Goal: Task Accomplishment & Management: Use online tool/utility

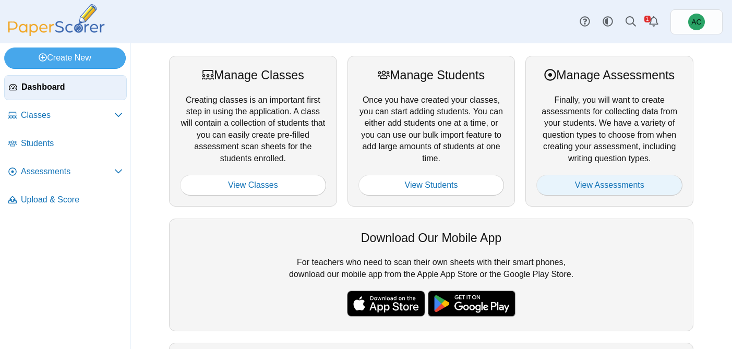
click at [582, 183] on link "View Assessments" at bounding box center [609, 185] width 146 height 21
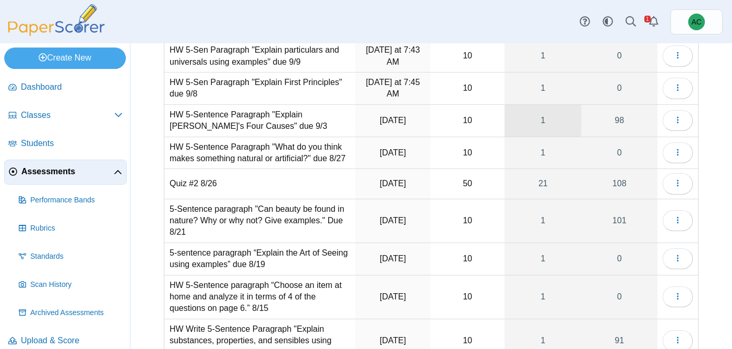
scroll to position [84, 0]
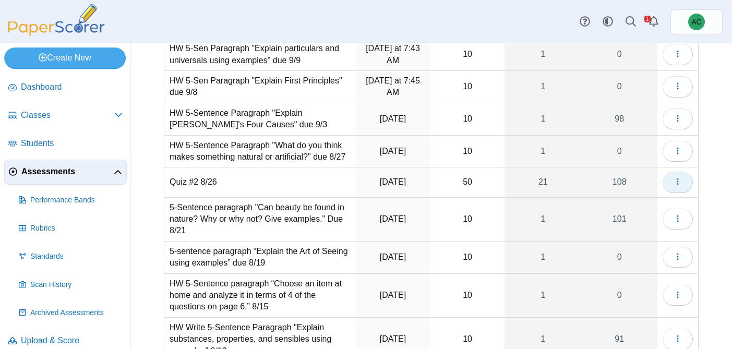
click at [682, 189] on button "button" at bounding box center [677, 182] width 30 height 21
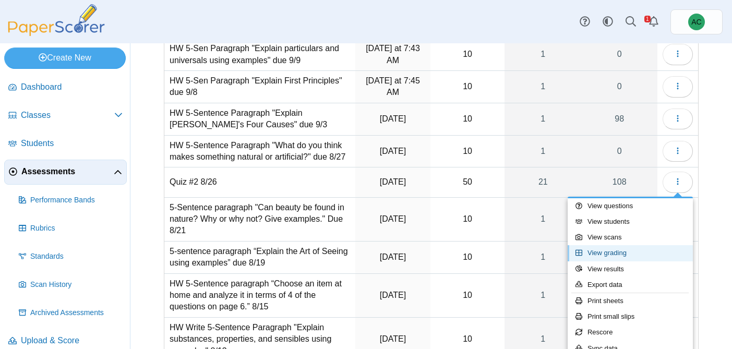
click at [628, 257] on link "View grading" at bounding box center [630, 253] width 125 height 16
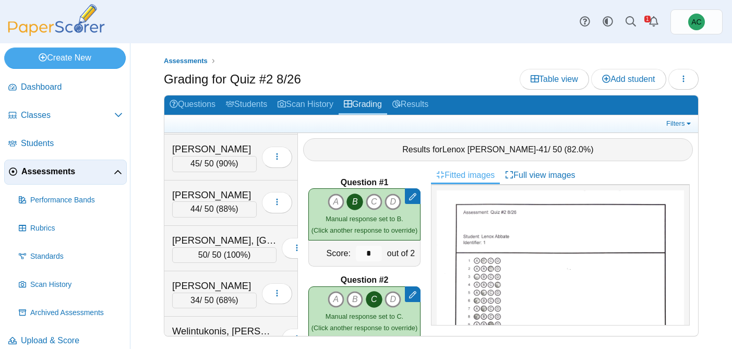
scroll to position [4583, 0]
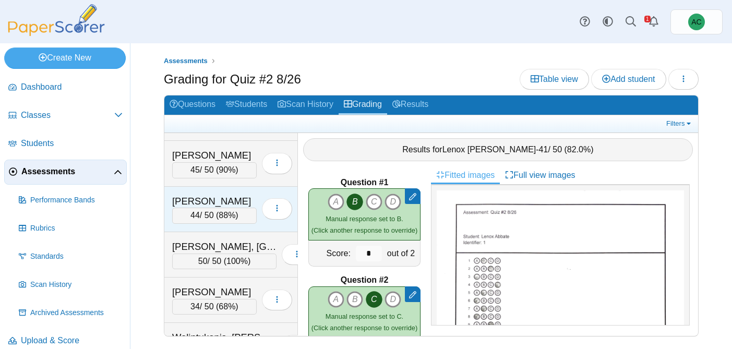
click at [209, 205] on div "Warda, Gabriel" at bounding box center [214, 202] width 85 height 14
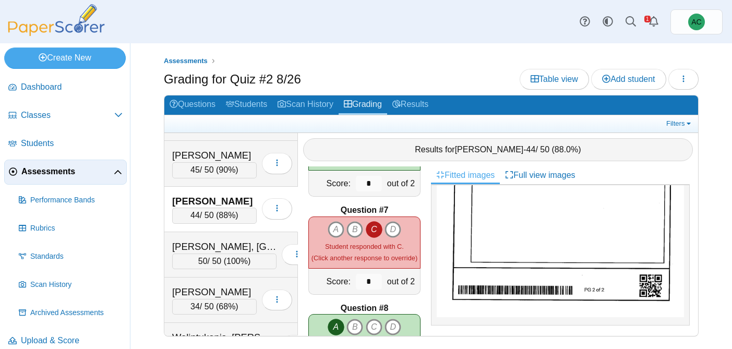
scroll to position [1904, 0]
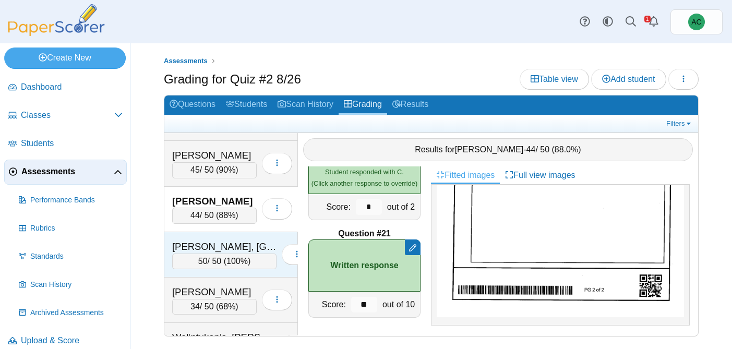
click at [213, 243] on div "Wasmundt, Ireland" at bounding box center [224, 247] width 104 height 14
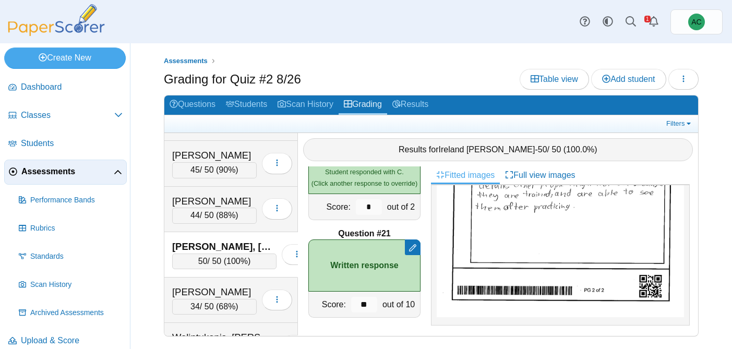
scroll to position [0, 0]
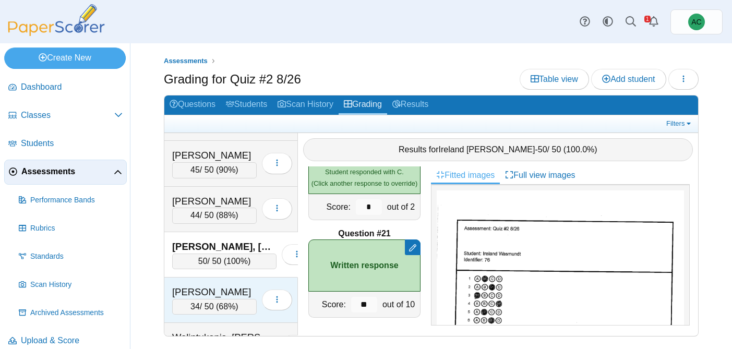
click at [202, 282] on div "Welintukonis, Analicia 34 / 50 ( 68% ) Loading…" at bounding box center [231, 299] width 134 height 45
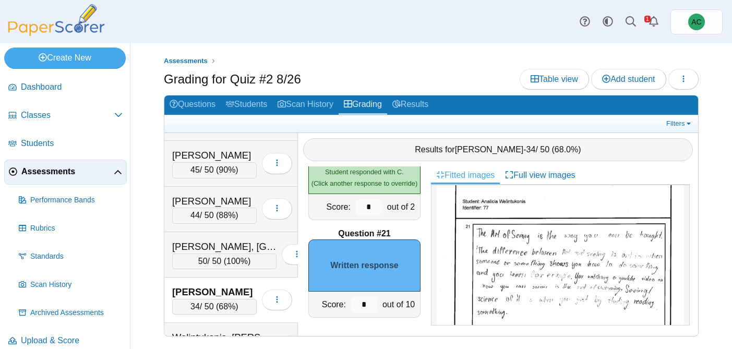
scroll to position [421, 0]
click at [594, 261] on img at bounding box center [560, 306] width 247 height 349
click at [371, 306] on input "*" at bounding box center [364, 305] width 26 height 16
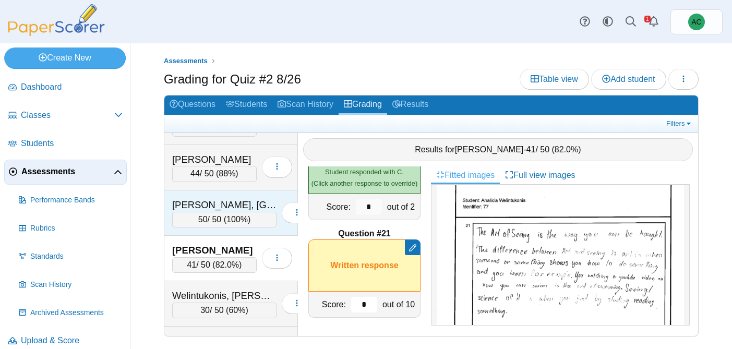
scroll to position [4626, 0]
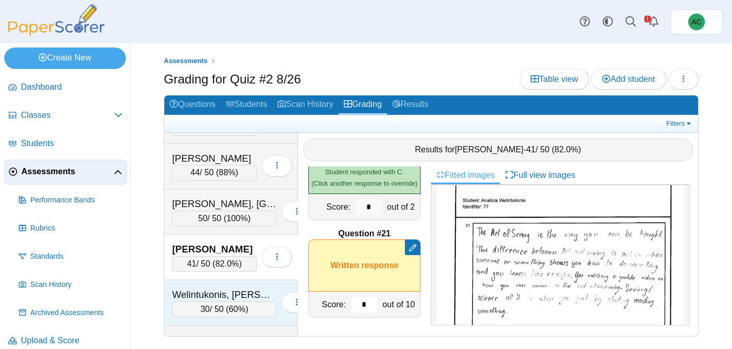
type input "*"
click at [231, 296] on div "Welintukonis, Ariella" at bounding box center [224, 295] width 104 height 14
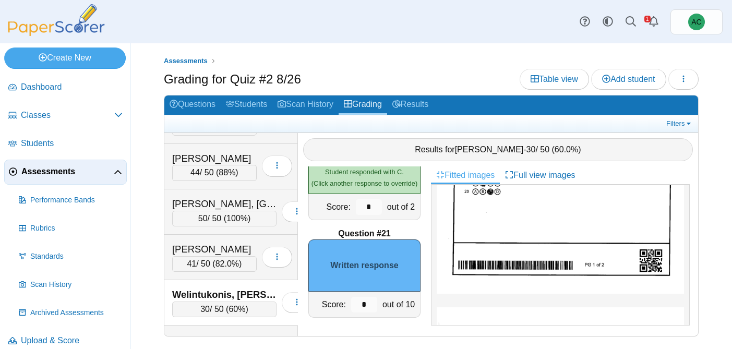
scroll to position [585, 0]
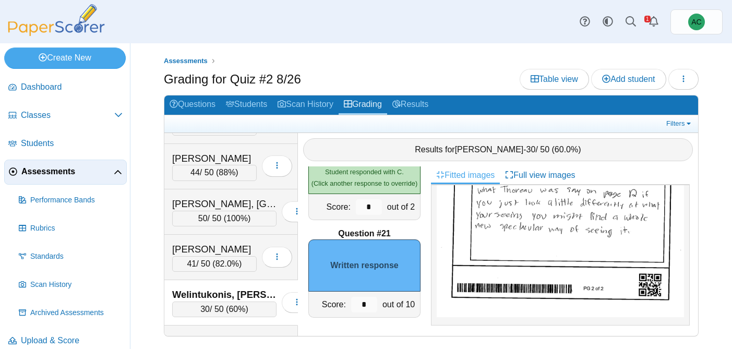
click at [507, 257] on img at bounding box center [560, 142] width 247 height 349
click at [372, 307] on input "*" at bounding box center [364, 305] width 26 height 16
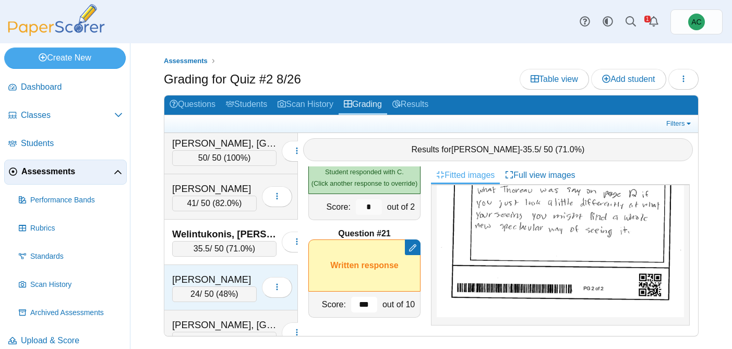
scroll to position [4685, 0]
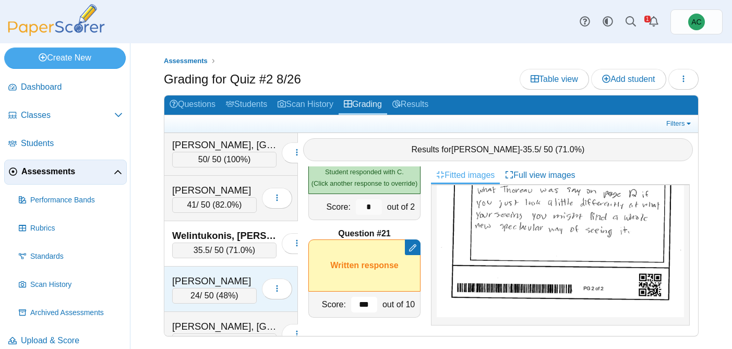
type input "***"
click at [215, 271] on div "Williams, Loyal 24 / 50 ( 48% ) Loading…" at bounding box center [231, 289] width 134 height 45
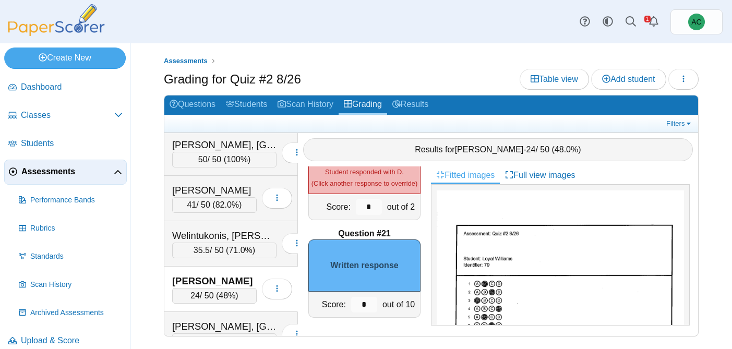
scroll to position [585, 0]
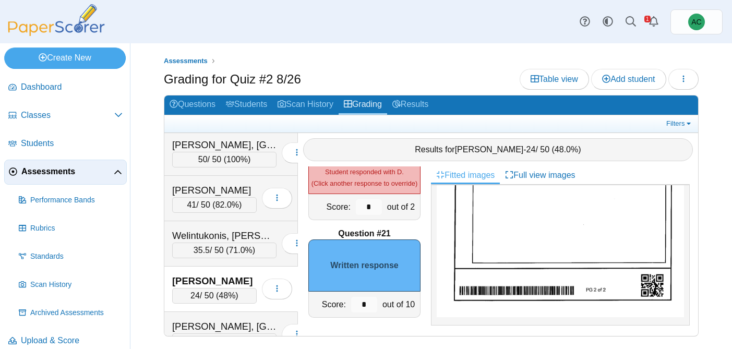
click at [504, 225] on img at bounding box center [560, 142] width 247 height 349
click at [368, 300] on input "*" at bounding box center [364, 305] width 26 height 16
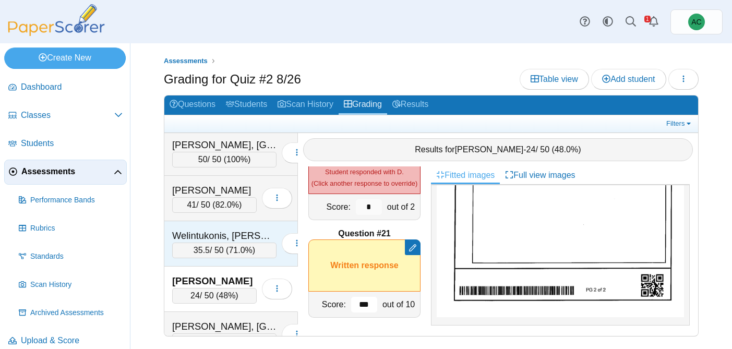
scroll to position [4706, 0]
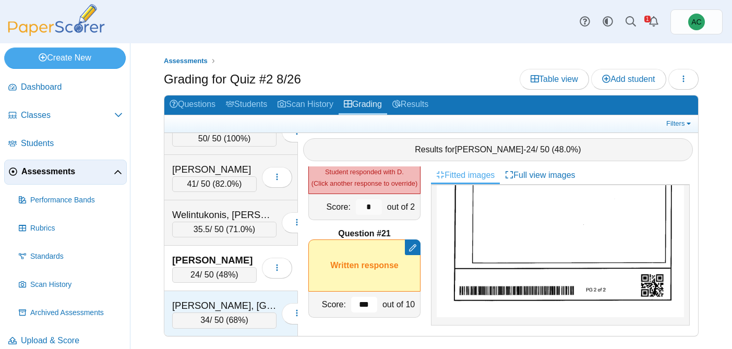
type input "***"
click at [241, 302] on div "Zuber, Brooklyn" at bounding box center [224, 306] width 104 height 14
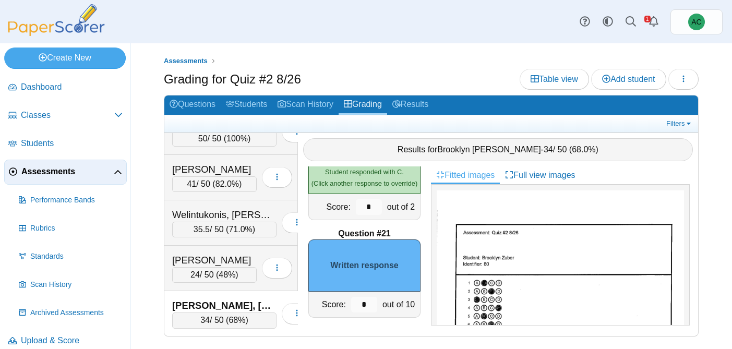
scroll to position [585, 0]
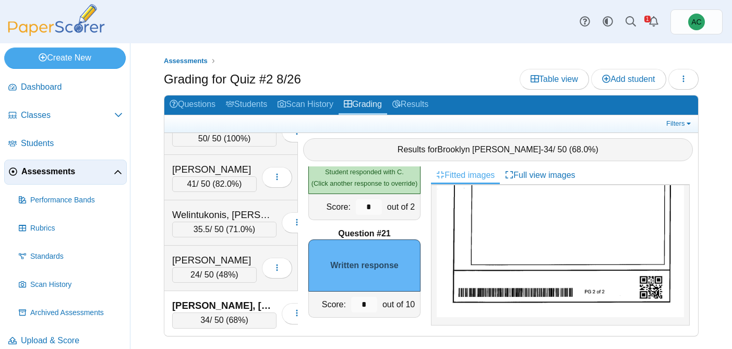
click at [550, 234] on img at bounding box center [560, 142] width 247 height 349
click at [368, 305] on input "*" at bounding box center [364, 305] width 26 height 16
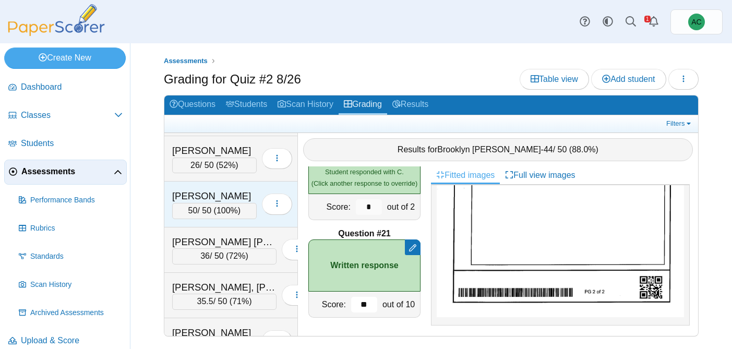
scroll to position [3305, 0]
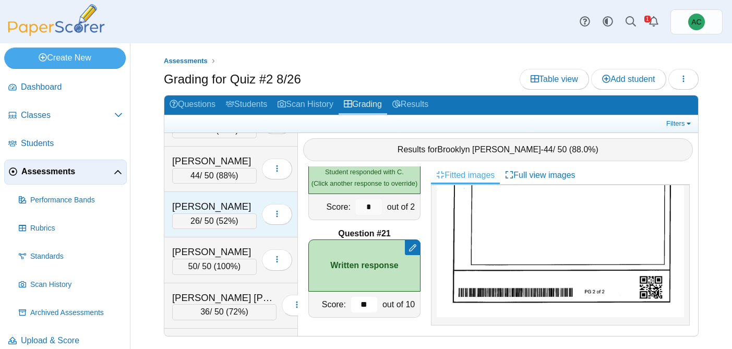
type input "**"
click at [207, 214] on div "26 / 50 ( 52% )" at bounding box center [214, 221] width 85 height 16
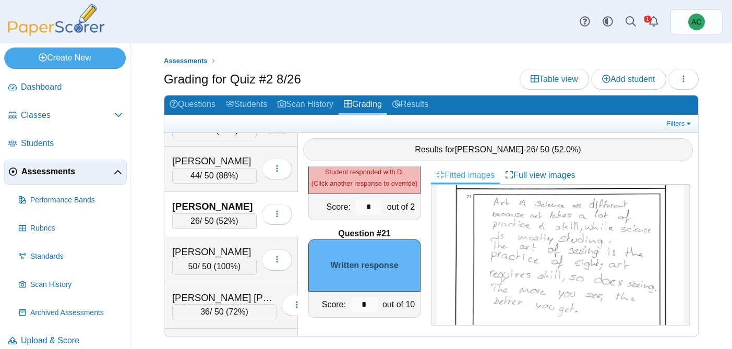
scroll to position [395, 0]
click at [504, 235] on img at bounding box center [560, 287] width 247 height 318
click at [374, 303] on input "*" at bounding box center [364, 305] width 26 height 16
type input "**"
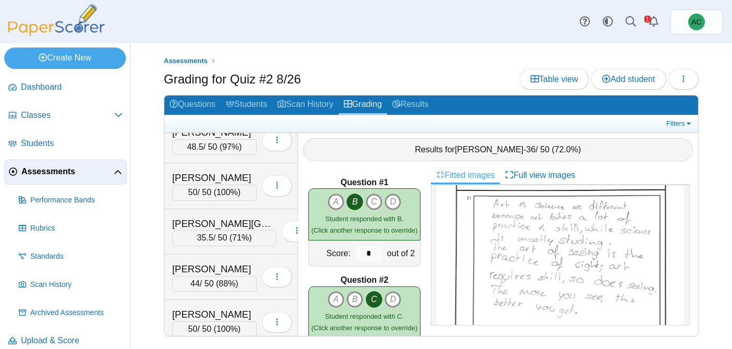
scroll to position [0, 0]
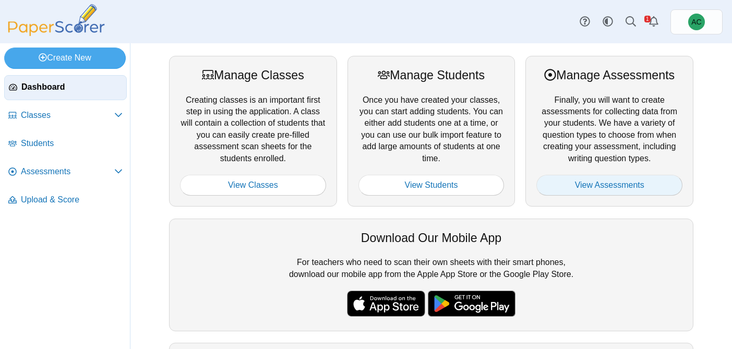
click at [664, 189] on link "View Assessments" at bounding box center [609, 185] width 146 height 21
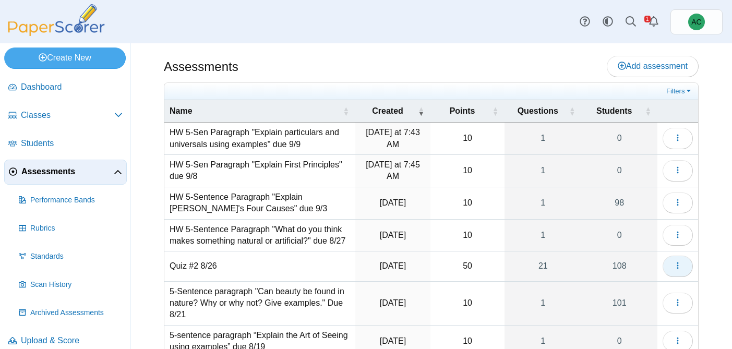
click at [673, 259] on button "button" at bounding box center [677, 266] width 30 height 21
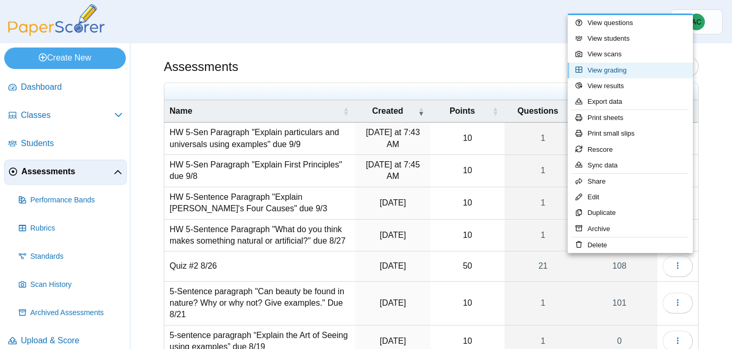
click at [609, 69] on link "View grading" at bounding box center [630, 71] width 125 height 16
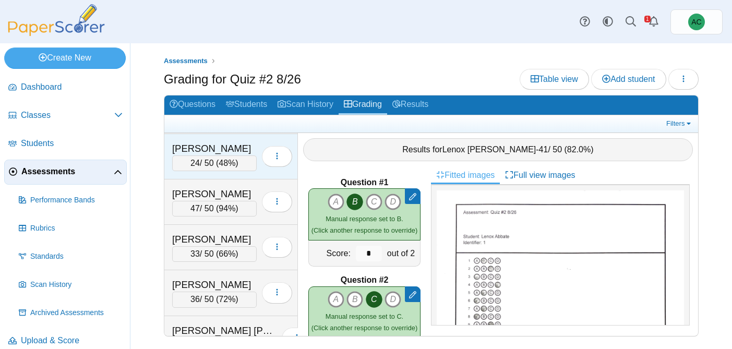
scroll to position [1164, 0]
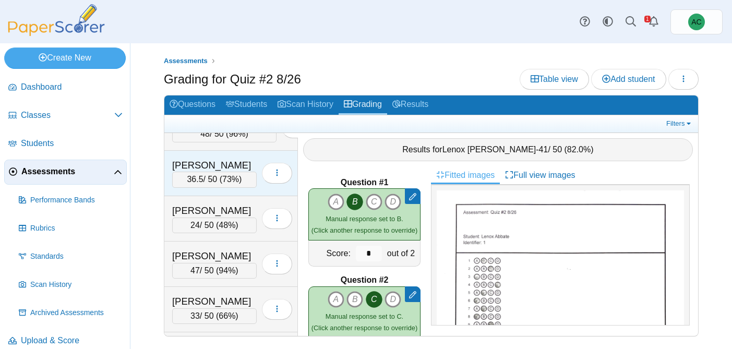
click at [190, 165] on div "Decker, Aubrey" at bounding box center [214, 166] width 85 height 14
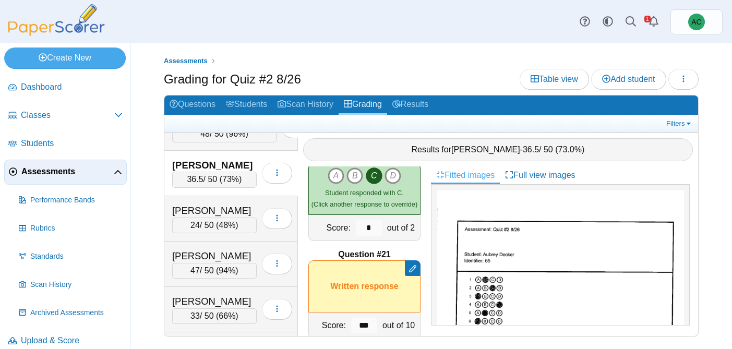
scroll to position [1904, 0]
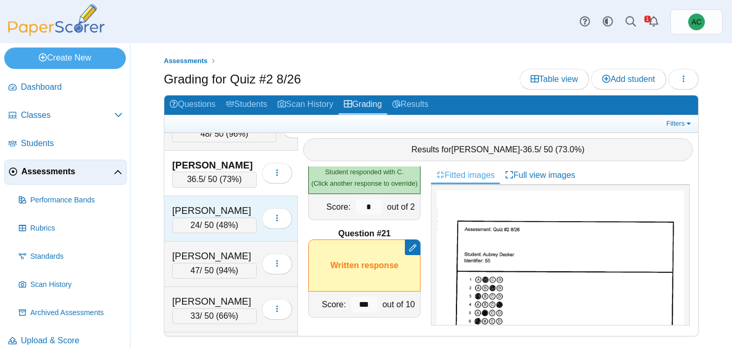
click at [214, 206] on div "Dinh, Vince" at bounding box center [214, 211] width 85 height 14
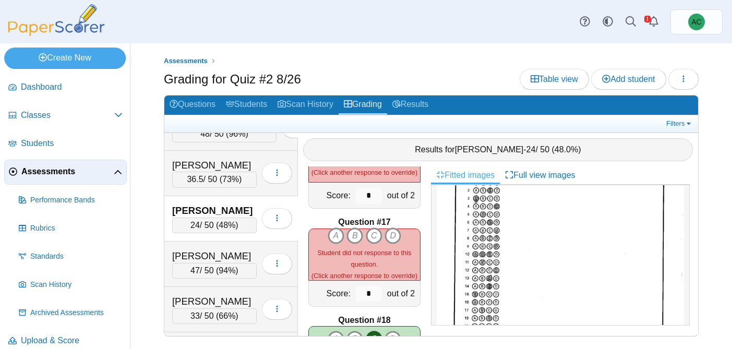
scroll to position [101, 0]
click at [357, 236] on icon "B" at bounding box center [354, 235] width 17 height 17
type input "*"
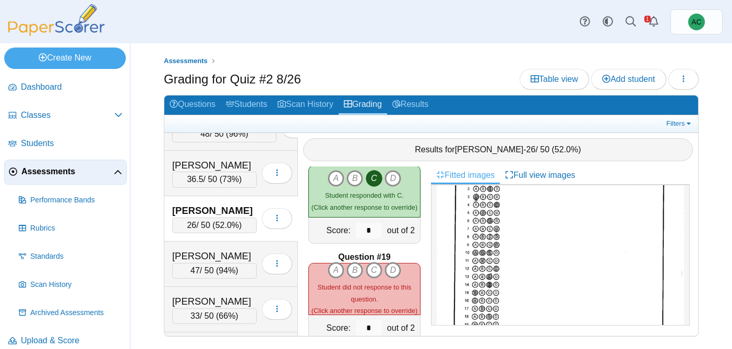
scroll to position [1723, 0]
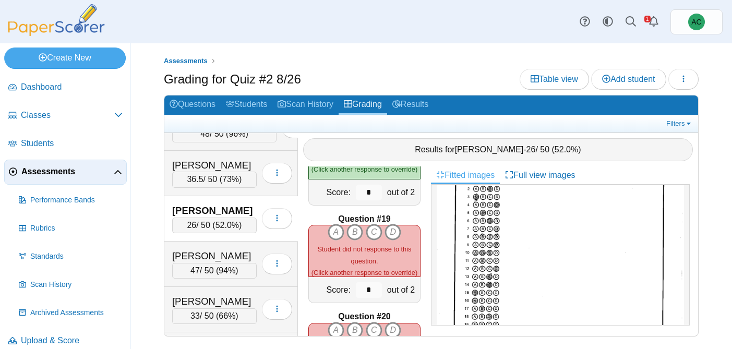
drag, startPoint x: 392, startPoint y: 249, endPoint x: 343, endPoint y: 250, distance: 49.6
click at [343, 250] on span "Student did not response to this question." at bounding box center [364, 254] width 94 height 19
copy span "did not response"
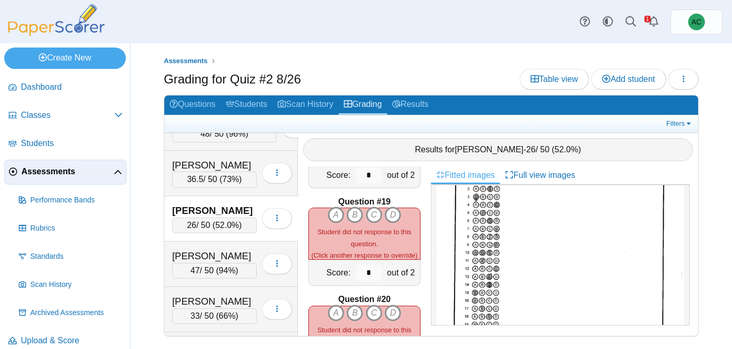
scroll to position [1740, 0]
click at [394, 242] on div "Student did not response to this question. (Click another response to override)" at bounding box center [364, 243] width 111 height 35
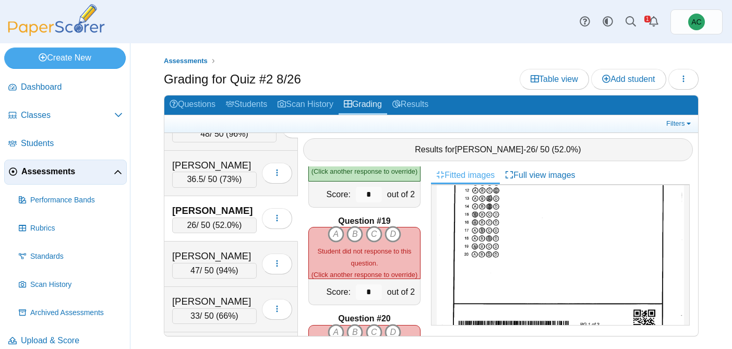
scroll to position [180, 0]
click at [337, 234] on icon "A" at bounding box center [336, 234] width 17 height 17
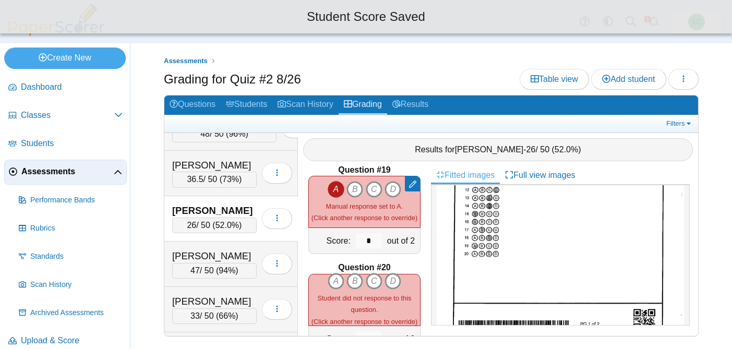
scroll to position [1775, 0]
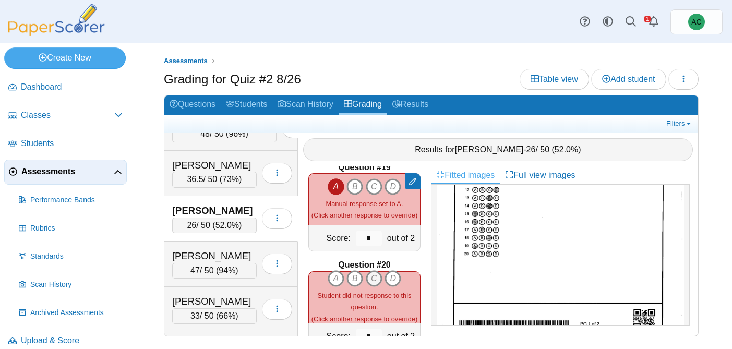
click at [376, 276] on icon "C" at bounding box center [374, 278] width 17 height 17
type input "*"
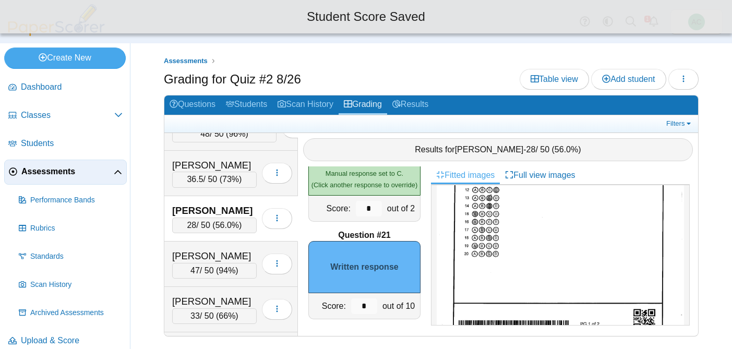
scroll to position [1904, 0]
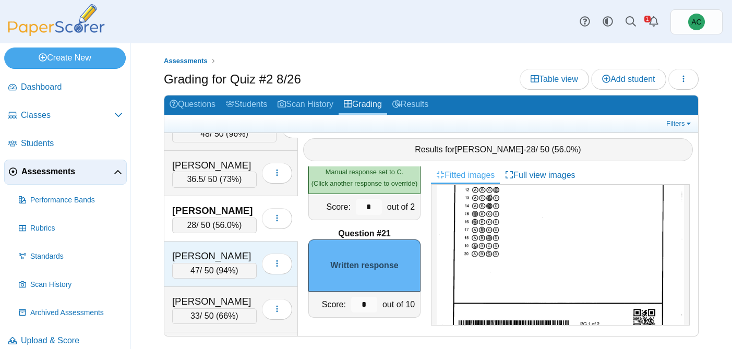
click at [223, 249] on div "Dougherty, Edwin" at bounding box center [214, 256] width 85 height 14
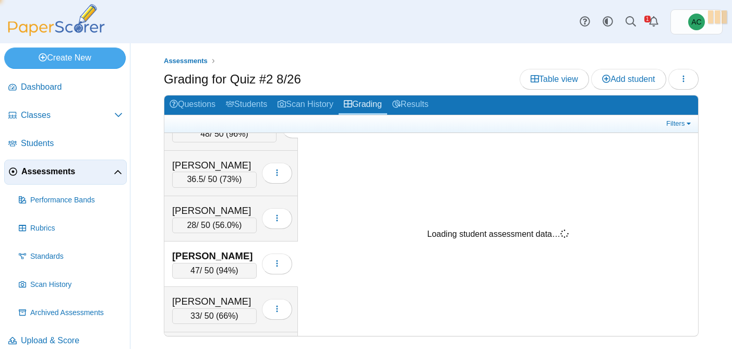
scroll to position [0, 0]
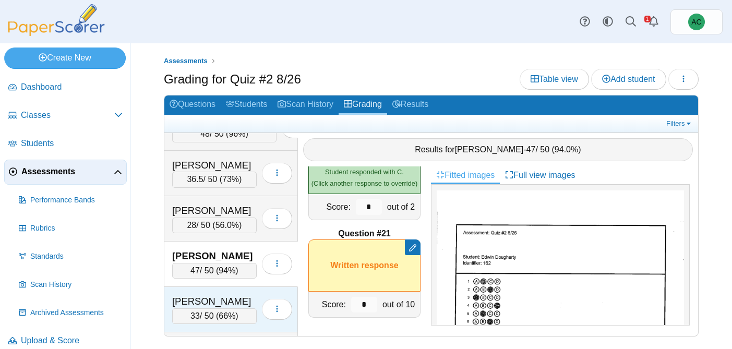
click at [206, 292] on div "Dunkin, Jeremiah 33 / 50 ( 66% ) Loading…" at bounding box center [231, 309] width 134 height 45
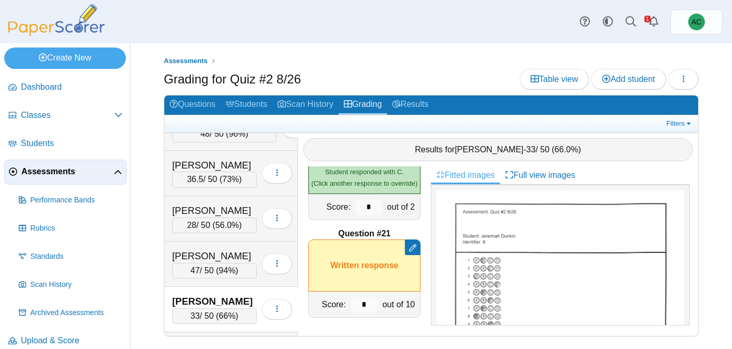
scroll to position [59, 0]
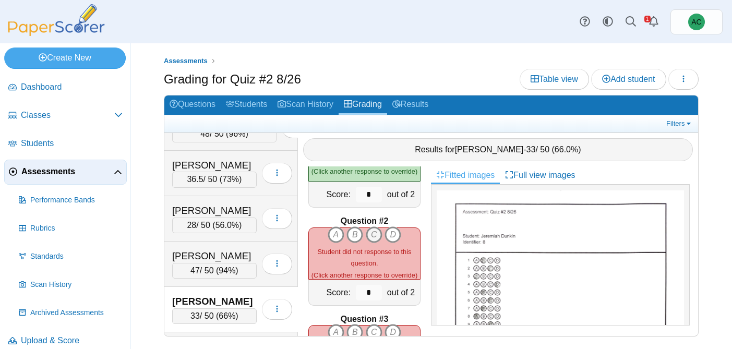
click at [376, 237] on icon "C" at bounding box center [374, 234] width 17 height 17
type input "*"
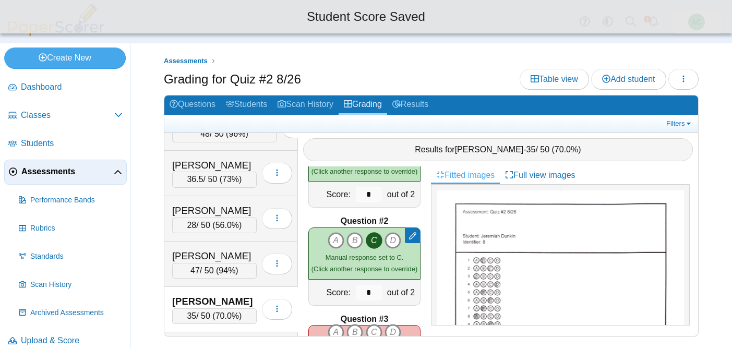
scroll to position [157, 0]
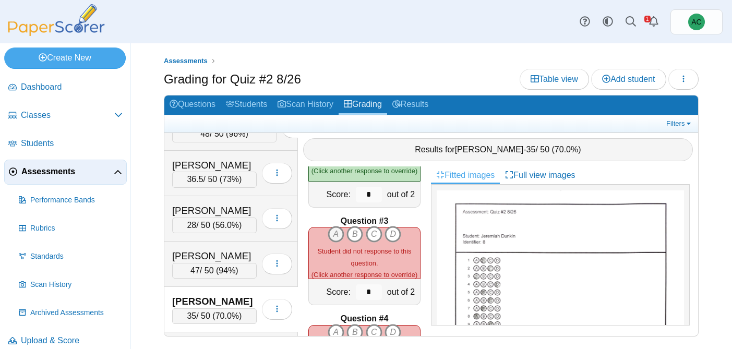
click at [335, 236] on icon "A" at bounding box center [336, 234] width 17 height 17
type input "*"
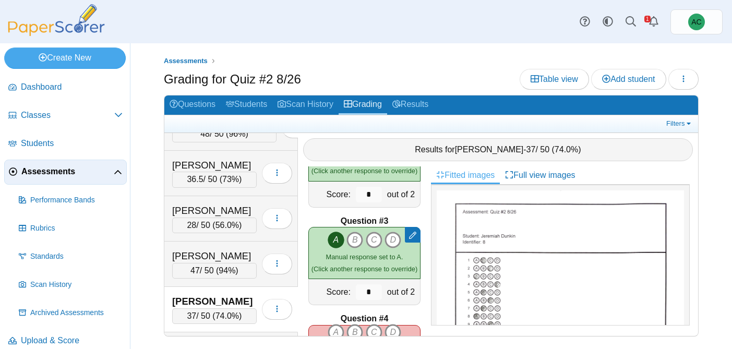
scroll to position [255, 0]
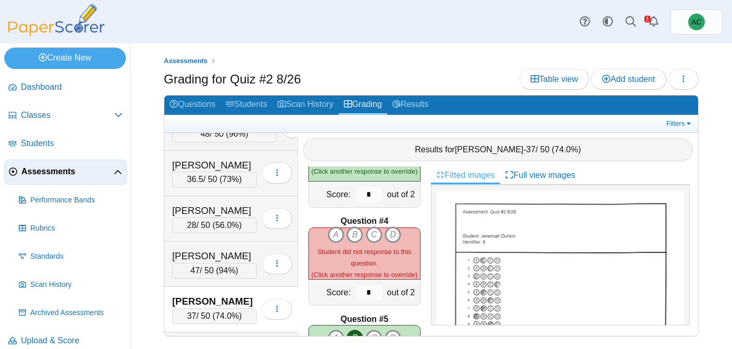
click at [391, 233] on icon "D" at bounding box center [392, 234] width 17 height 17
type input "*"
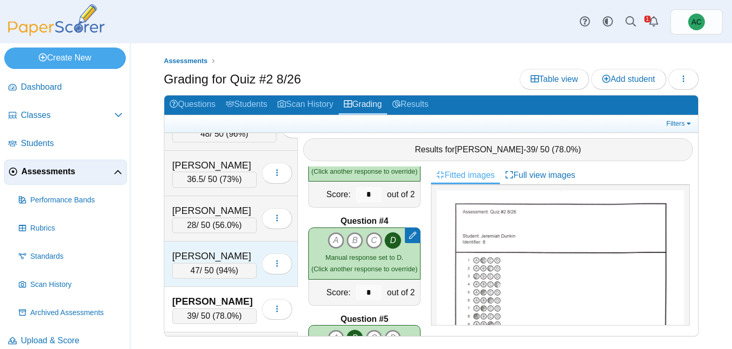
scroll to position [1220, 0]
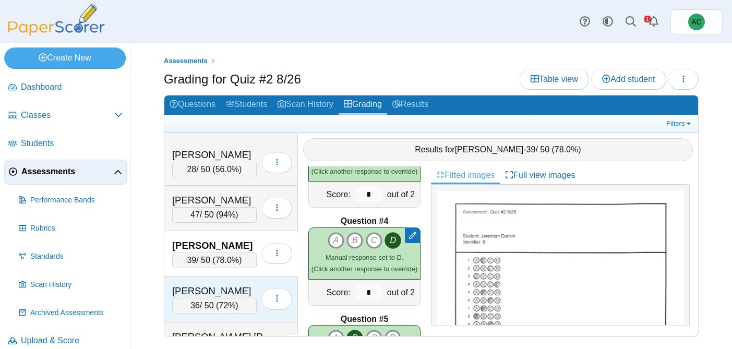
click at [216, 284] on div "Figueroa, Kadyn" at bounding box center [214, 291] width 85 height 14
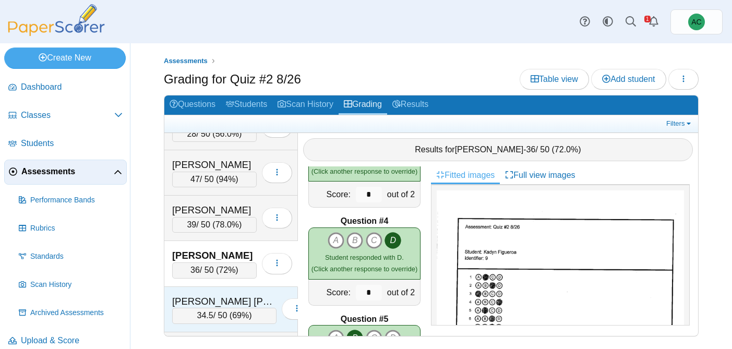
scroll to position [1256, 0]
click at [220, 291] on div "Fisher Soza, Ivan 34.5 / 50 ( 69% ) Loading…" at bounding box center [231, 308] width 134 height 45
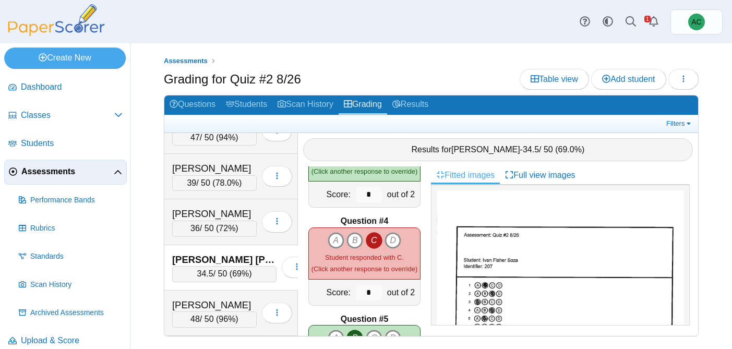
scroll to position [1307, 0]
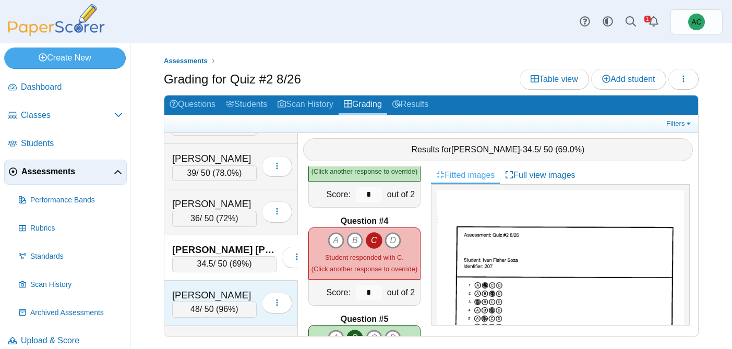
click at [209, 294] on div "Forseth, Brynn" at bounding box center [214, 295] width 85 height 14
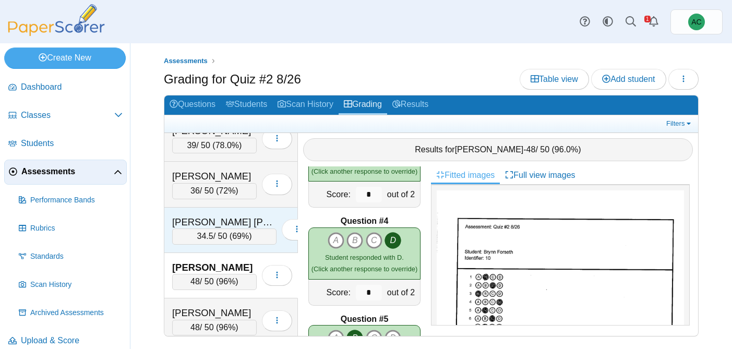
scroll to position [1344, 0]
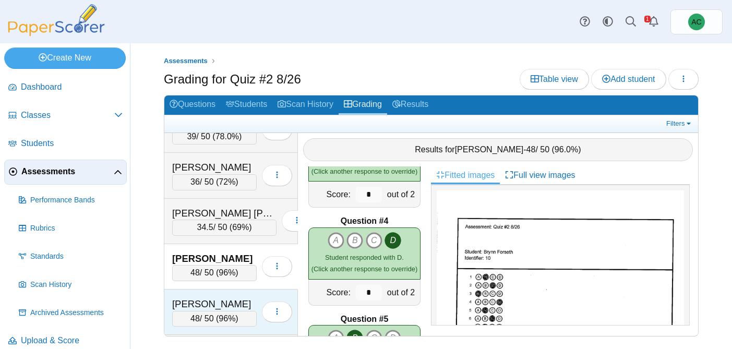
click at [190, 297] on div "Gohate, Mayukh" at bounding box center [214, 304] width 85 height 14
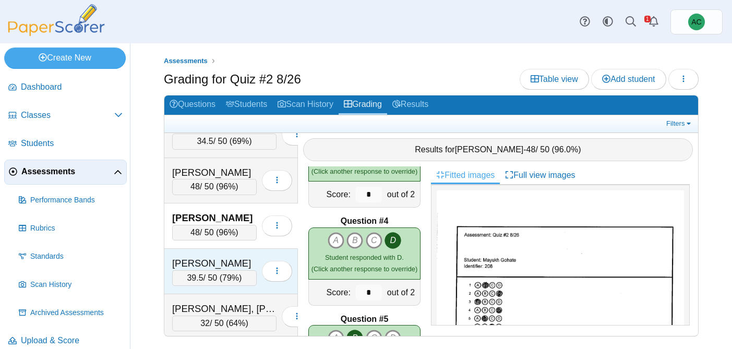
scroll to position [1434, 0]
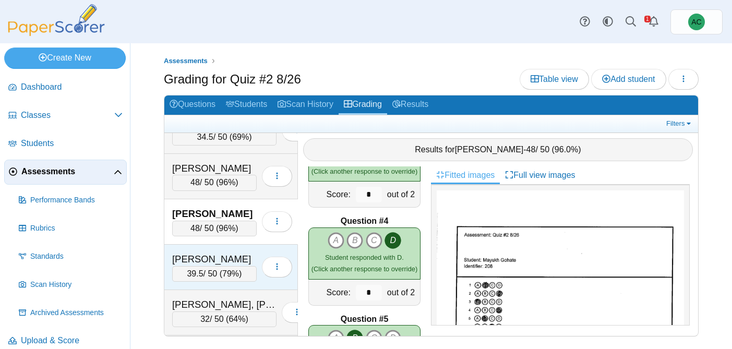
click at [198, 262] on div "Green, Ellie" at bounding box center [214, 259] width 85 height 14
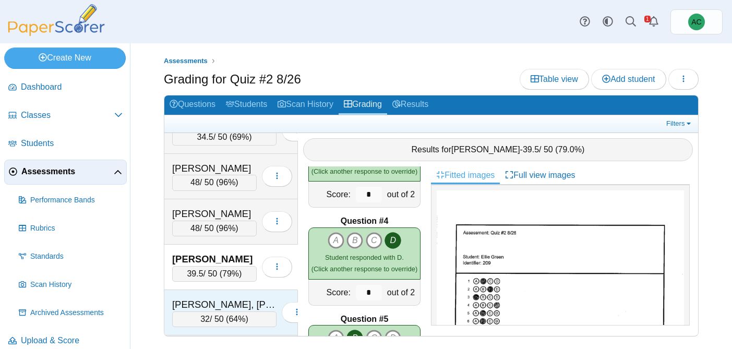
click at [208, 301] on div "Groneman, Presley" at bounding box center [224, 305] width 104 height 14
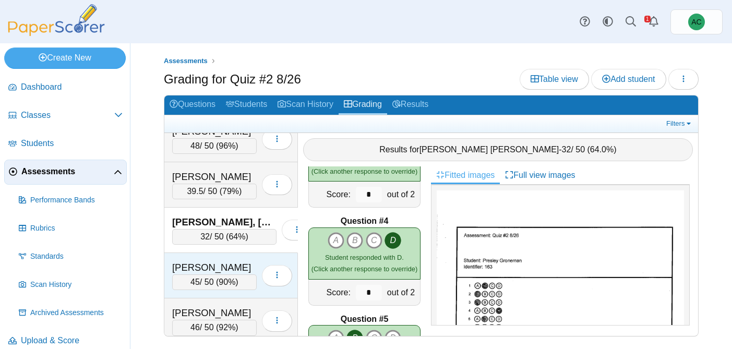
scroll to position [1519, 0]
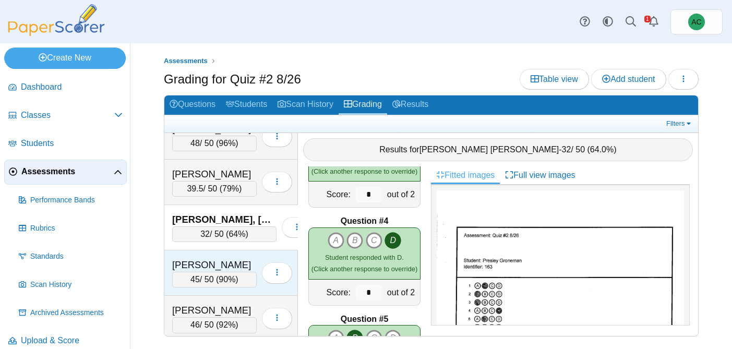
click at [189, 268] on div "Gwaltney, Patrick" at bounding box center [214, 265] width 85 height 14
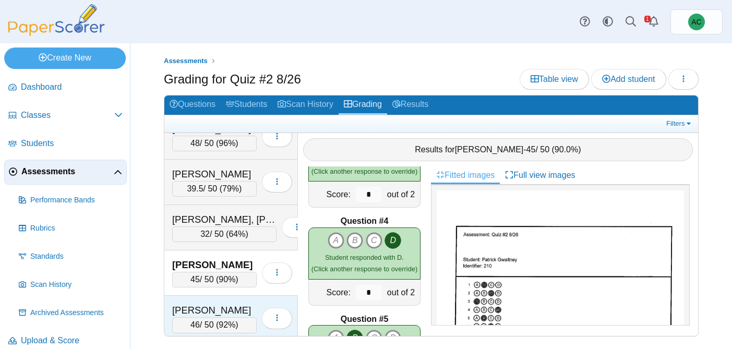
click at [216, 300] on div "Haj, Josiah 46 / 50 ( 92% ) Loading…" at bounding box center [231, 318] width 134 height 45
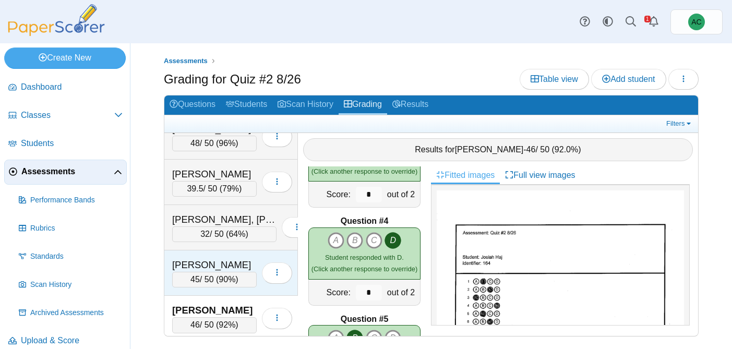
scroll to position [1568, 0]
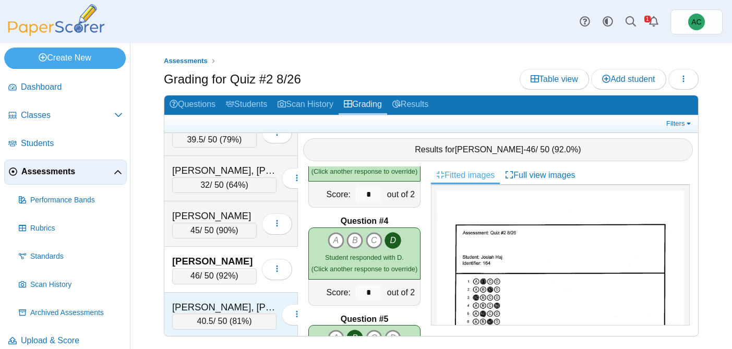
click at [202, 299] on div "Harding, Hudson 40.5 / 50 ( 81% ) Loading…" at bounding box center [231, 315] width 134 height 45
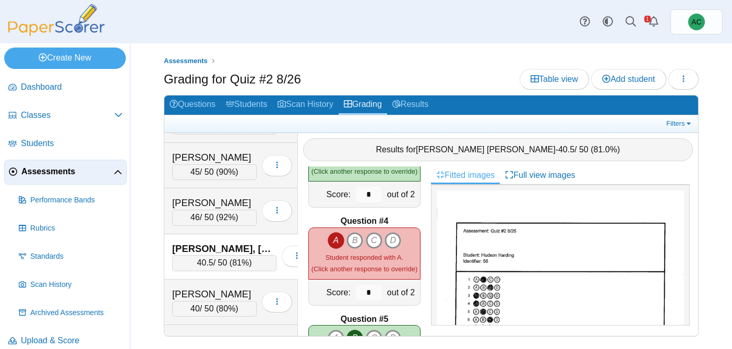
scroll to position [1636, 0]
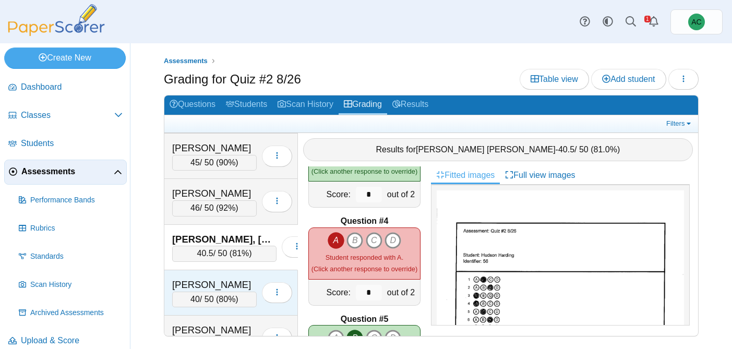
click at [200, 280] on div "Harris, Skyler" at bounding box center [214, 285] width 85 height 14
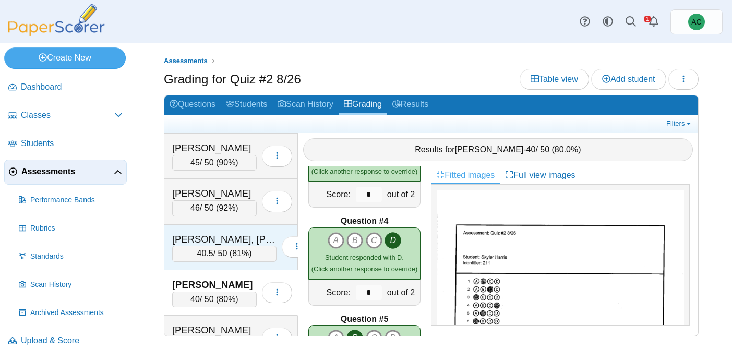
scroll to position [1698, 0]
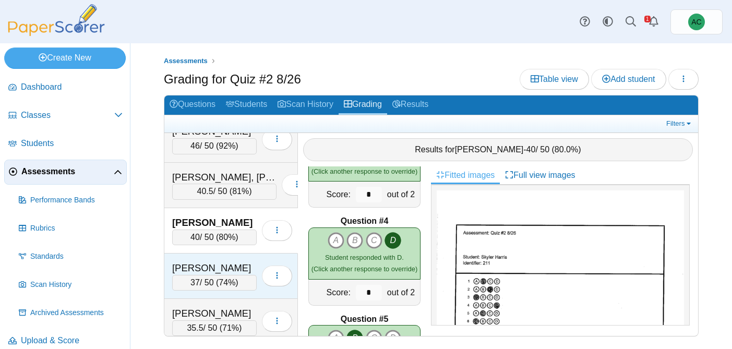
click at [201, 265] on div "Harrison, Helen" at bounding box center [214, 268] width 85 height 14
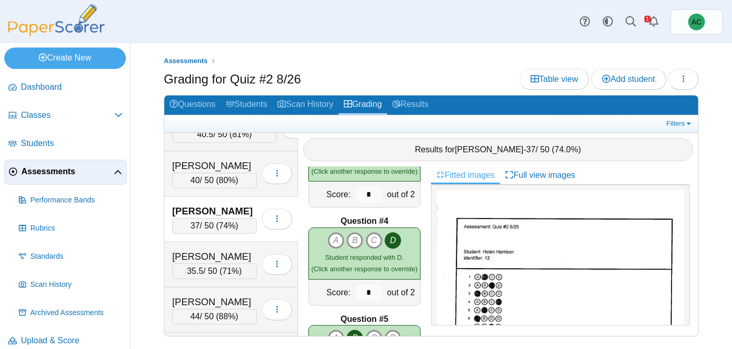
scroll to position [1761, 0]
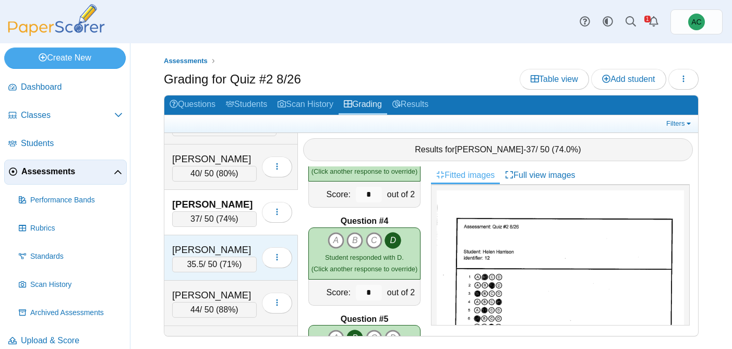
click at [206, 244] on div "Haverkamp, Hailey" at bounding box center [214, 250] width 85 height 14
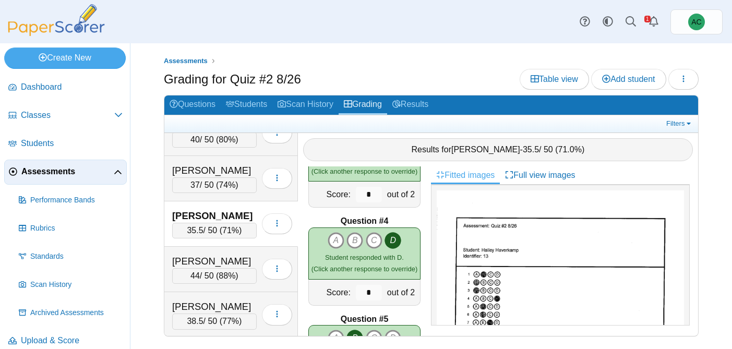
scroll to position [1798, 0]
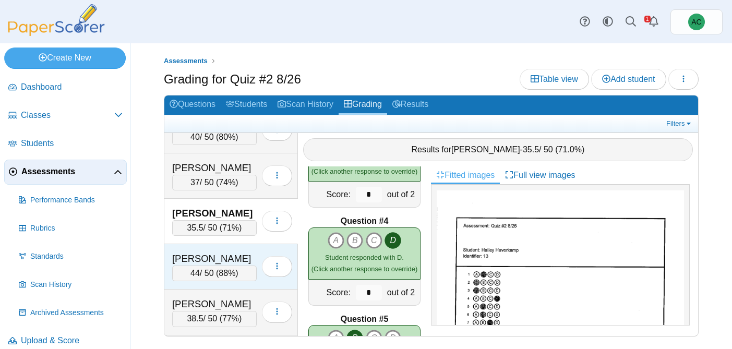
click at [203, 257] on div "Hayward, Adalyn" at bounding box center [214, 259] width 85 height 14
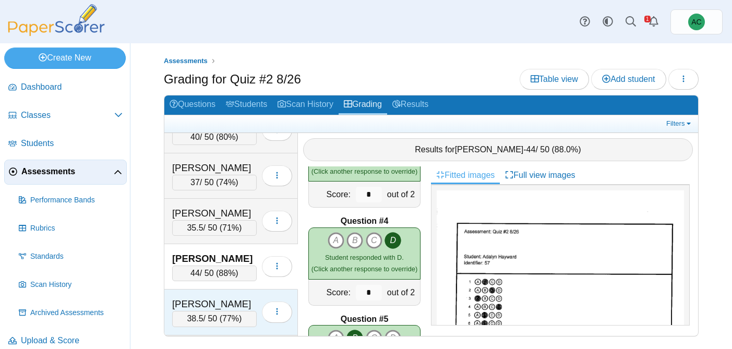
click at [211, 301] on div "Heiskell, Evelyn" at bounding box center [214, 304] width 85 height 14
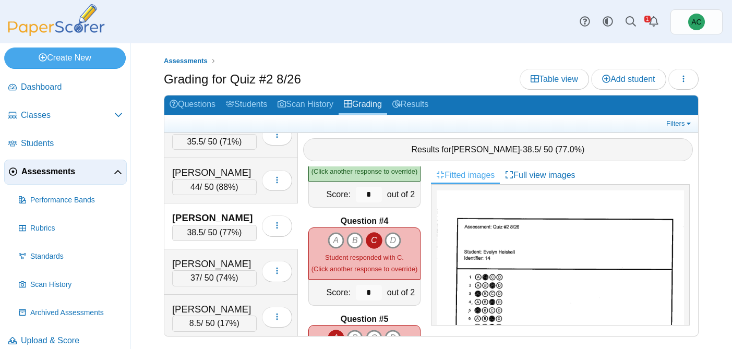
scroll to position [1885, 0]
click at [204, 261] on div "Hilcove, Nicholas" at bounding box center [214, 264] width 85 height 14
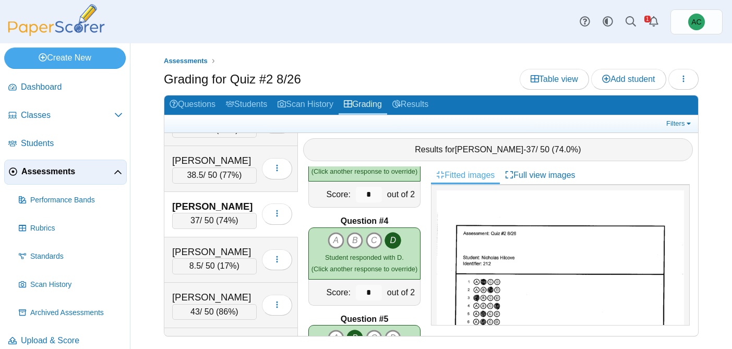
scroll to position [1944, 0]
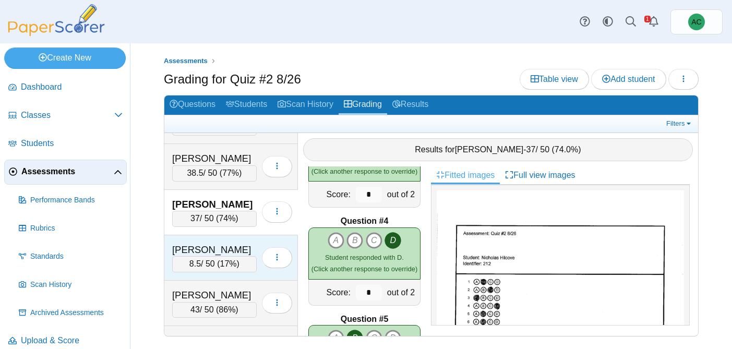
click at [203, 251] on div "Hinton, Jonathon" at bounding box center [214, 250] width 85 height 14
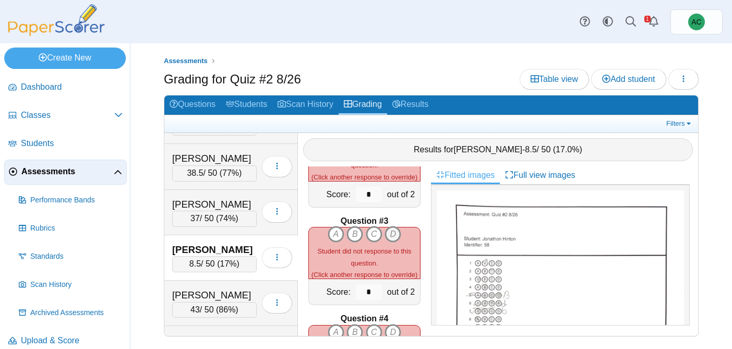
scroll to position [0, 0]
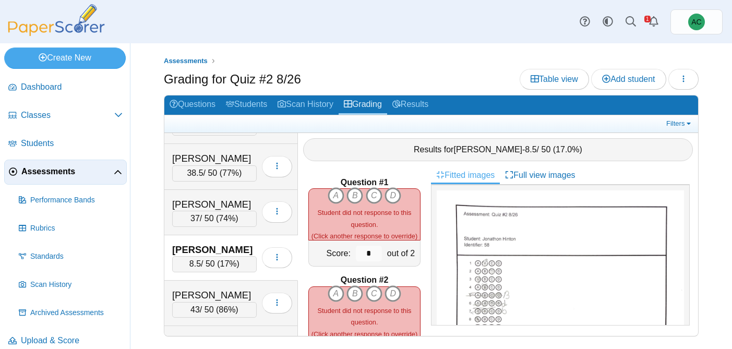
click at [505, 274] on img at bounding box center [560, 349] width 247 height 318
click at [357, 195] on icon "B" at bounding box center [354, 195] width 17 height 17
type input "*"
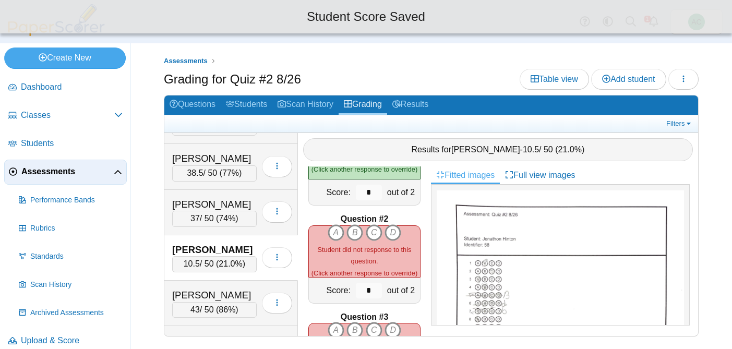
scroll to position [62, 0]
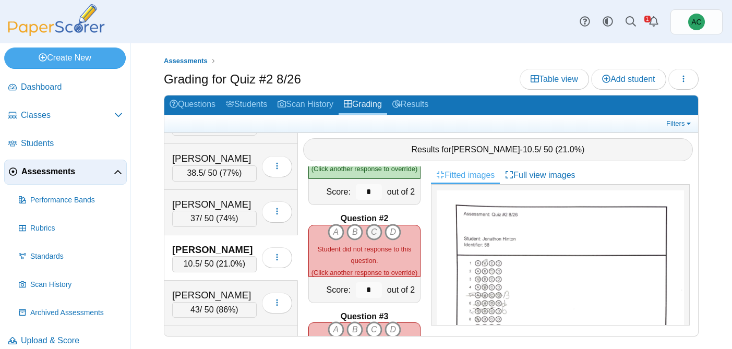
click at [373, 230] on icon "C" at bounding box center [374, 232] width 17 height 17
type input "*"
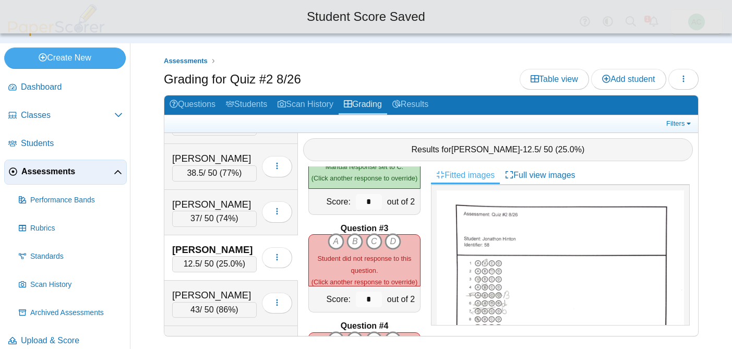
scroll to position [178, 0]
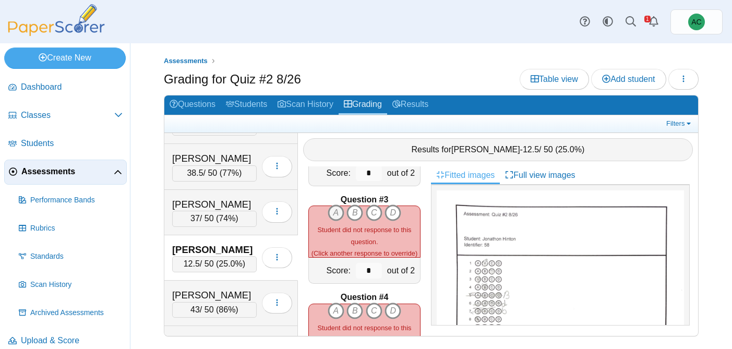
click at [335, 214] on icon "A" at bounding box center [336, 212] width 17 height 17
type input "*"
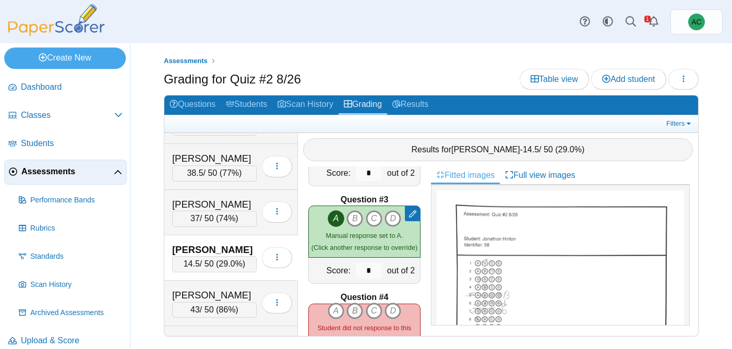
click at [354, 308] on icon "B" at bounding box center [354, 311] width 17 height 17
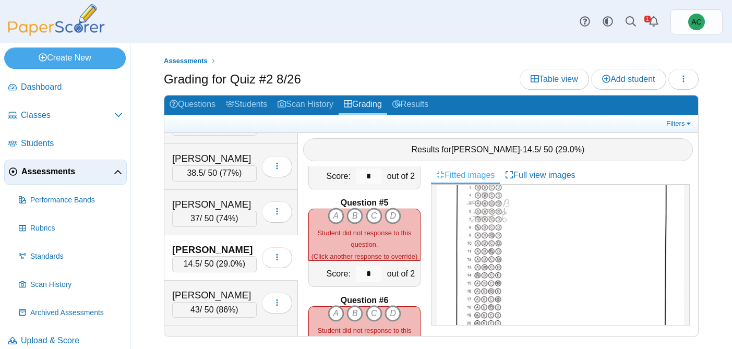
scroll to position [98, 0]
click at [359, 214] on icon "B" at bounding box center [354, 216] width 17 height 17
type input "*"
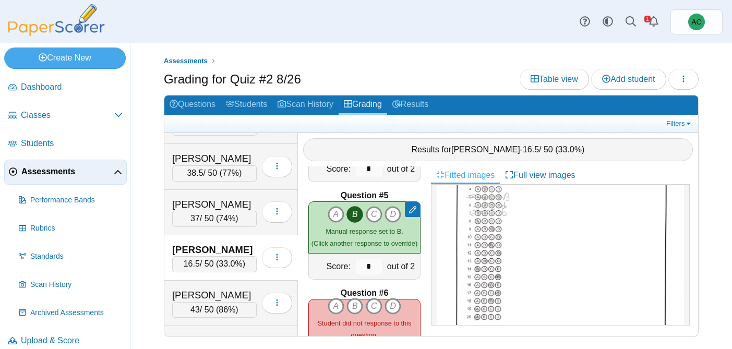
scroll to position [379, 0]
click at [393, 300] on icon "D" at bounding box center [392, 305] width 17 height 17
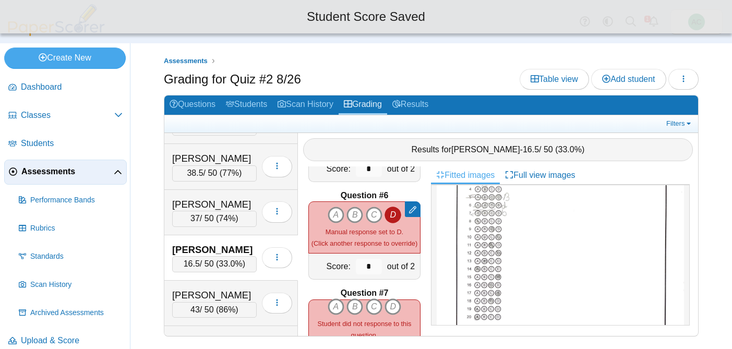
scroll to position [476, 0]
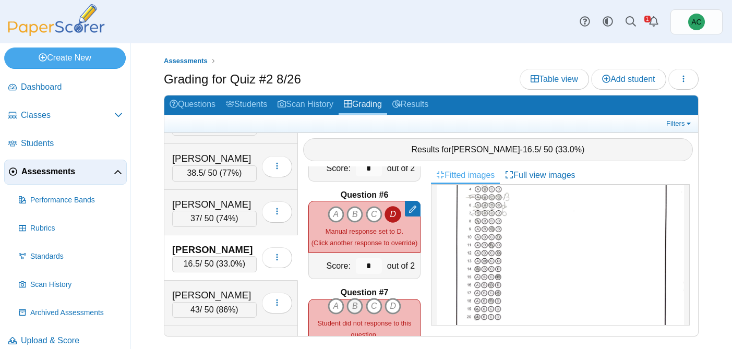
click at [355, 309] on icon "B" at bounding box center [354, 306] width 17 height 17
type input "*"
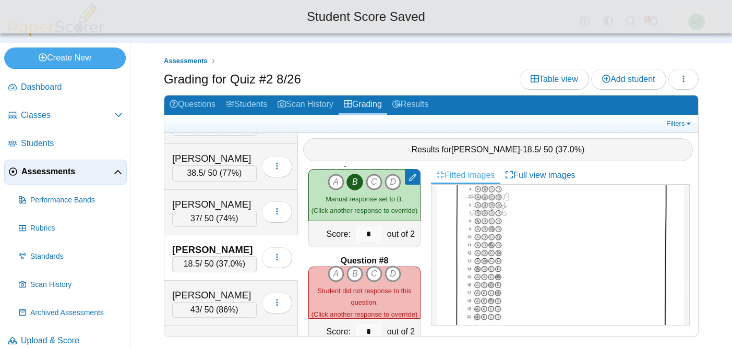
scroll to position [645, 0]
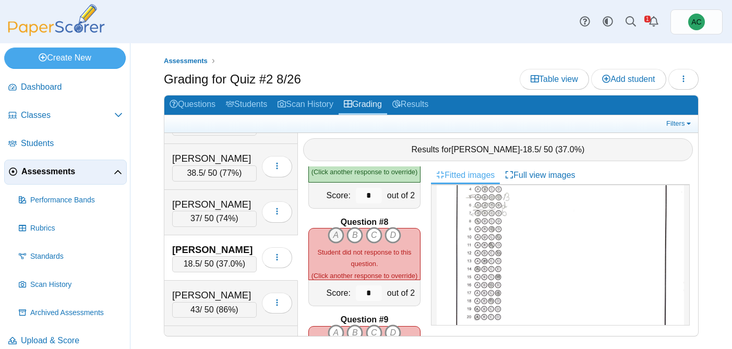
click at [335, 239] on icon "A" at bounding box center [336, 235] width 17 height 17
type input "*"
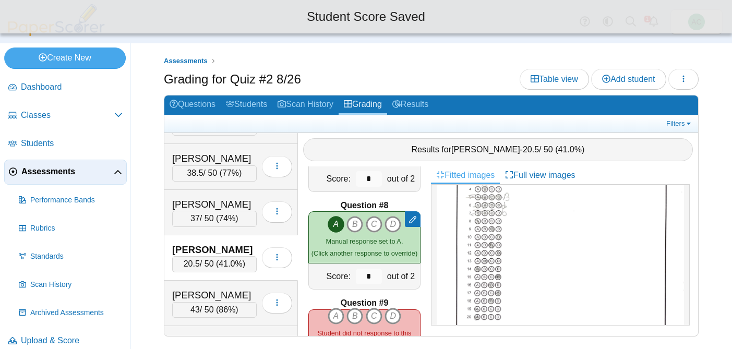
scroll to position [666, 0]
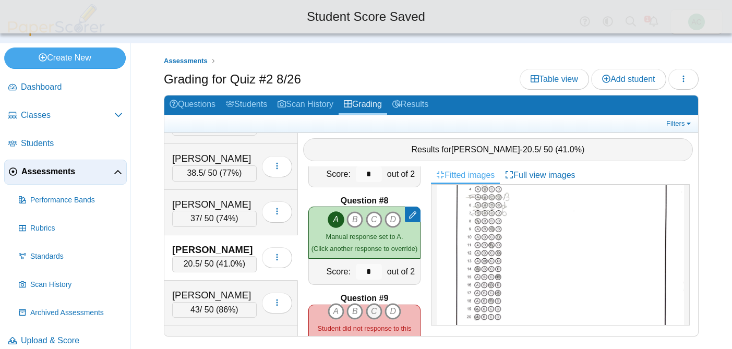
click at [376, 311] on icon "C" at bounding box center [374, 311] width 17 height 17
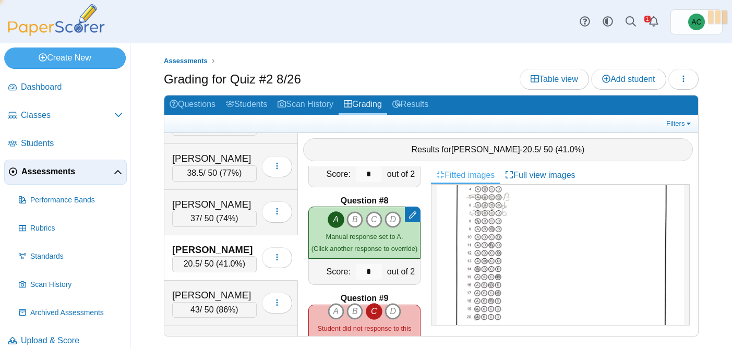
type input "*"
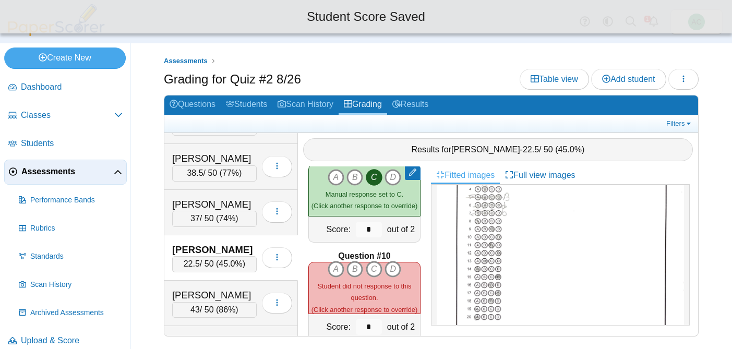
scroll to position [807, 0]
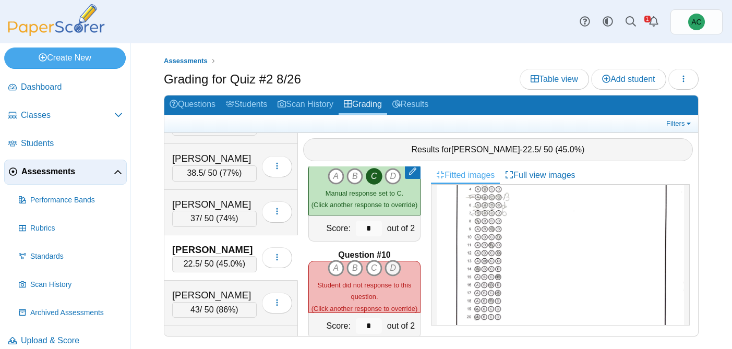
click at [398, 261] on icon "D" at bounding box center [392, 268] width 17 height 17
type input "*"
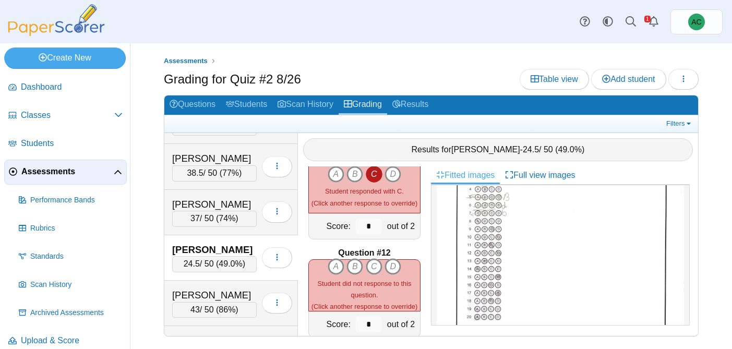
scroll to position [1006, 0]
click at [399, 261] on icon "D" at bounding box center [392, 265] width 17 height 17
type input "*"
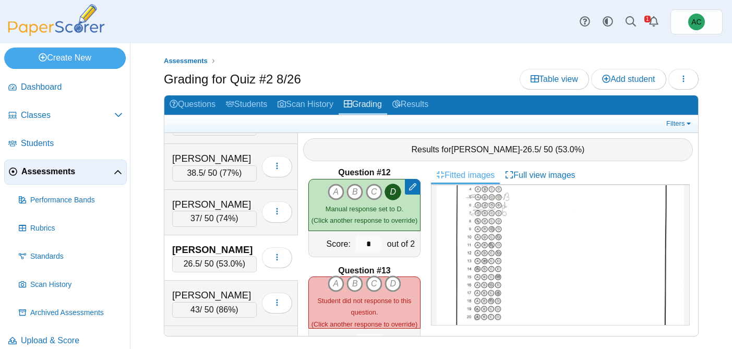
scroll to position [1087, 0]
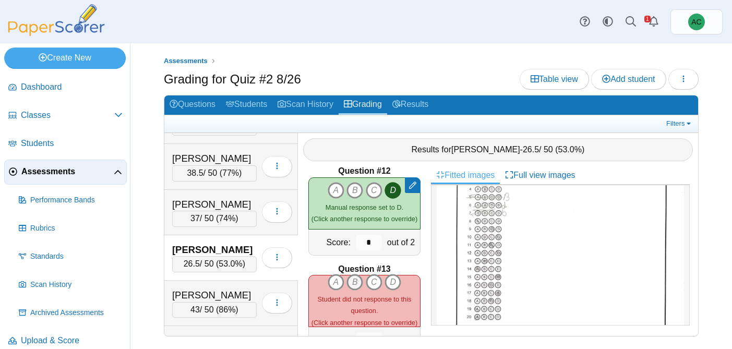
click at [351, 281] on icon "B" at bounding box center [354, 282] width 17 height 17
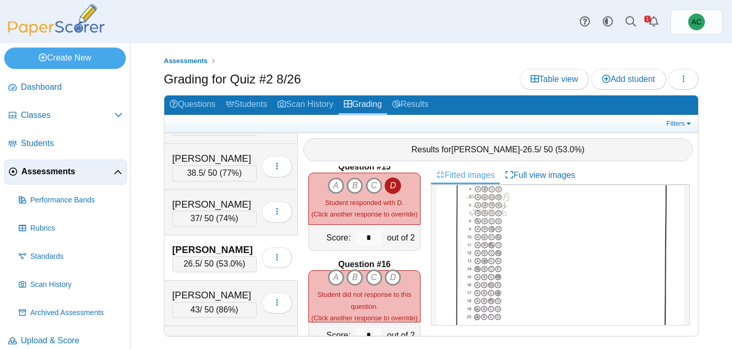
scroll to position [1394, 0]
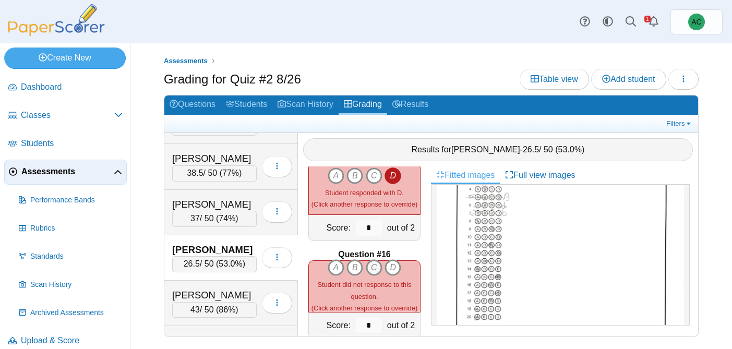
click at [377, 268] on icon "C" at bounding box center [374, 267] width 17 height 17
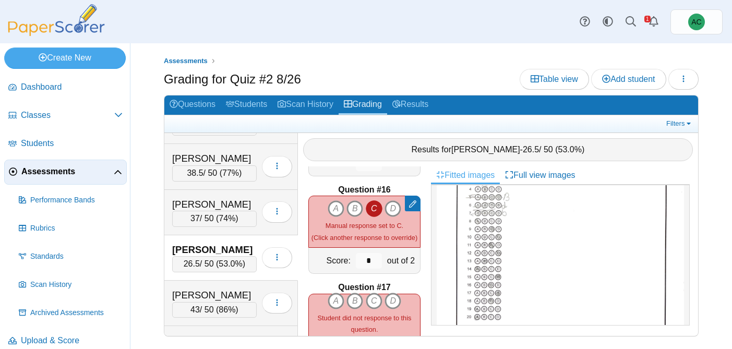
scroll to position [1517, 0]
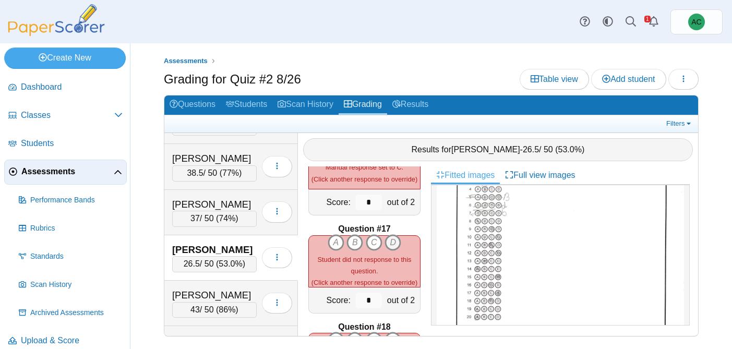
click at [394, 240] on icon "D" at bounding box center [392, 242] width 17 height 17
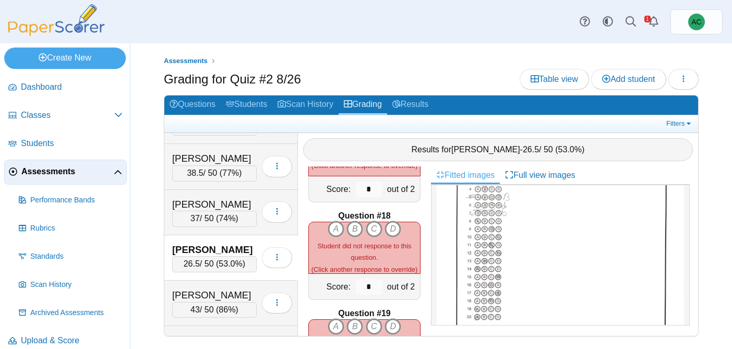
scroll to position [1632, 0]
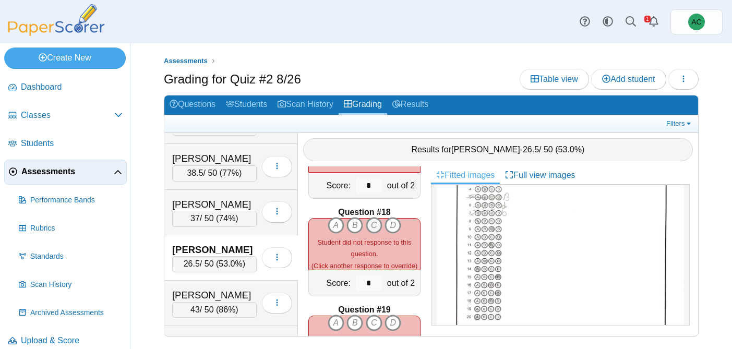
click at [373, 221] on icon "C" at bounding box center [374, 225] width 17 height 17
type input "*"
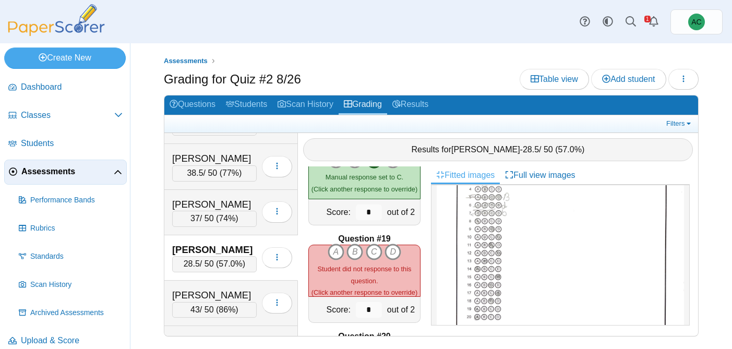
scroll to position [1705, 0]
click at [341, 248] on icon "A" at bounding box center [336, 250] width 17 height 17
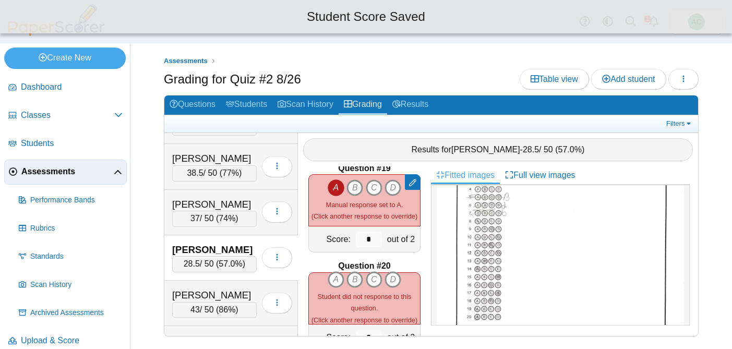
scroll to position [1782, 0]
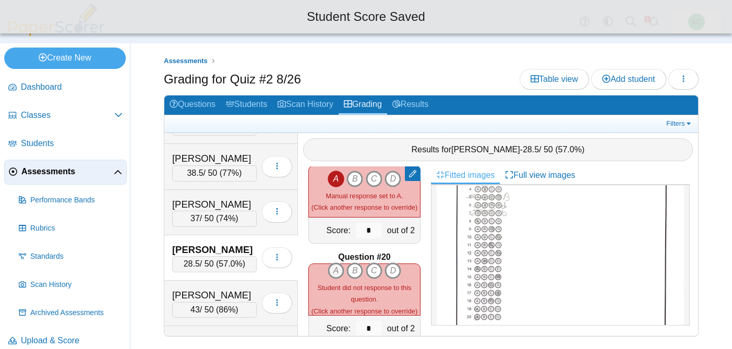
click at [331, 271] on icon "A" at bounding box center [336, 270] width 17 height 17
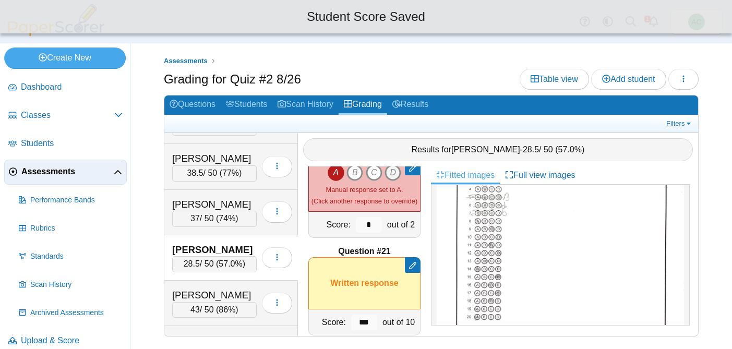
scroll to position [1904, 0]
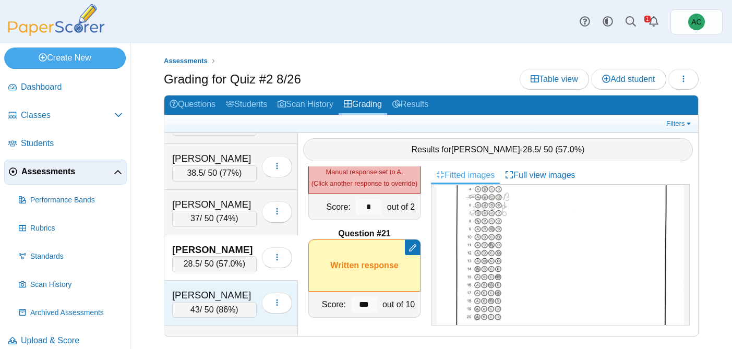
click at [209, 286] on div "Huang, Chang Rou 43 / 50 ( 86% ) Loading…" at bounding box center [231, 303] width 134 height 45
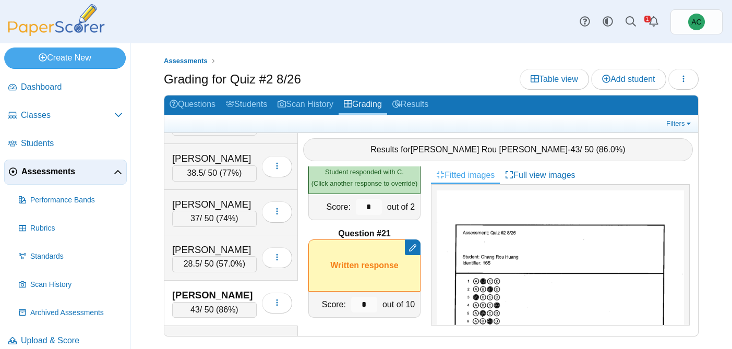
scroll to position [2022, 0]
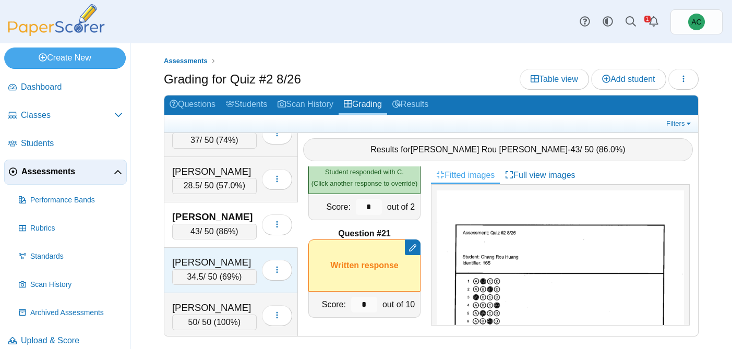
click at [206, 254] on div "Hunter, Carson 34.5 / 50 ( 69% ) Loading…" at bounding box center [231, 270] width 134 height 45
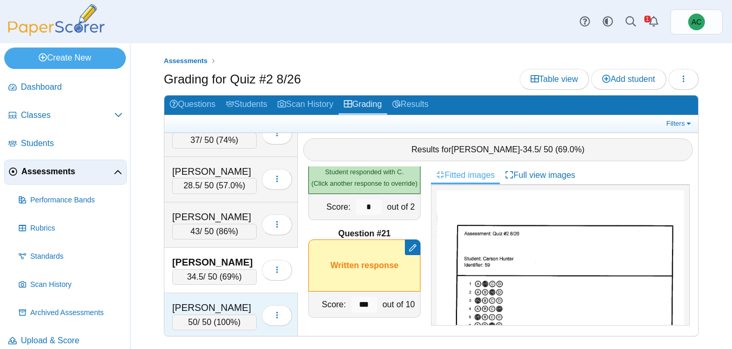
click at [209, 301] on div "James, Ion" at bounding box center [214, 308] width 85 height 14
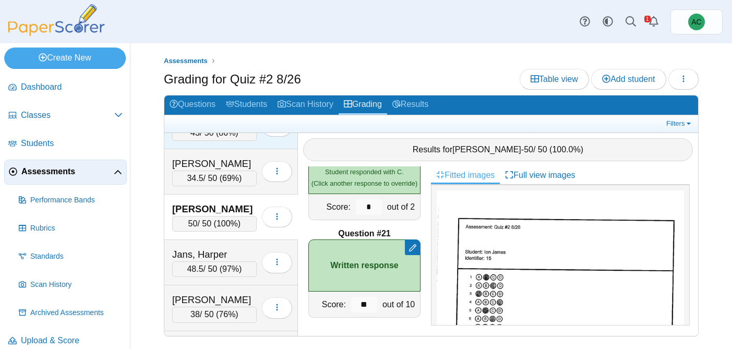
scroll to position [2140, 0]
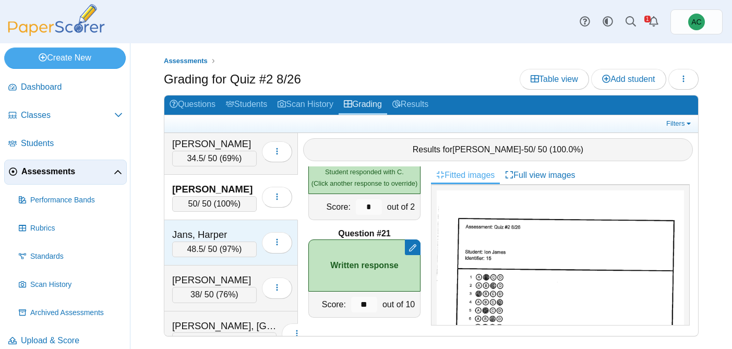
click at [209, 234] on div "Jans, Harper" at bounding box center [214, 235] width 85 height 14
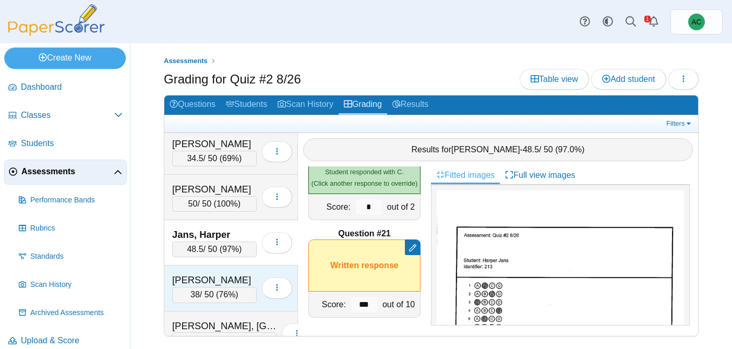
click at [216, 280] on div "Jarvis, Nathaniel" at bounding box center [214, 280] width 85 height 14
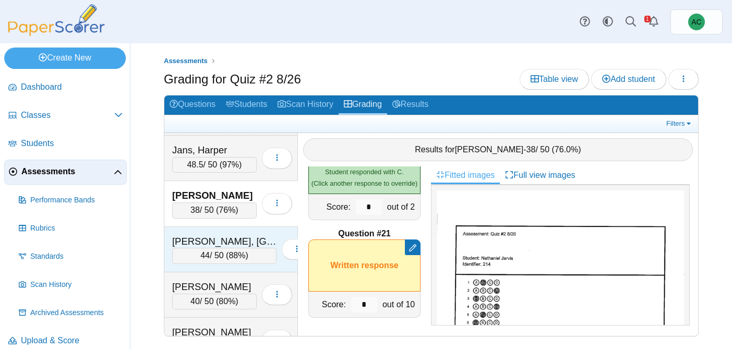
scroll to position [2226, 0]
click at [190, 243] on div "Kahabka, Madison" at bounding box center [224, 240] width 104 height 14
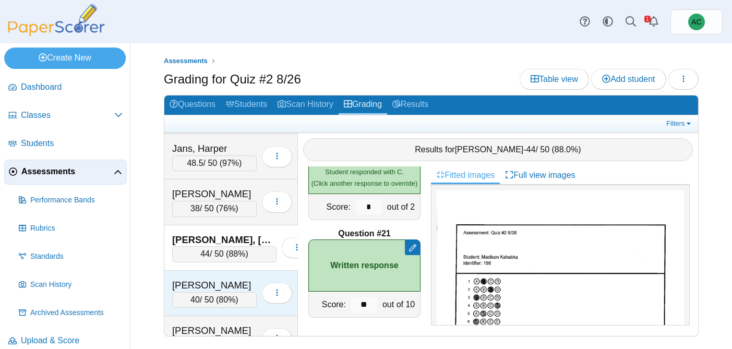
click at [213, 291] on div "Kallookaran, Josephine" at bounding box center [214, 286] width 85 height 14
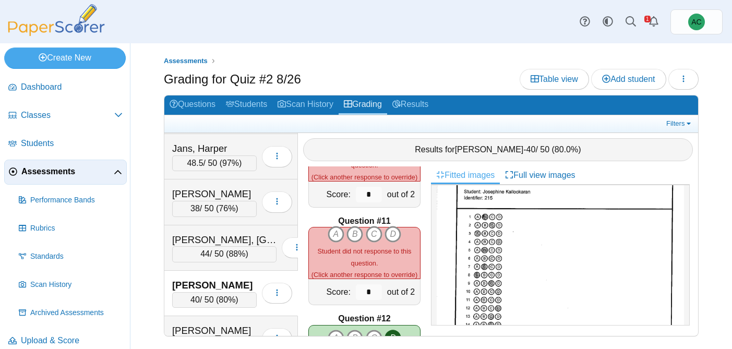
scroll to position [92, 0]
click at [355, 238] on icon "B" at bounding box center [354, 234] width 17 height 17
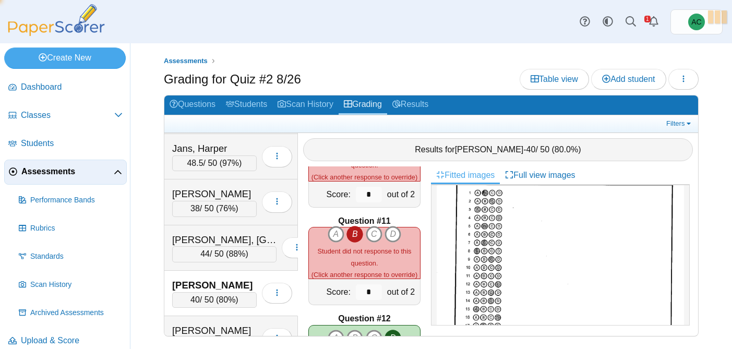
type input "*"
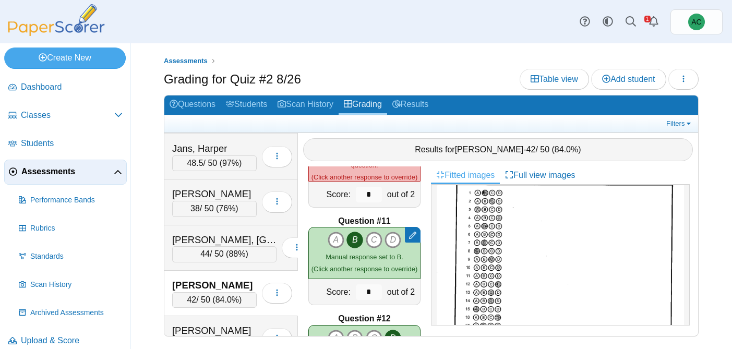
scroll to position [255, 0]
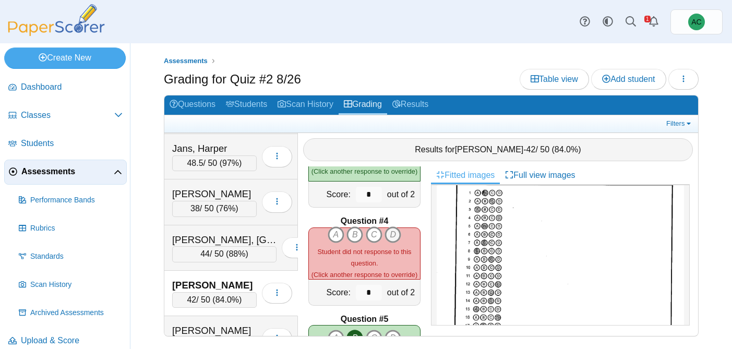
click at [392, 234] on icon "D" at bounding box center [392, 234] width 17 height 17
type input "*"
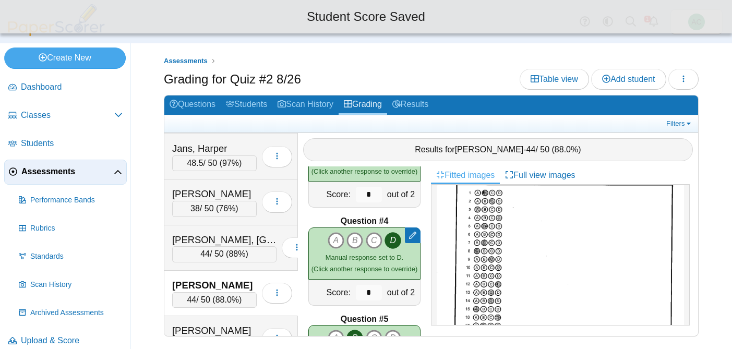
scroll to position [450, 0]
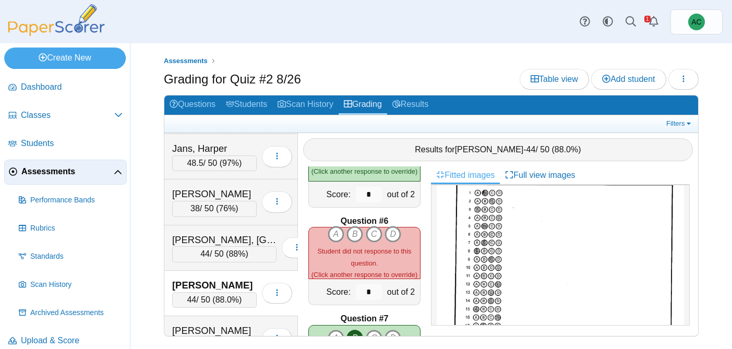
click at [544, 192] on img at bounding box center [560, 272] width 247 height 349
click at [373, 234] on icon "C" at bounding box center [374, 234] width 17 height 17
type input "*"
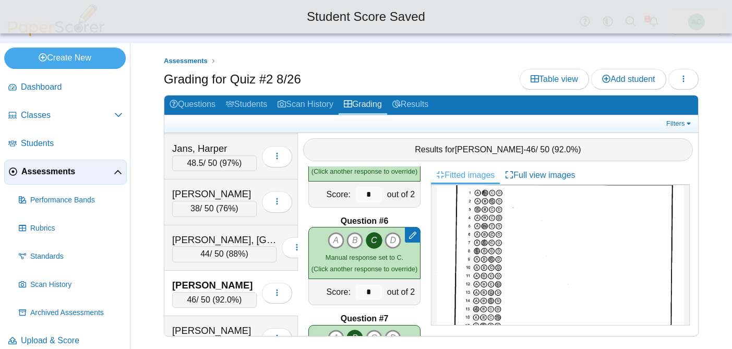
scroll to position [841, 0]
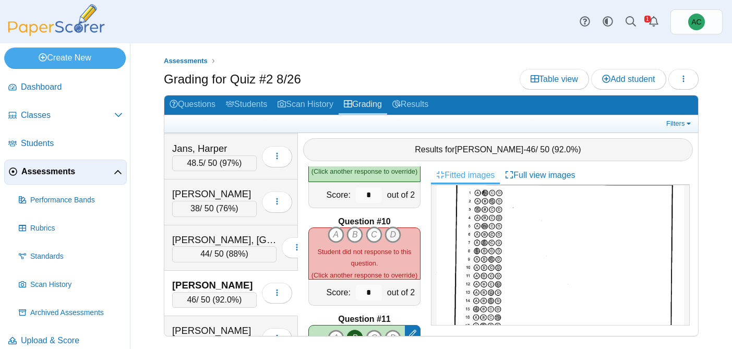
click at [392, 233] on icon "D" at bounding box center [392, 234] width 17 height 17
type input "*"
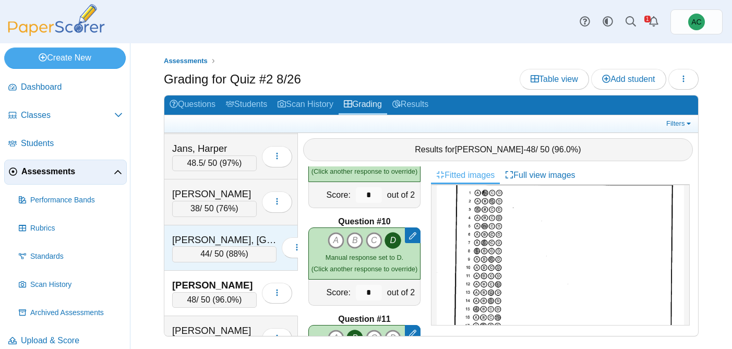
scroll to position [2272, 0]
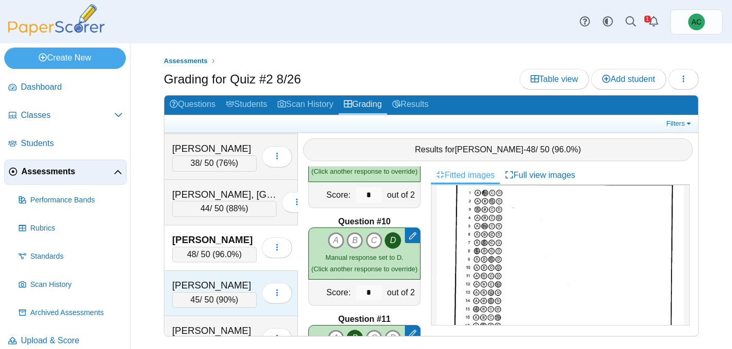
click at [204, 282] on div "Kidd, Avery" at bounding box center [214, 286] width 85 height 14
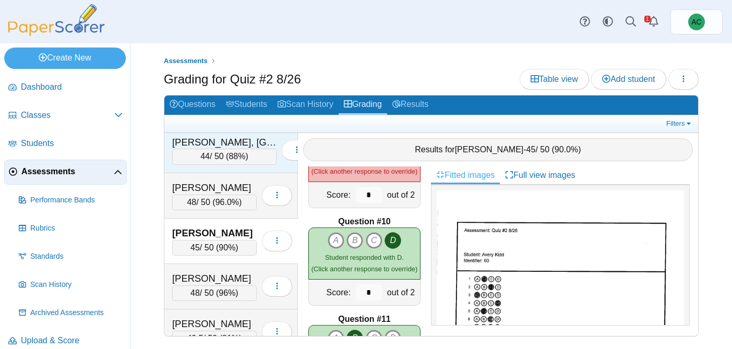
scroll to position [2326, 0]
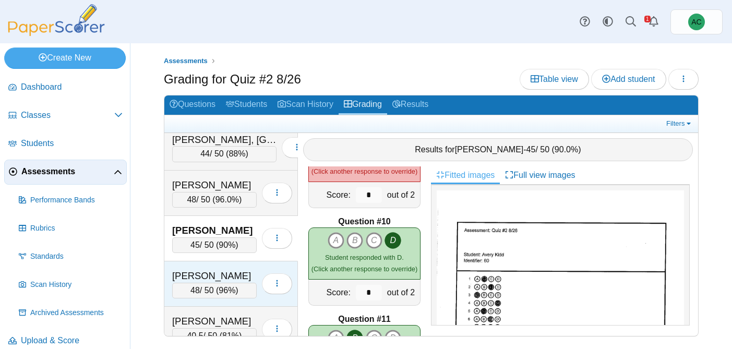
click at [199, 269] on div "Kienzle, Evangeline" at bounding box center [214, 276] width 85 height 14
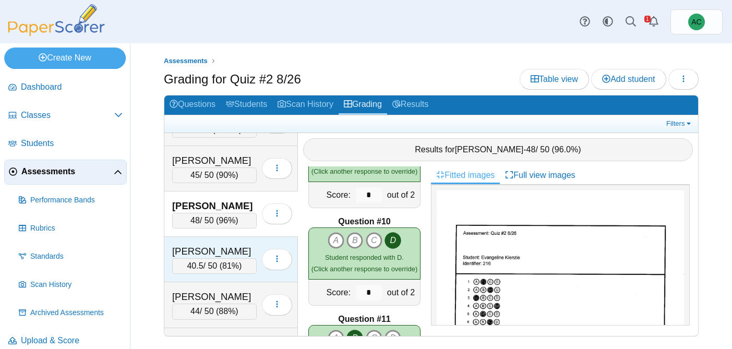
scroll to position [2398, 0]
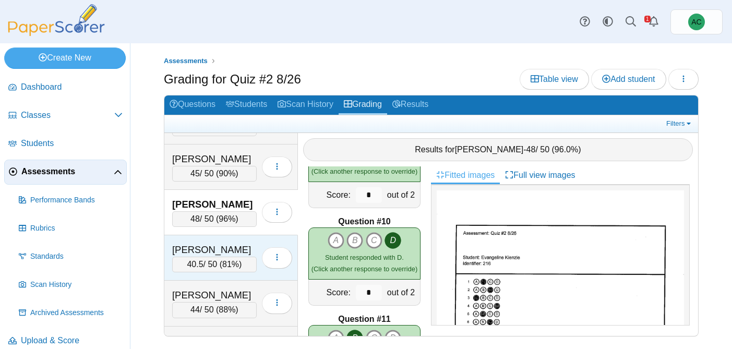
click at [207, 250] on div "King, Avery" at bounding box center [214, 250] width 85 height 14
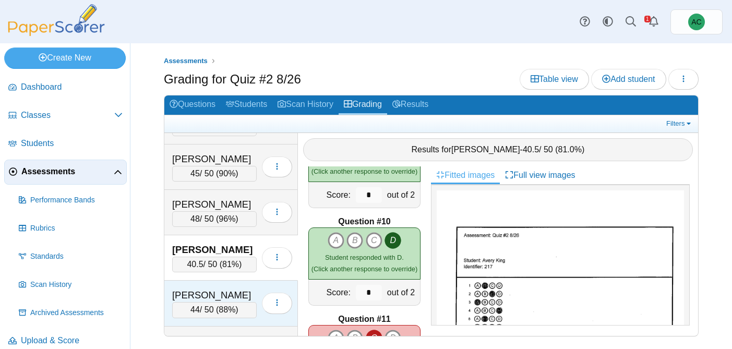
click at [202, 294] on div "LaPella, Liam" at bounding box center [214, 295] width 85 height 14
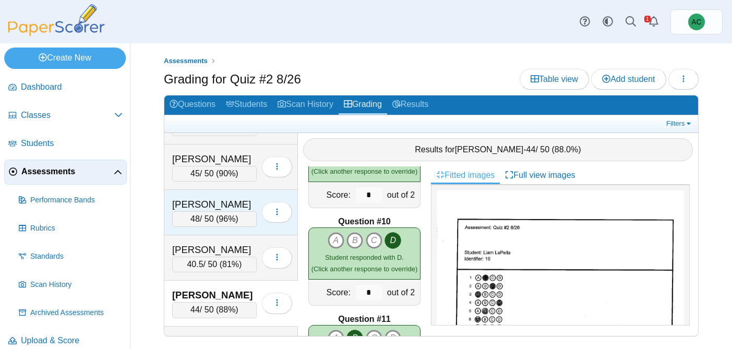
scroll to position [2467, 0]
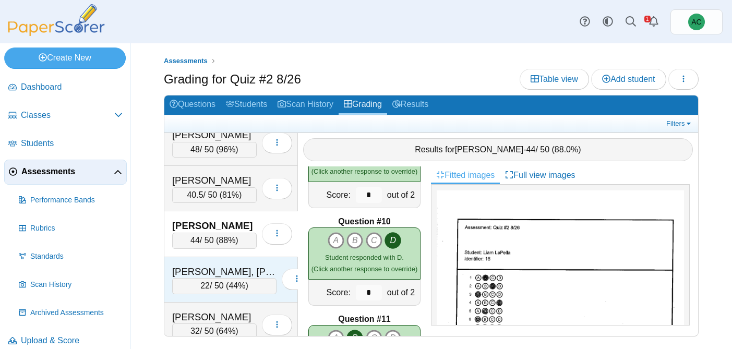
click at [200, 269] on div "Larsen, Jagger" at bounding box center [224, 272] width 104 height 14
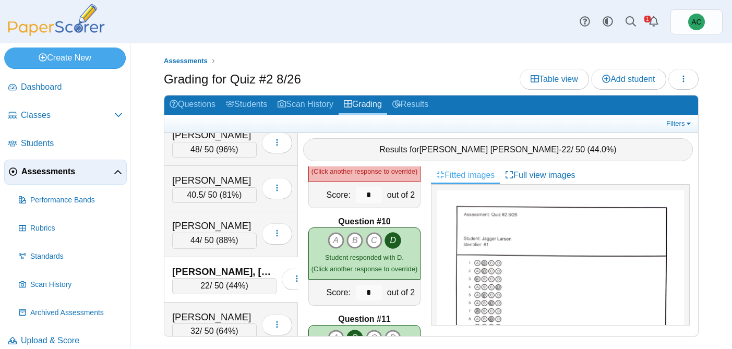
scroll to position [157, 0]
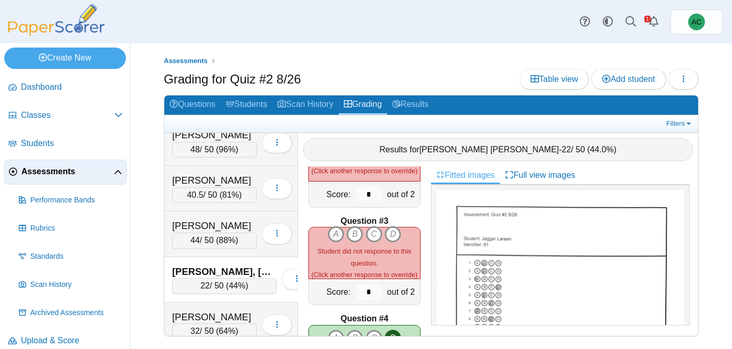
click at [336, 232] on icon "A" at bounding box center [336, 234] width 17 height 17
type input "*"
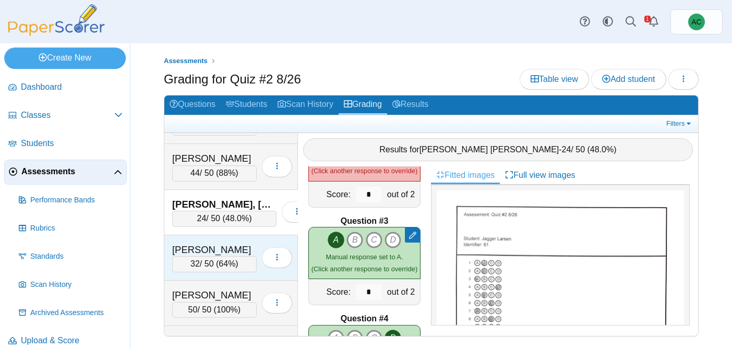
scroll to position [2536, 0]
click at [190, 246] on div "Lee, Van" at bounding box center [214, 249] width 85 height 14
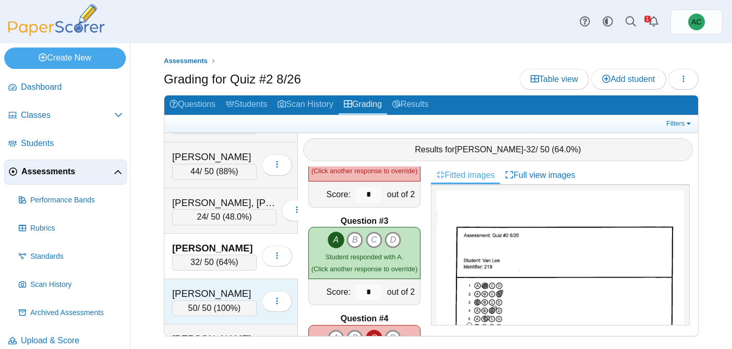
click at [210, 294] on div "Lerette, Peyton" at bounding box center [214, 294] width 85 height 14
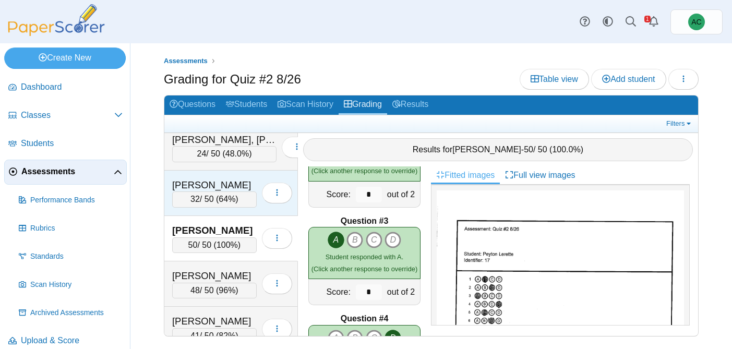
scroll to position [2600, 0]
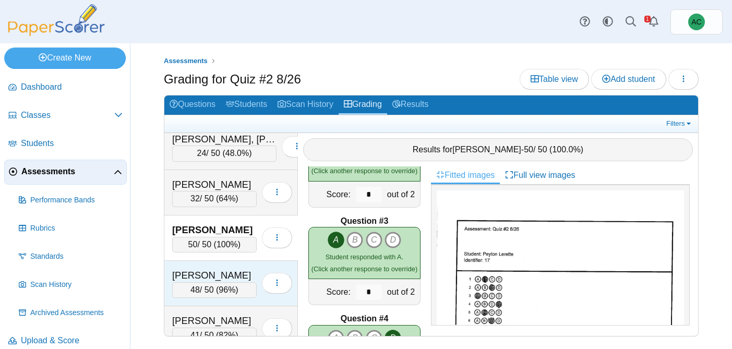
click at [226, 268] on div "Lesmes, Christian 48 / 50 ( 96% ) Loading…" at bounding box center [231, 283] width 134 height 45
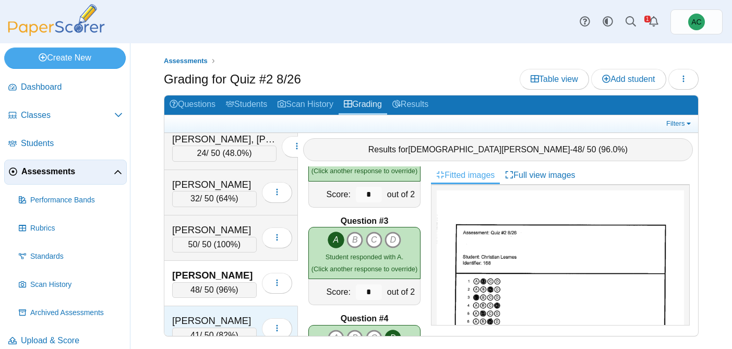
scroll to position [2639, 0]
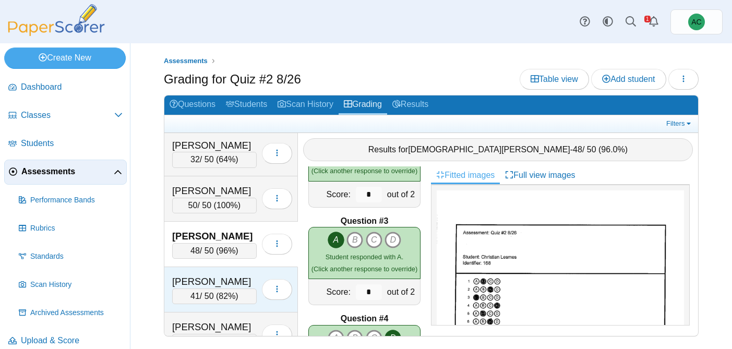
click at [198, 277] on div "Lopez, Luca" at bounding box center [214, 282] width 85 height 14
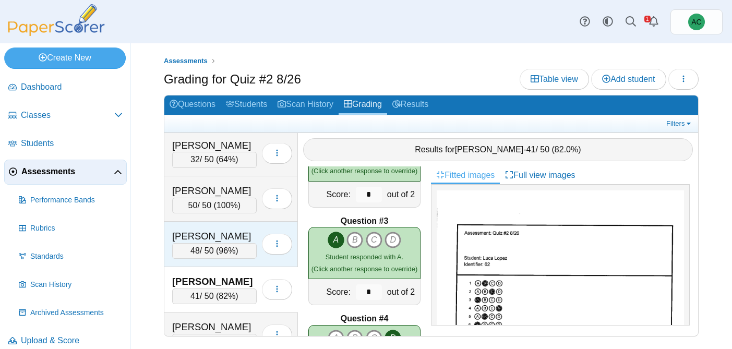
click at [195, 230] on div "Lesmes, Christian" at bounding box center [214, 237] width 85 height 14
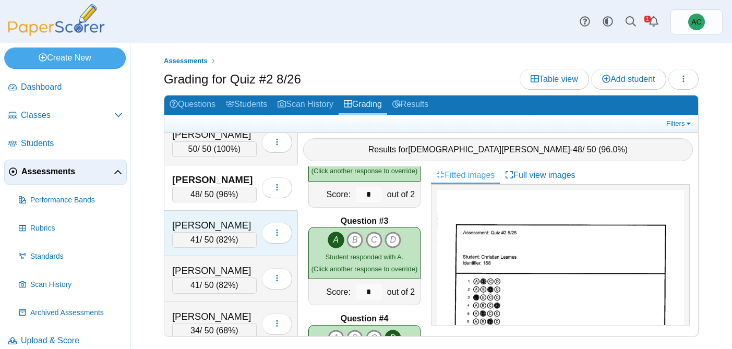
scroll to position [2701, 0]
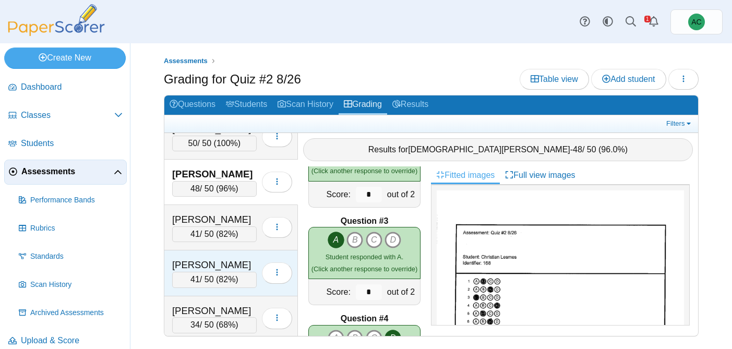
click at [194, 266] on div "Lucius, Hannah" at bounding box center [214, 265] width 85 height 14
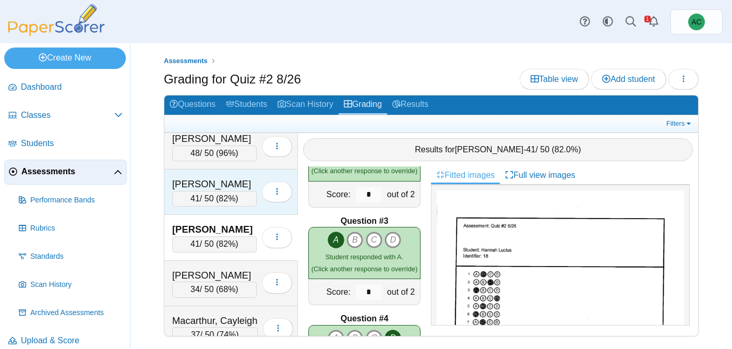
scroll to position [2743, 0]
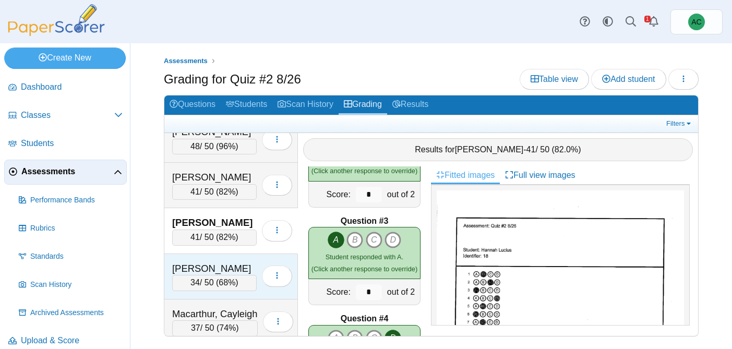
click at [199, 262] on div "Lynch, Wyatt" at bounding box center [214, 269] width 85 height 14
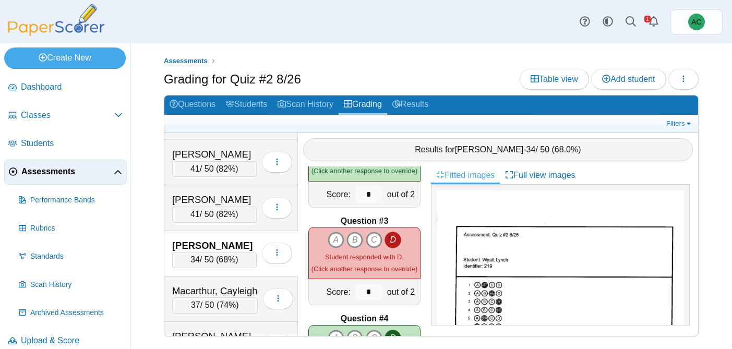
scroll to position [2777, 0]
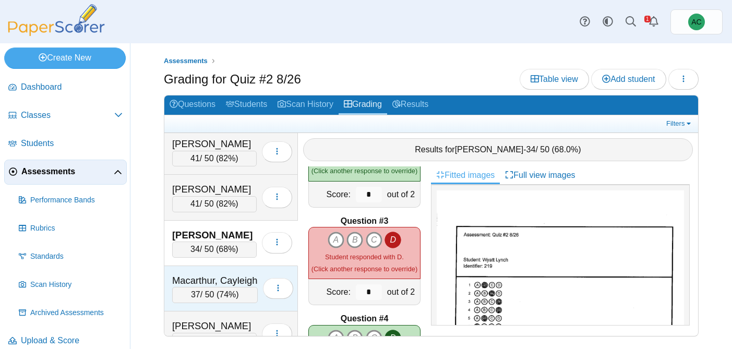
click at [215, 279] on div "Macarthur, Cayleigh" at bounding box center [215, 281] width 86 height 14
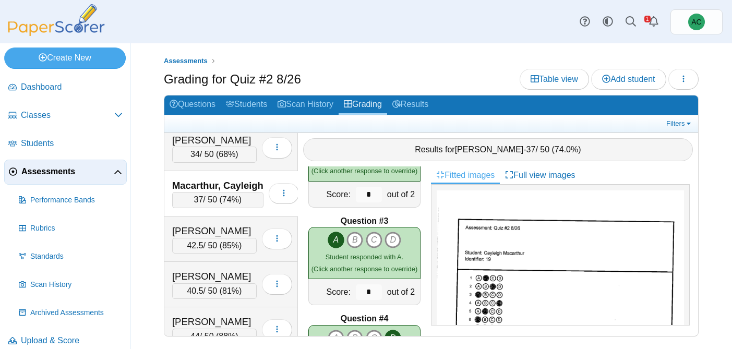
scroll to position [2873, 0]
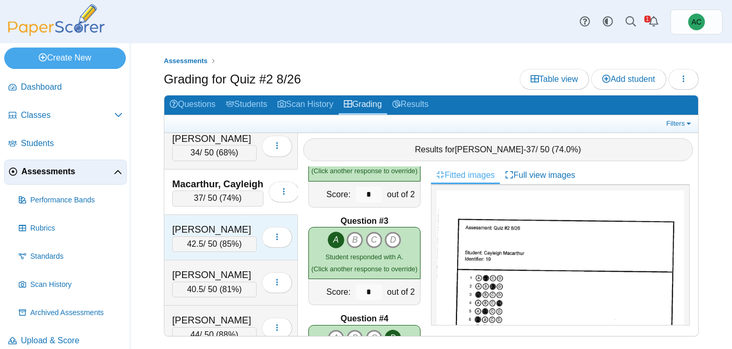
click at [212, 232] on div "Madera, Annabelle" at bounding box center [214, 230] width 85 height 14
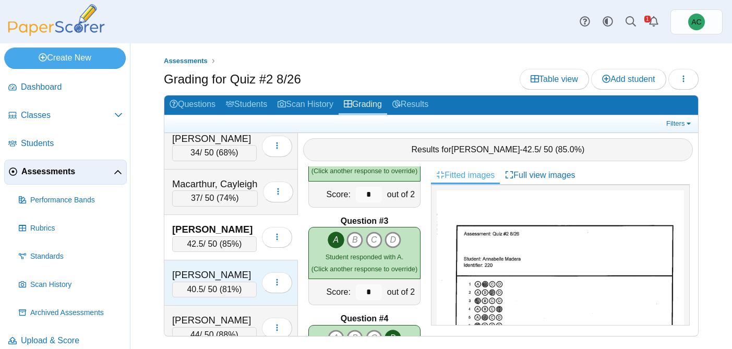
click at [204, 278] on div "Malugen, Aubrey" at bounding box center [214, 275] width 85 height 14
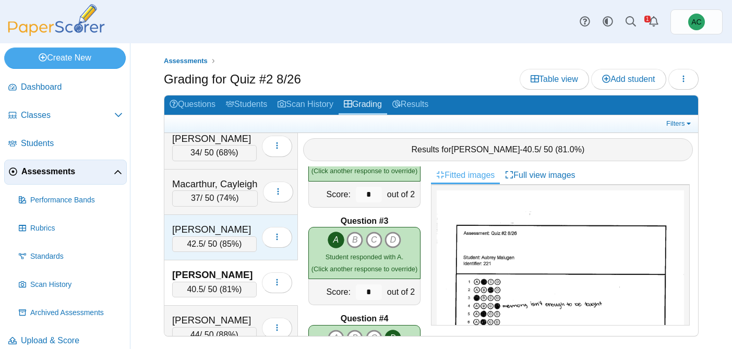
scroll to position [2931, 0]
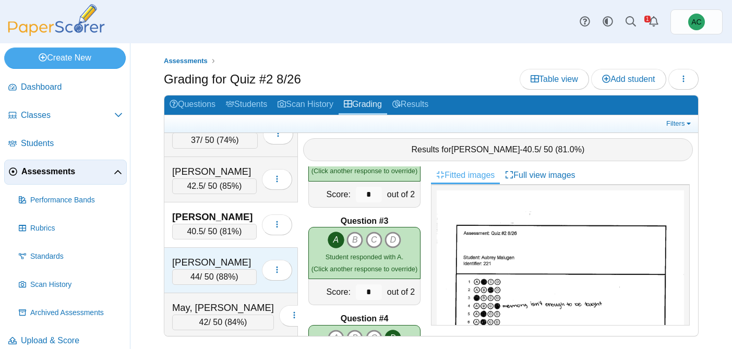
click at [204, 260] on div "Matson, Hannah" at bounding box center [214, 263] width 85 height 14
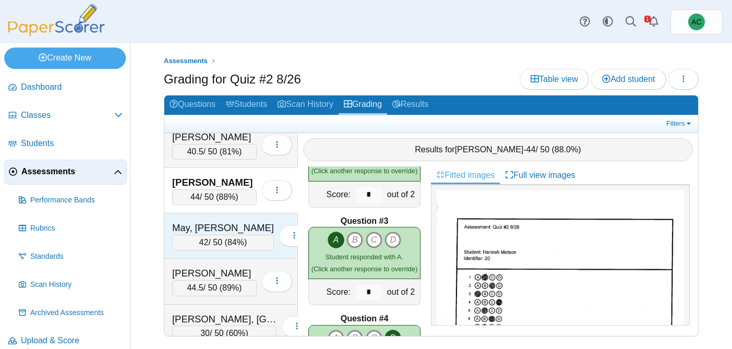
scroll to position [3012, 0]
click at [200, 231] on div "May, Audreyna" at bounding box center [223, 227] width 102 height 14
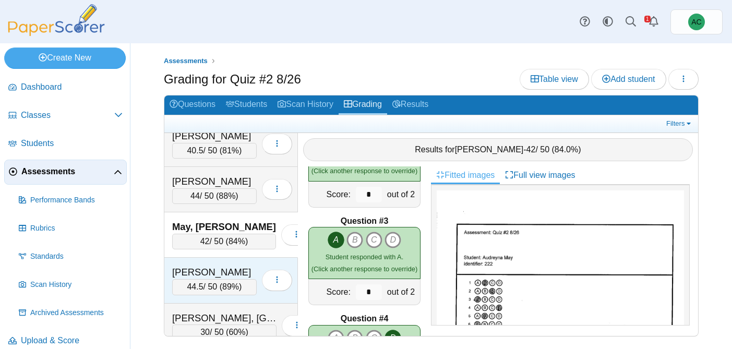
click at [213, 279] on div "Mikhael, Josiah" at bounding box center [214, 273] width 85 height 14
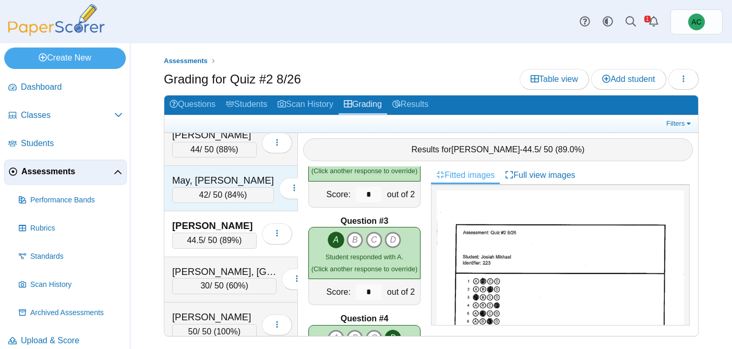
scroll to position [3064, 0]
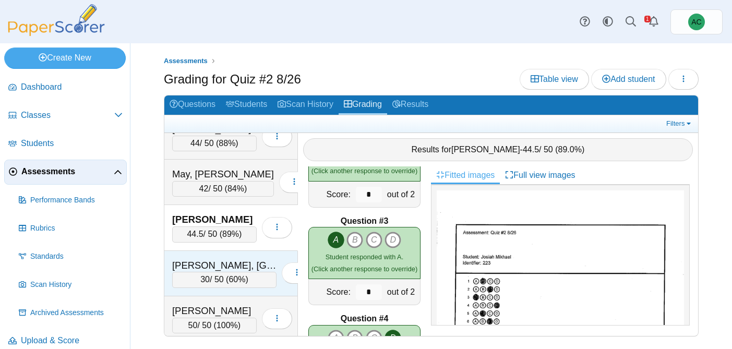
click at [204, 257] on div "Mitchell, Easton 30 / 50 ( 60% ) Loading…" at bounding box center [231, 273] width 134 height 45
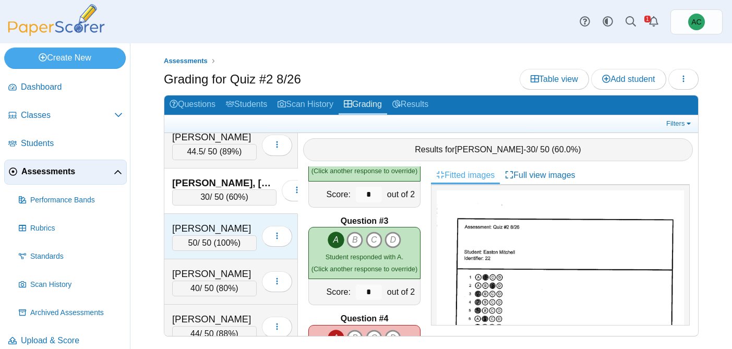
scroll to position [3148, 0]
click at [200, 230] on div "Navarrette, Harper" at bounding box center [214, 228] width 85 height 14
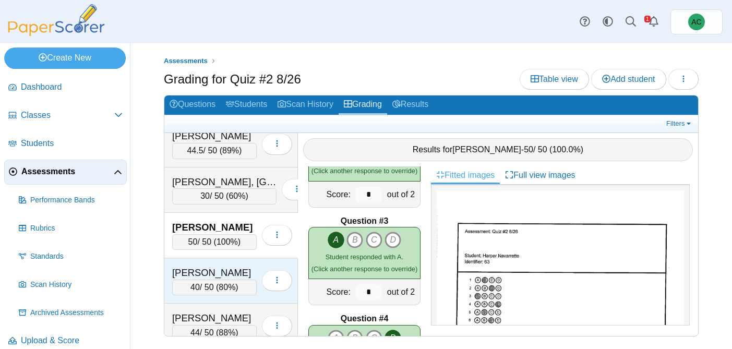
click at [223, 267] on div "Odell, Dominic" at bounding box center [214, 273] width 85 height 14
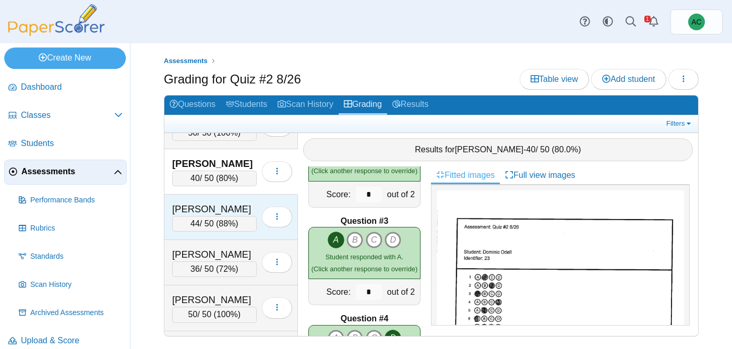
scroll to position [3259, 0]
click at [192, 201] on div "Overson, Adalynn" at bounding box center [214, 207] width 85 height 14
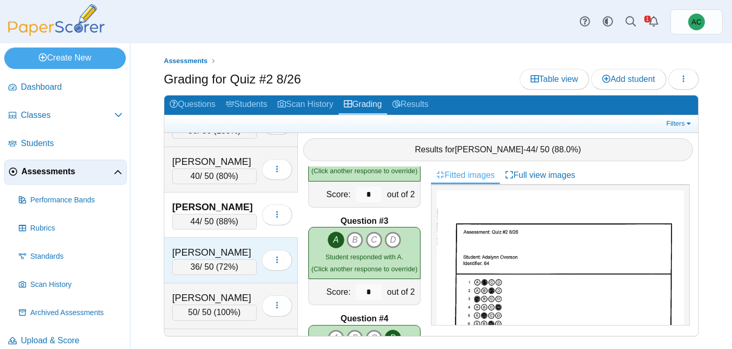
click at [198, 258] on div "Padron, Daniel" at bounding box center [214, 253] width 85 height 14
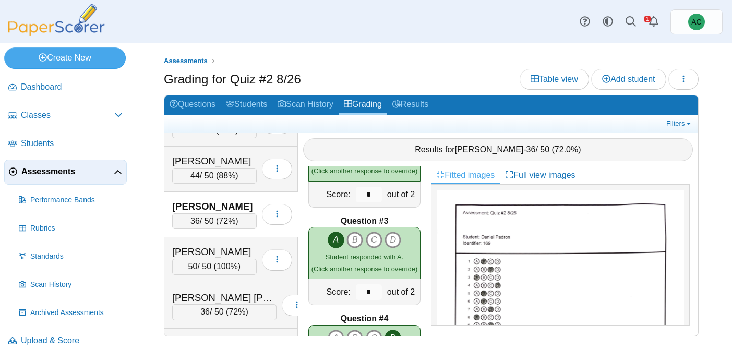
scroll to position [3308, 0]
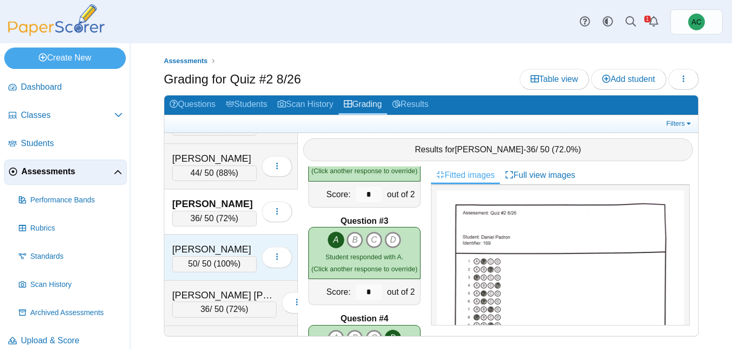
click at [200, 245] on div "Parker, Taylor" at bounding box center [214, 250] width 85 height 14
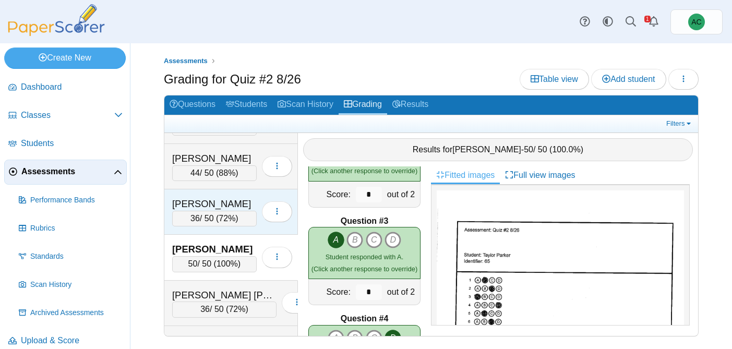
scroll to position [3348, 0]
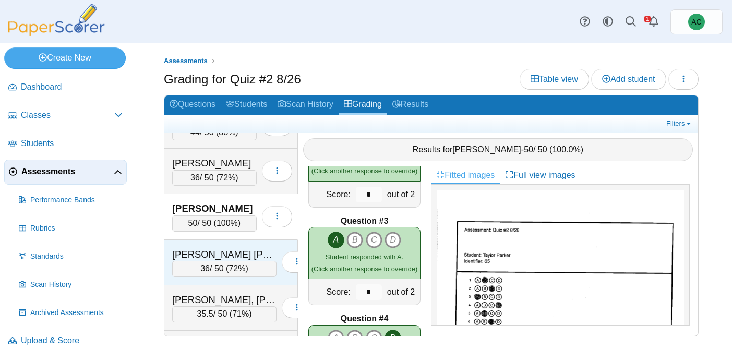
click at [199, 252] on div "Patel Yates, Nayaan" at bounding box center [224, 255] width 104 height 14
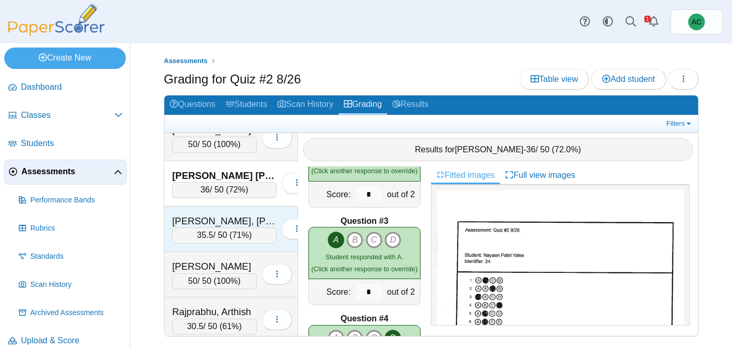
scroll to position [3431, 0]
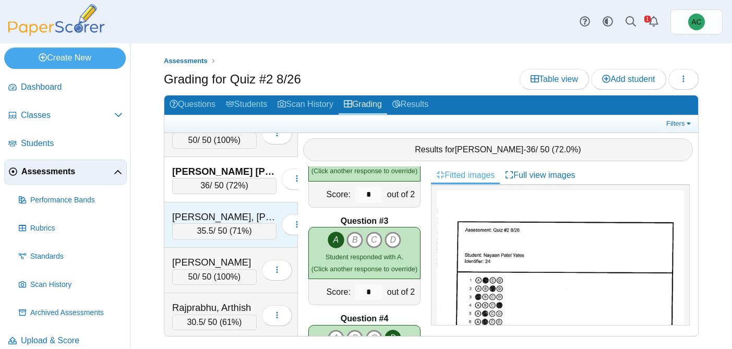
click at [208, 230] on div "35.5 / 50 ( 71% )" at bounding box center [224, 231] width 104 height 16
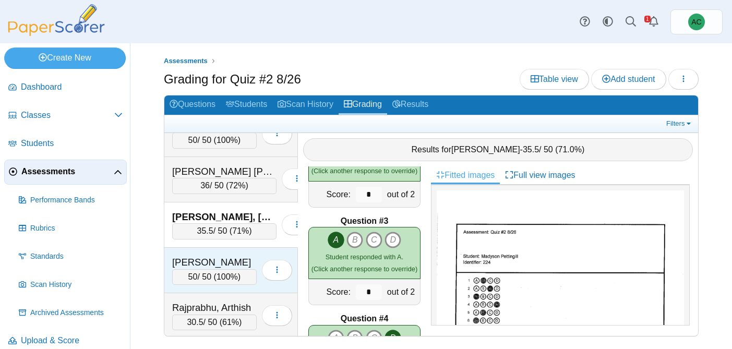
click at [210, 266] on div "Pieres, Cameron" at bounding box center [214, 263] width 85 height 14
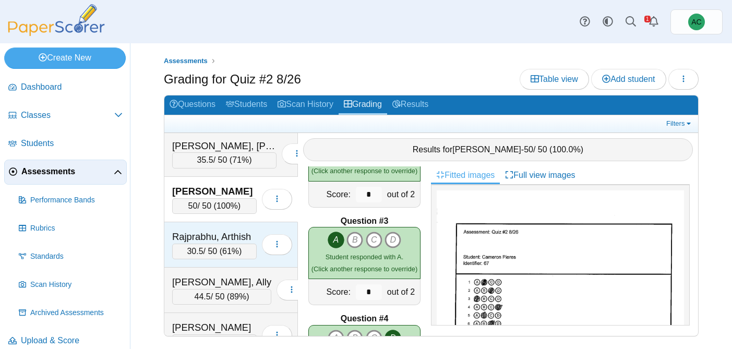
scroll to position [3506, 0]
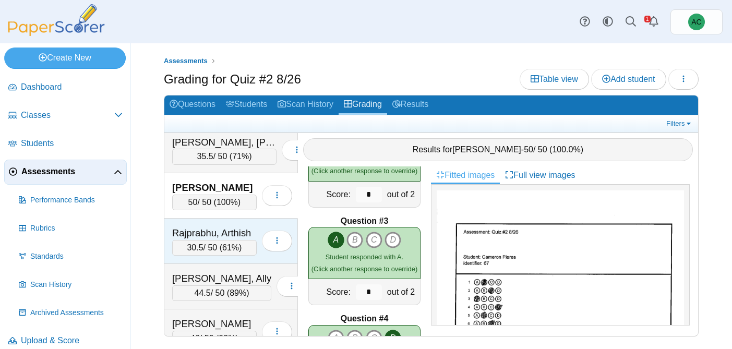
click at [210, 228] on div "Rajprabhu, Arthish" at bounding box center [214, 233] width 85 height 14
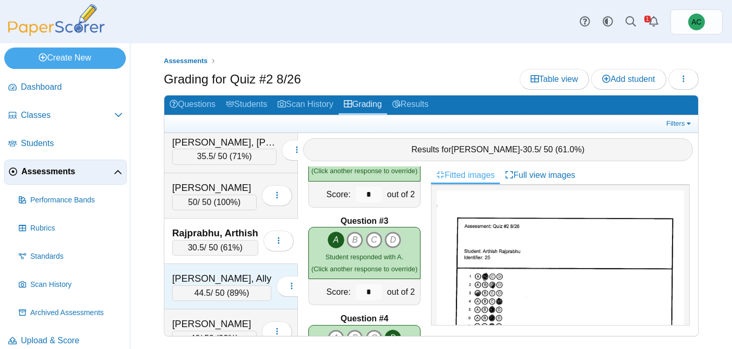
click at [209, 274] on div "Randall, Ally" at bounding box center [221, 279] width 99 height 14
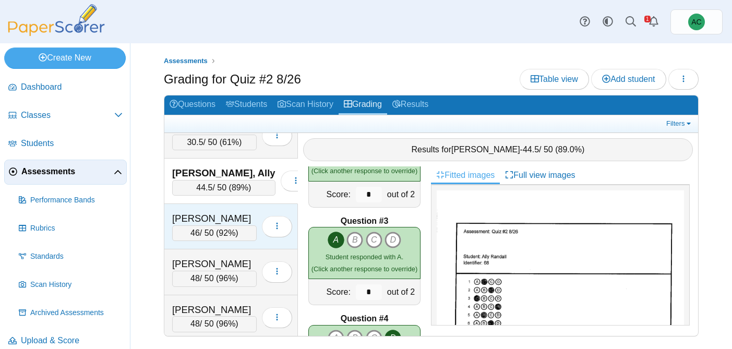
scroll to position [3618, 0]
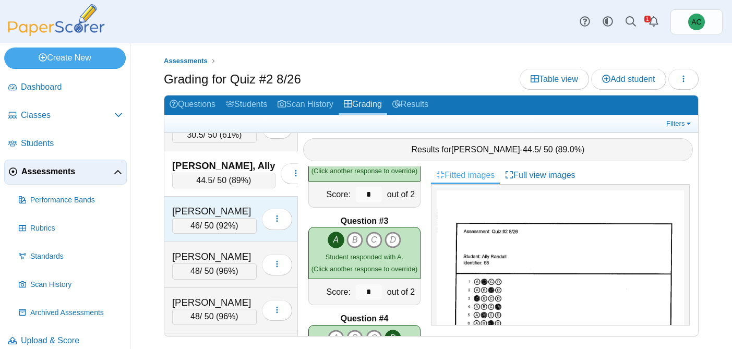
click at [185, 207] on div "Rennells, Scarlet" at bounding box center [214, 211] width 85 height 14
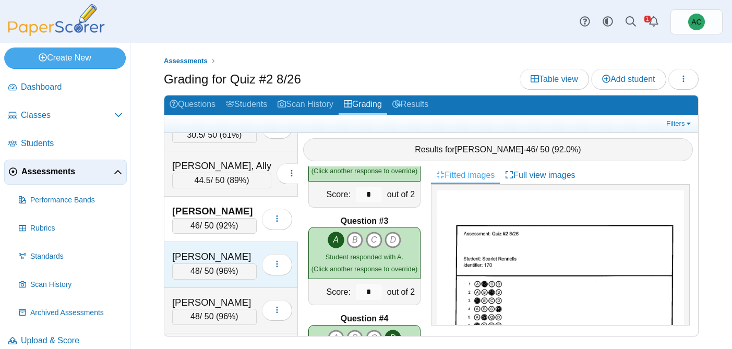
click at [214, 258] on div "Rodriguez, Clarissa" at bounding box center [214, 257] width 85 height 14
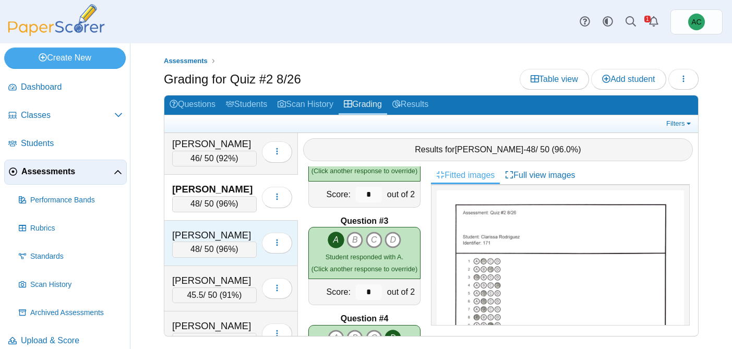
scroll to position [3691, 0]
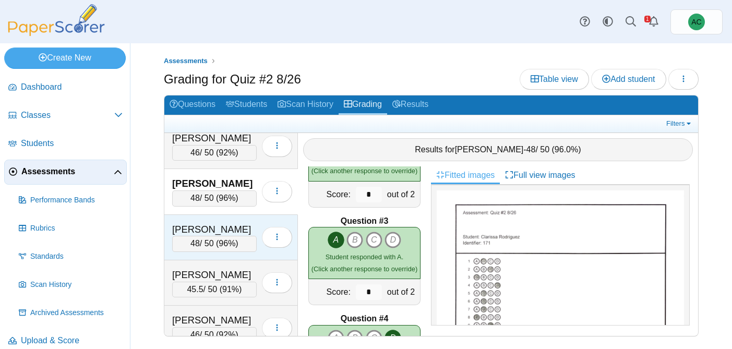
click at [217, 225] on div "Santisi, Liliana" at bounding box center [214, 230] width 85 height 14
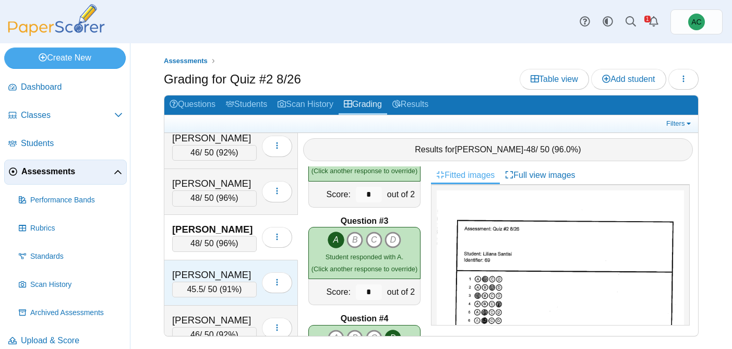
click at [221, 272] on div "Schlofman, Rebecca" at bounding box center [214, 275] width 85 height 14
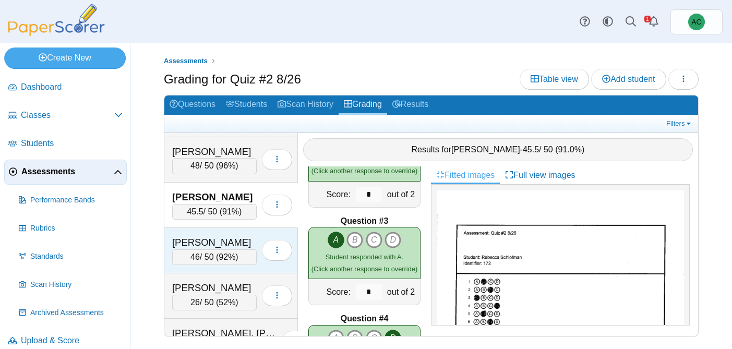
scroll to position [3769, 0]
click at [215, 250] on div "46 / 50 ( 92% )" at bounding box center [214, 258] width 85 height 16
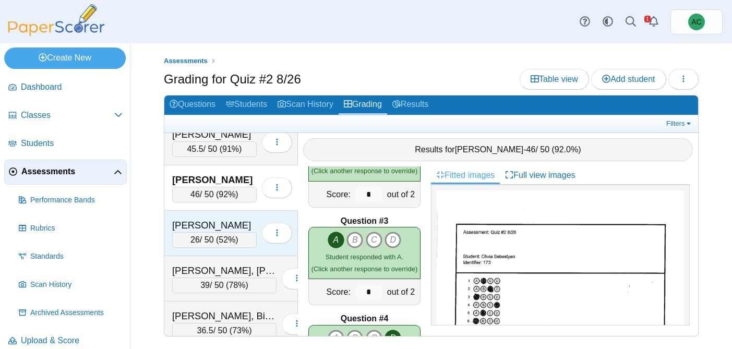
scroll to position [3831, 0]
click at [213, 219] on div "Shamon, Micah" at bounding box center [214, 226] width 85 height 14
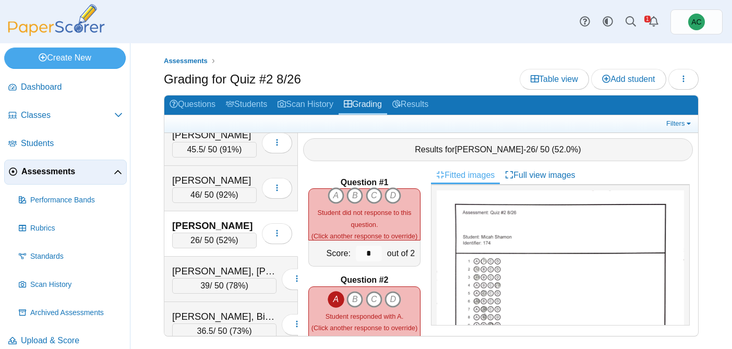
scroll to position [255, 0]
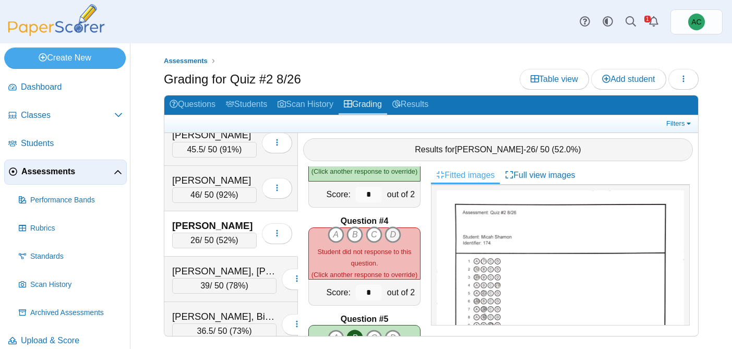
click at [393, 233] on icon "D" at bounding box center [392, 234] width 17 height 17
type input "*"
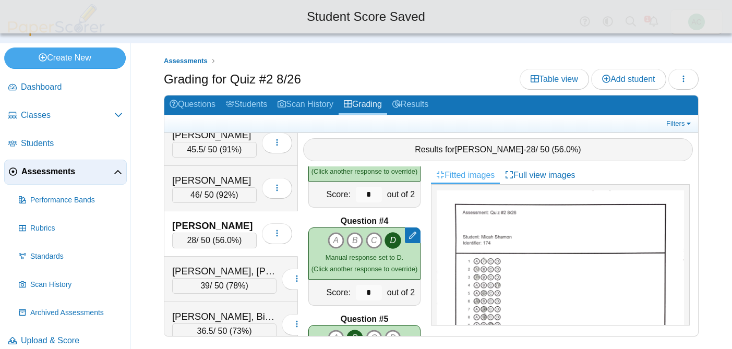
scroll to position [0, 0]
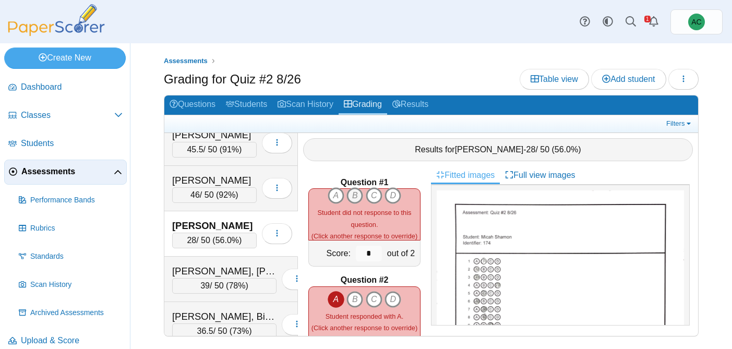
click at [354, 193] on icon "B" at bounding box center [354, 195] width 17 height 17
type input "*"
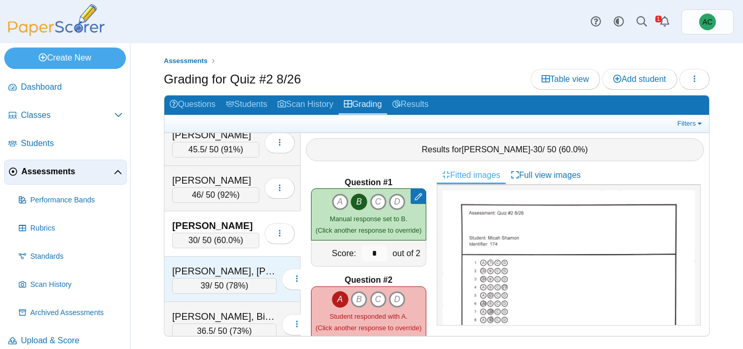
click at [221, 261] on div "Shintaku, Knox 39 / 50 ( 78% ) Loading…" at bounding box center [232, 279] width 136 height 45
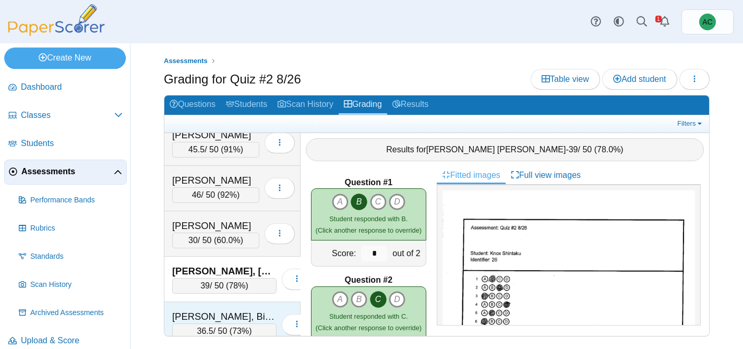
click at [195, 317] on div "Singh, Bishmeet" at bounding box center [224, 317] width 104 height 14
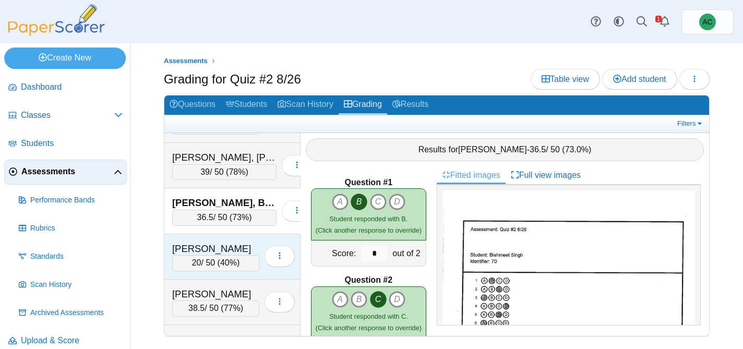
scroll to position [3947, 0]
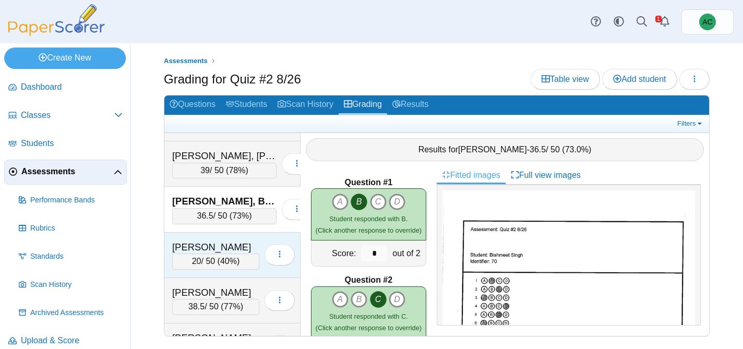
click at [192, 250] on div "Siqueiros, Emily" at bounding box center [215, 247] width 87 height 14
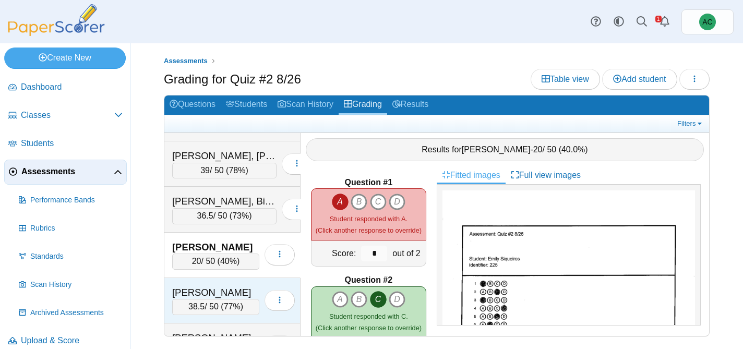
click at [201, 286] on div "Sobh, Daniel" at bounding box center [215, 293] width 87 height 14
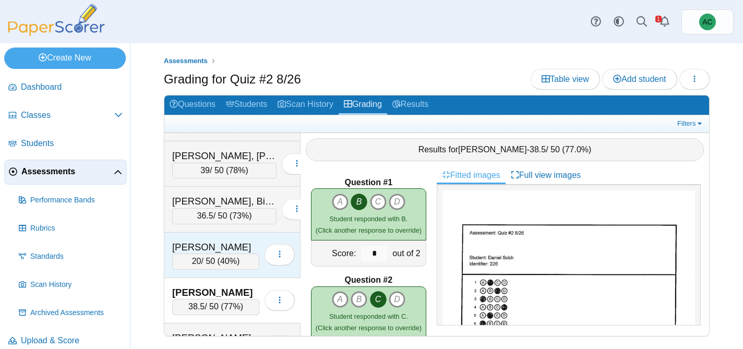
scroll to position [4033, 0]
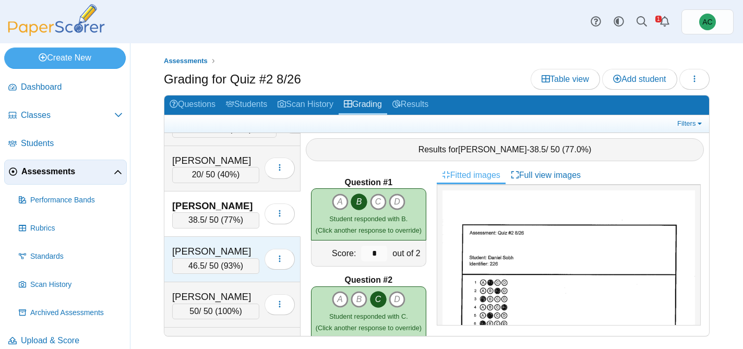
click at [213, 254] on div "Sofariu, Sarah" at bounding box center [215, 252] width 87 height 14
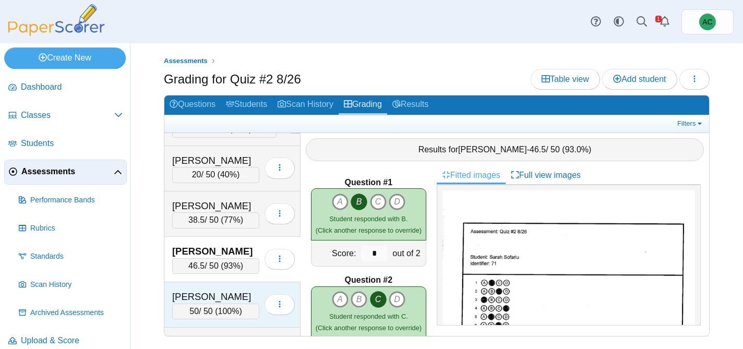
click at [215, 290] on div "Song, Emma" at bounding box center [215, 297] width 87 height 14
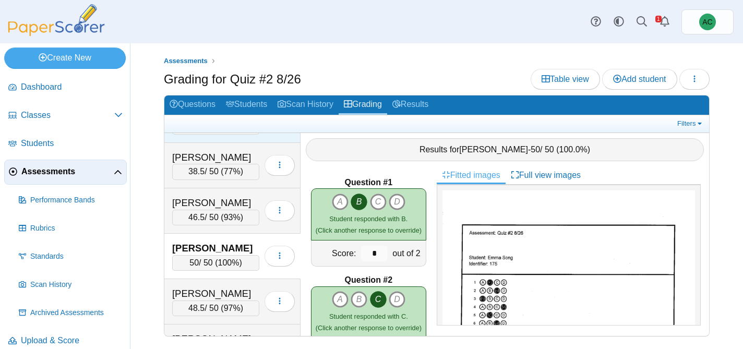
scroll to position [4090, 0]
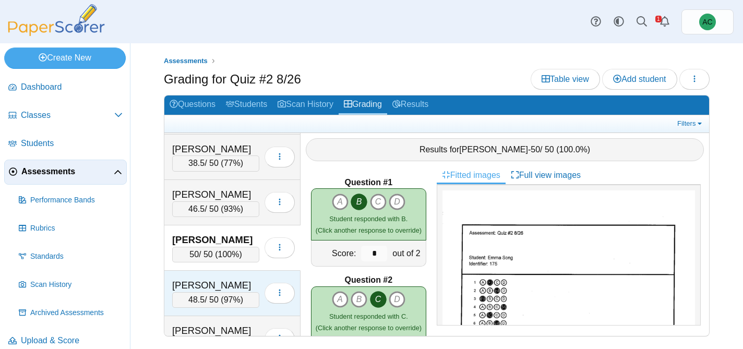
click at [219, 272] on div "Soto, Landon 48.5 / 50 ( 97% ) Loading…" at bounding box center [232, 293] width 136 height 45
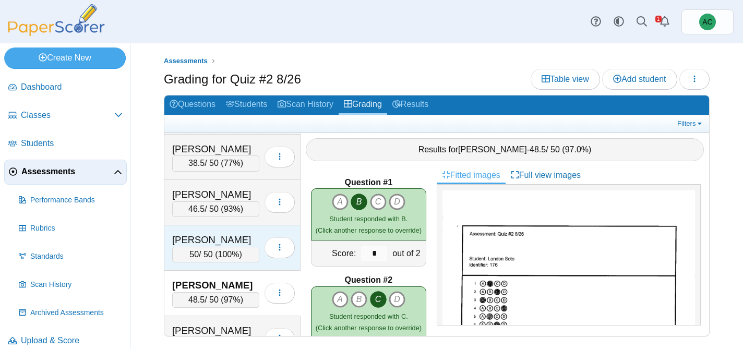
scroll to position [4118, 0]
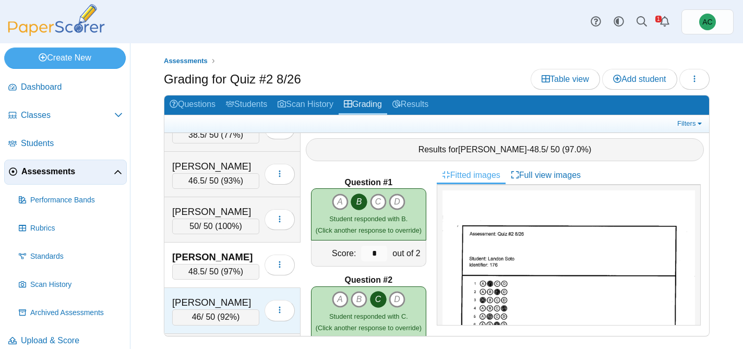
click at [200, 296] on div "Stein, Emma" at bounding box center [215, 303] width 87 height 14
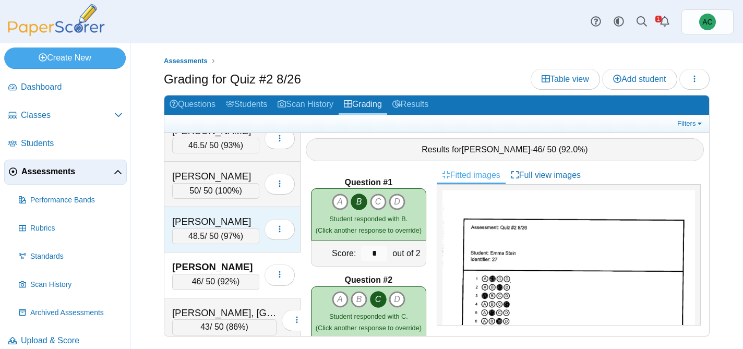
scroll to position [4161, 0]
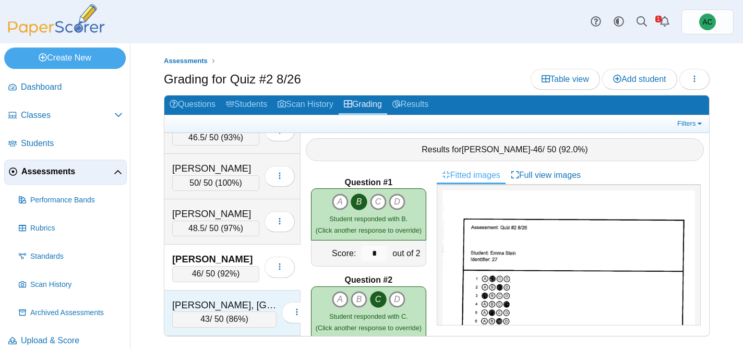
click at [202, 301] on div "Terpstra, Lexington" at bounding box center [224, 305] width 104 height 14
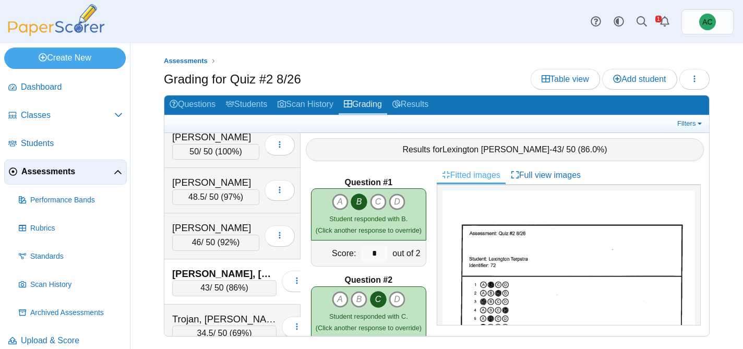
scroll to position [4197, 0]
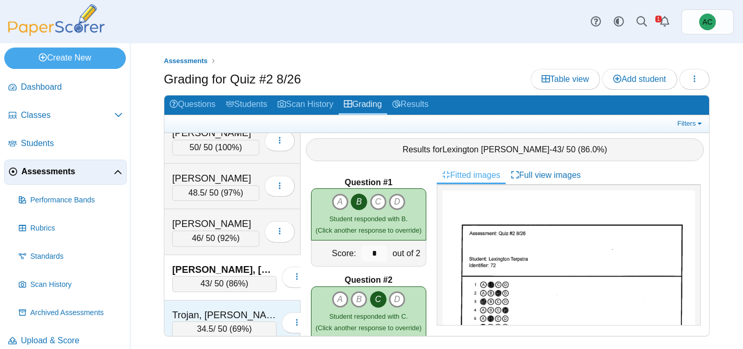
click at [203, 313] on div "Trojan, Ethan" at bounding box center [224, 315] width 104 height 14
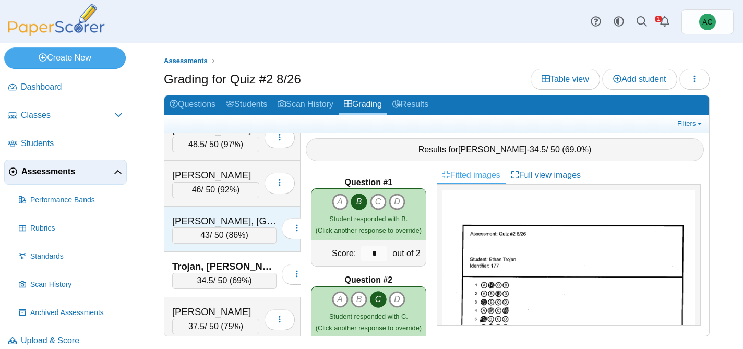
scroll to position [4246, 0]
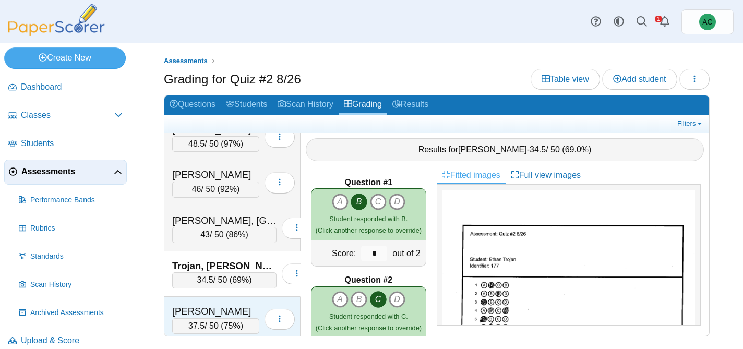
click at [203, 311] on div "Ulloa, Aiyana" at bounding box center [215, 312] width 87 height 14
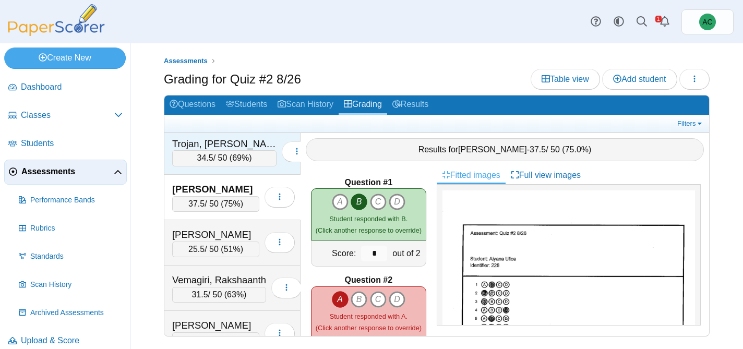
scroll to position [4374, 0]
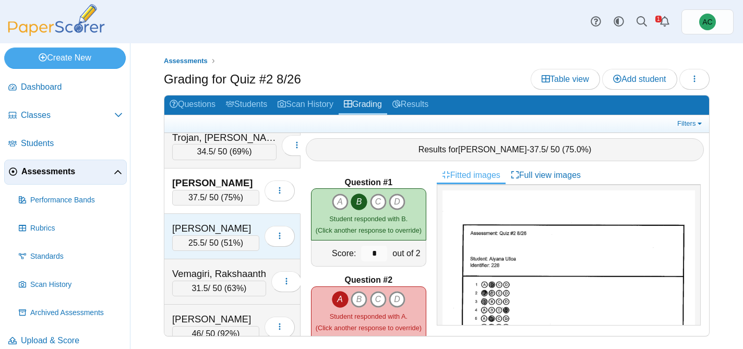
click at [207, 233] on div "Unsworth, Parker" at bounding box center [215, 229] width 87 height 14
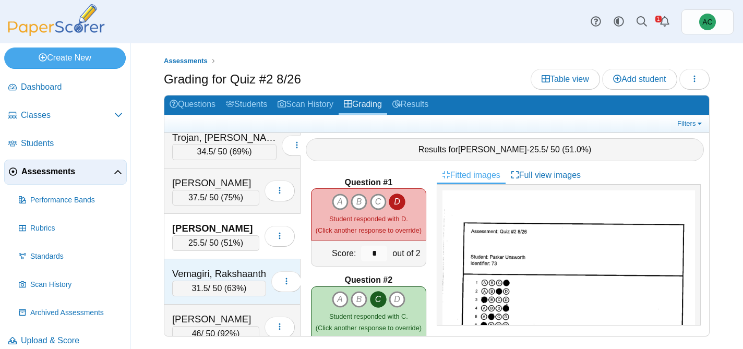
click at [220, 285] on div "31.5 / 50 ( 63% )" at bounding box center [219, 289] width 94 height 16
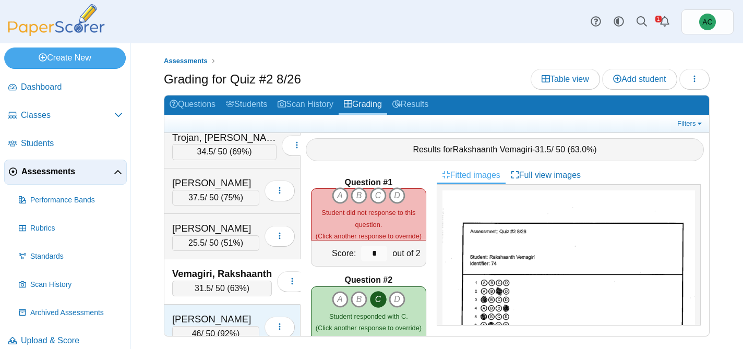
click at [200, 322] on div "Villegas, Lorenzo" at bounding box center [215, 319] width 87 height 14
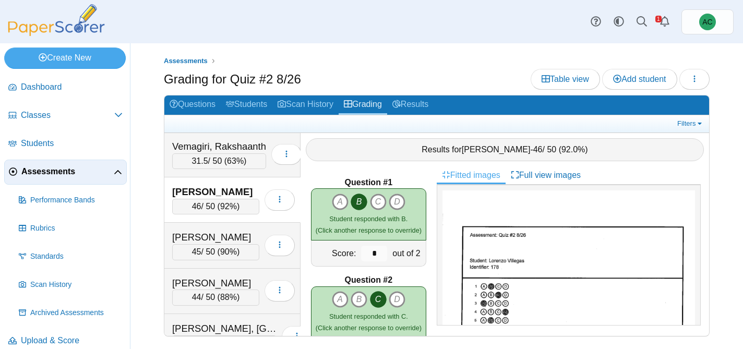
scroll to position [4504, 0]
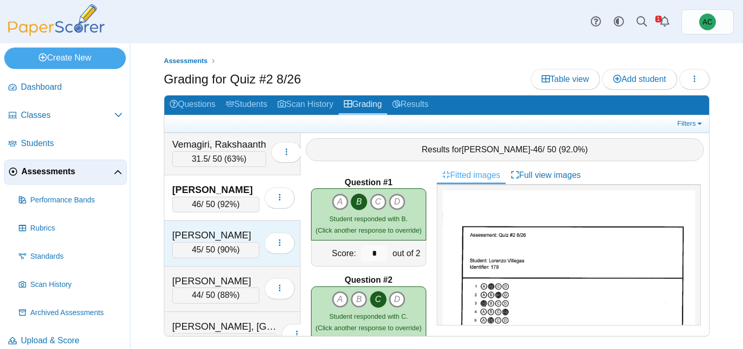
click at [203, 227] on div "Walecka, Helena 45 / 50 ( 90% ) Loading…" at bounding box center [232, 243] width 136 height 45
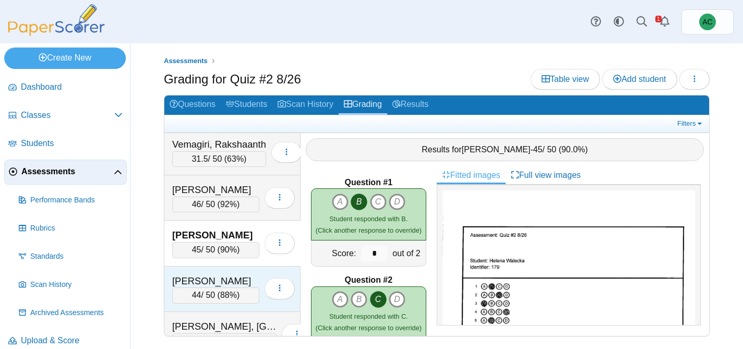
click at [187, 285] on div "Warda, Gabriel" at bounding box center [215, 281] width 87 height 14
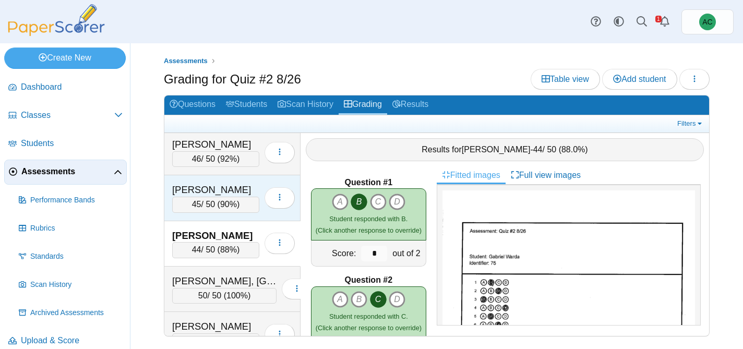
scroll to position [4558, 0]
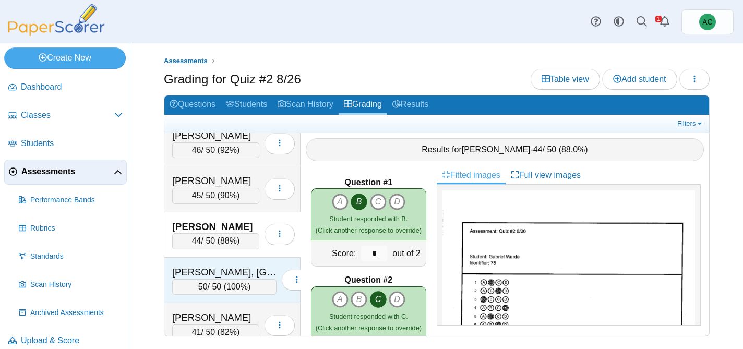
click at [225, 270] on div "Wasmundt, Ireland" at bounding box center [224, 273] width 104 height 14
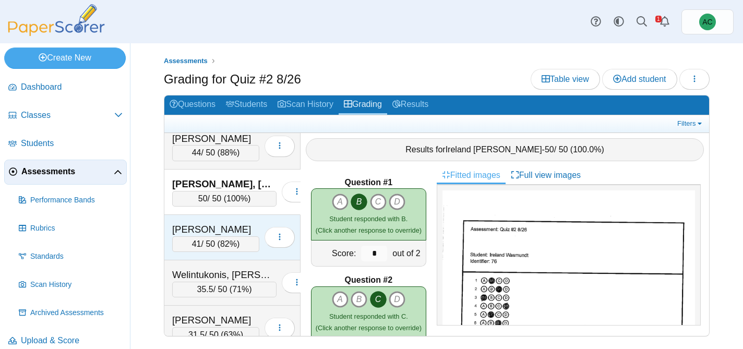
scroll to position [4647, 0]
click at [186, 234] on div "Welintukonis, Analicia" at bounding box center [215, 229] width 87 height 14
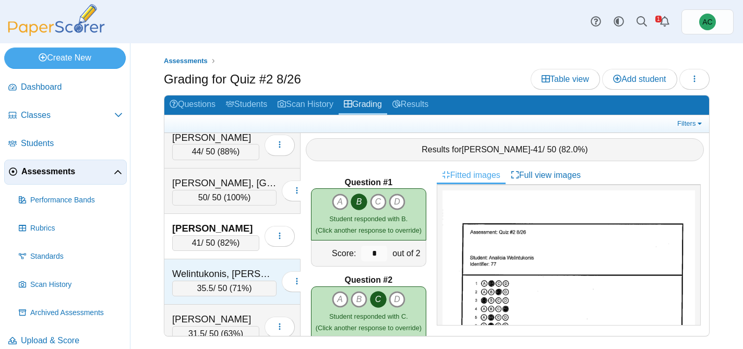
click at [231, 267] on div "Welintukonis, Ariella" at bounding box center [224, 274] width 104 height 14
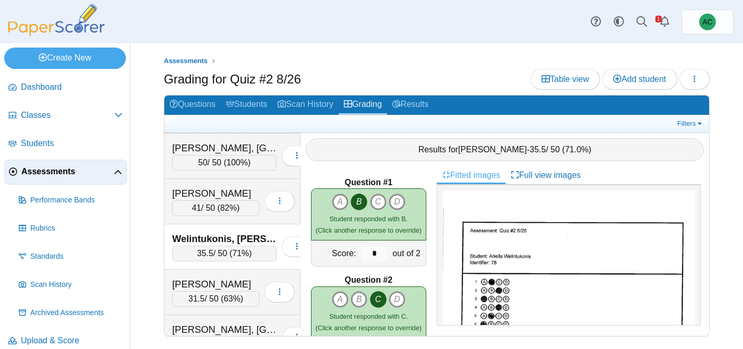
scroll to position [4689, 0]
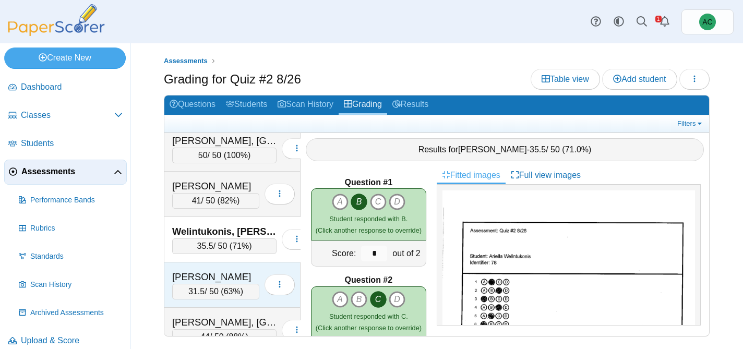
click at [212, 268] on div "Williams, Loyal 31.5 / 50 ( 63% ) Loading…" at bounding box center [232, 284] width 136 height 45
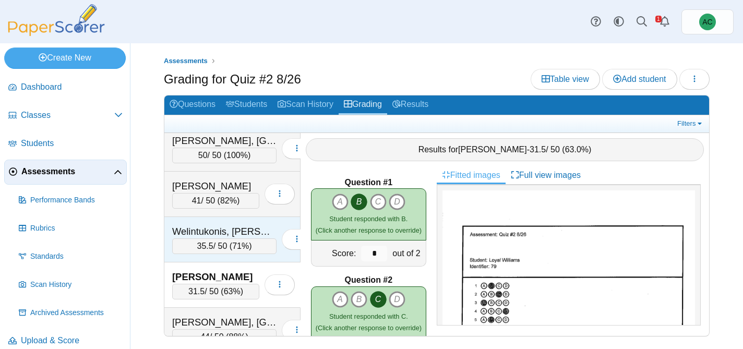
scroll to position [4706, 0]
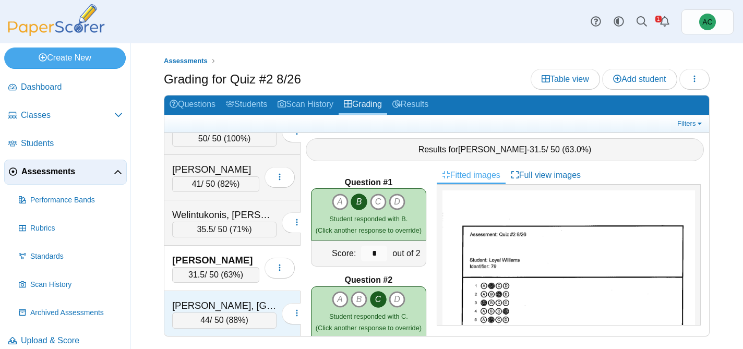
click at [210, 297] on div "Zuber, Brooklyn 44 / 50 ( 88% ) Loading…" at bounding box center [232, 313] width 136 height 45
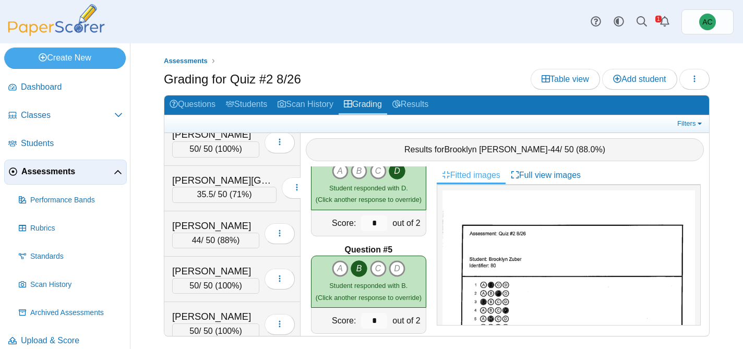
scroll to position [0, 0]
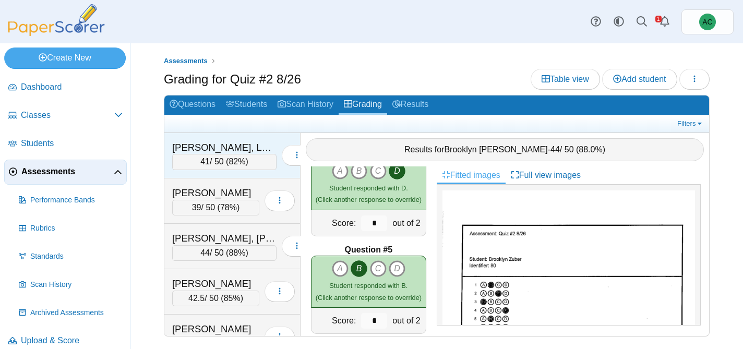
click at [201, 134] on div "Abbate, Lenox 41 / 50 ( 82% ) Loading…" at bounding box center [232, 155] width 136 height 45
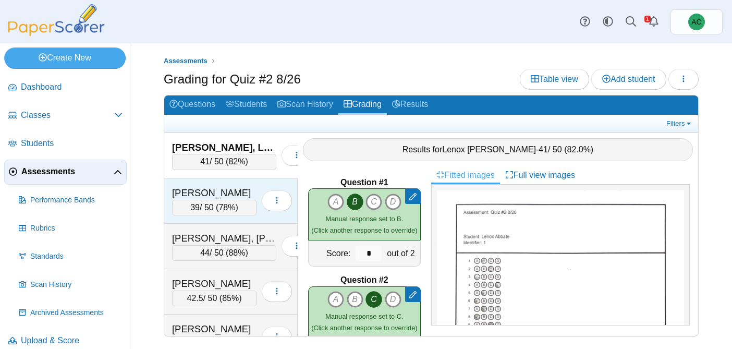
click at [233, 196] on div "Alazzawi, Ghena" at bounding box center [214, 193] width 85 height 14
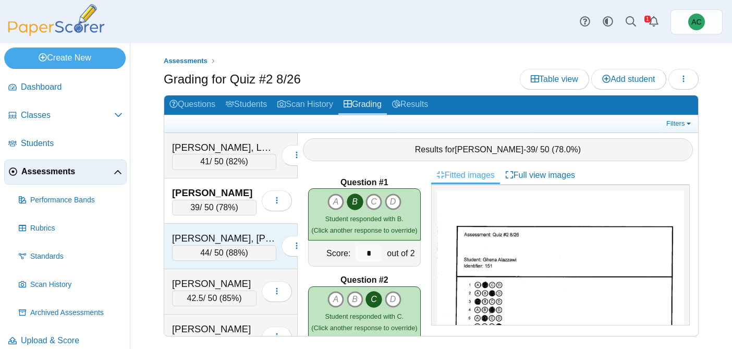
click at [192, 225] on div "Alex, Elizabeth Maria 44 / 50 ( 88% ) Loading…" at bounding box center [231, 246] width 134 height 45
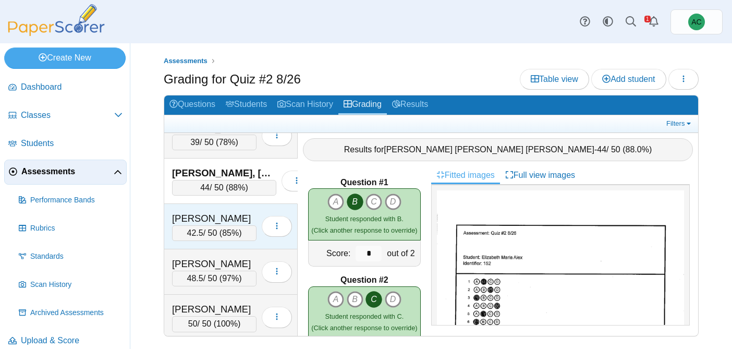
scroll to position [69, 0]
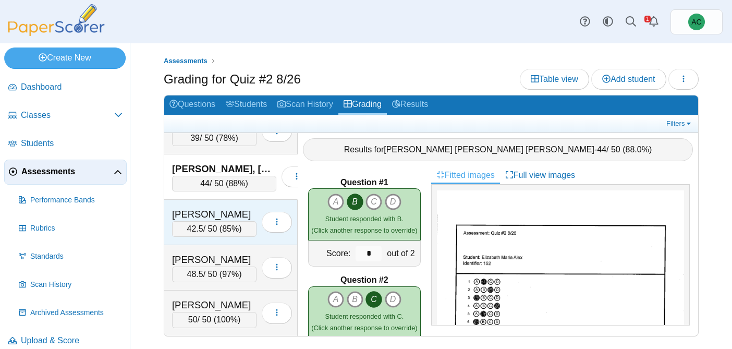
click at [231, 214] on div "Andersen, Blythe" at bounding box center [214, 215] width 85 height 14
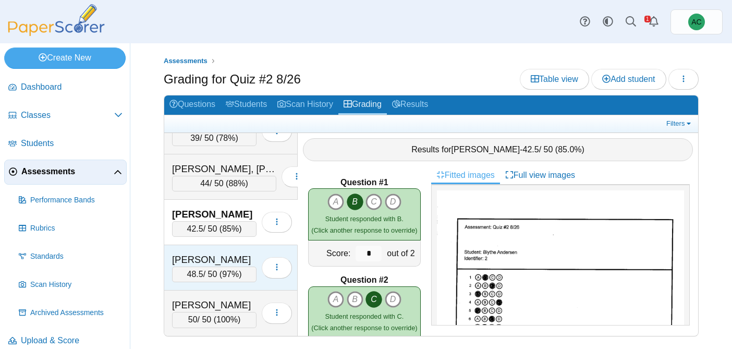
click at [184, 257] on div "Andersen, Hannah" at bounding box center [214, 260] width 85 height 14
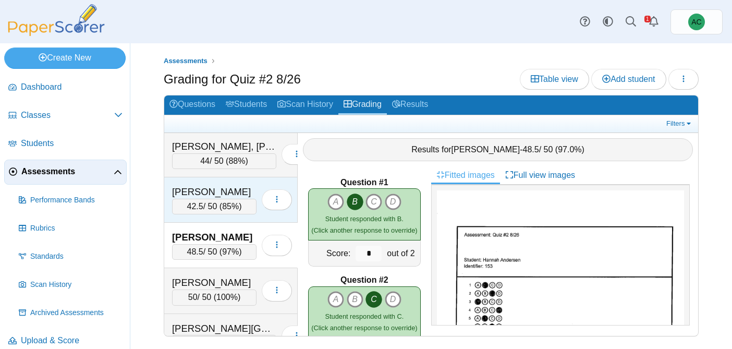
scroll to position [98, 0]
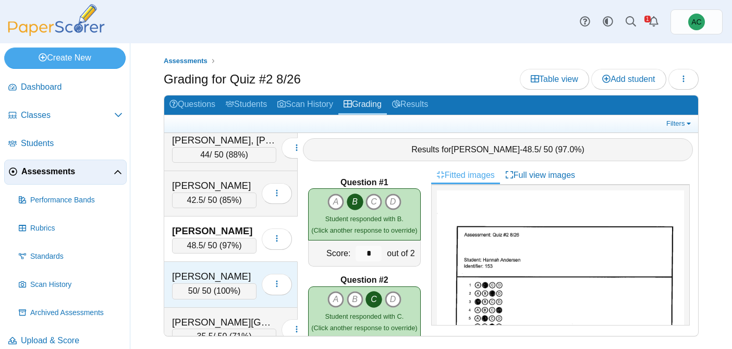
click at [210, 268] on div "Anderson, Ivy 50 / 50 ( 100% ) Loading…" at bounding box center [231, 284] width 134 height 45
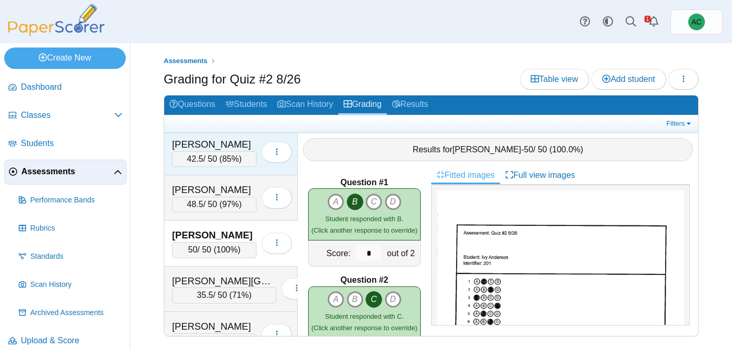
scroll to position [148, 0]
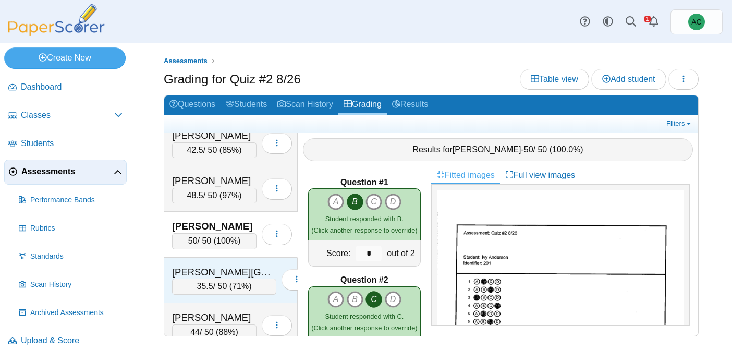
click at [207, 260] on div "Ardelean, Charlotte 35.5 / 50 ( 71% ) Loading…" at bounding box center [231, 280] width 134 height 45
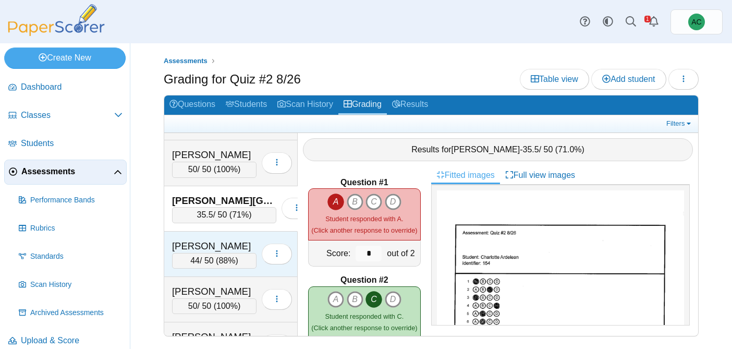
scroll to position [225, 0]
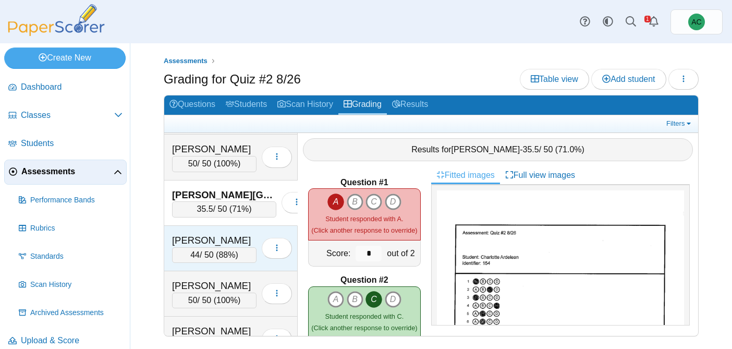
click at [197, 245] on div "Arnold, Adam" at bounding box center [214, 241] width 85 height 14
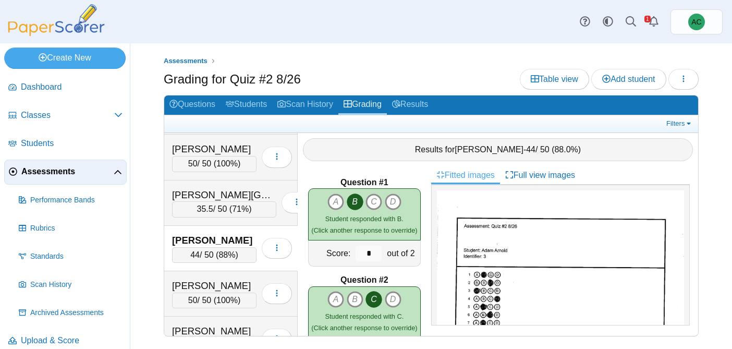
scroll to position [292, 0]
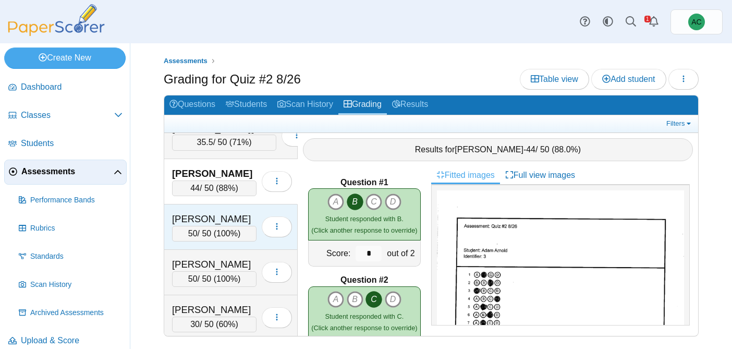
click at [207, 220] on div "Arnold, Kate" at bounding box center [214, 219] width 85 height 14
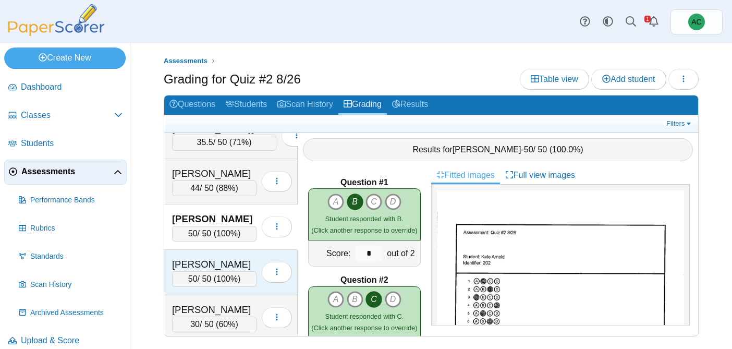
scroll to position [318, 0]
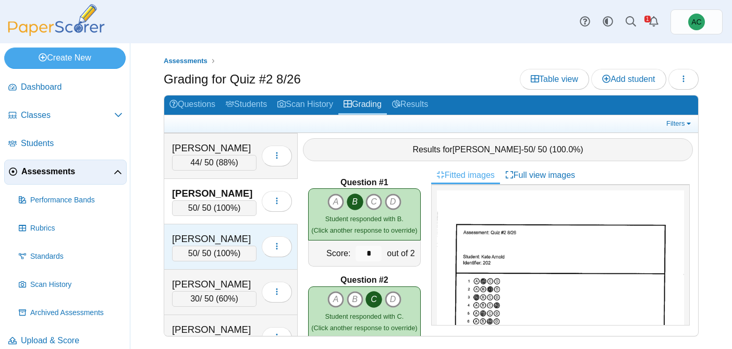
click at [224, 233] on div "Arunkumar, Tharan" at bounding box center [214, 239] width 85 height 14
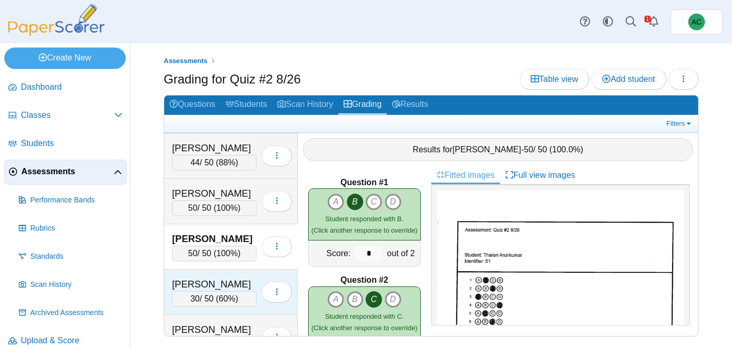
click at [210, 274] on div "Ast, Liam 30 / 50 ( 60% ) Loading…" at bounding box center [231, 292] width 134 height 45
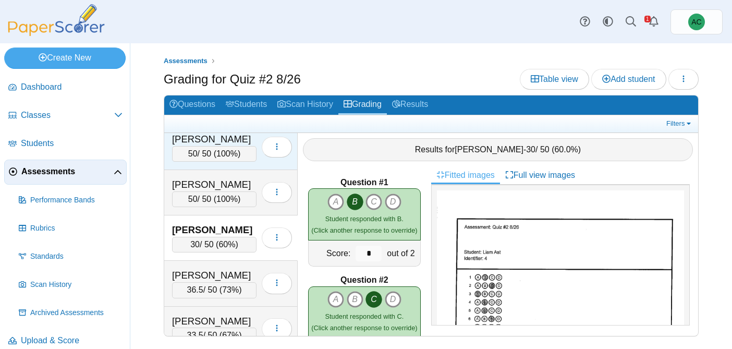
scroll to position [386, 0]
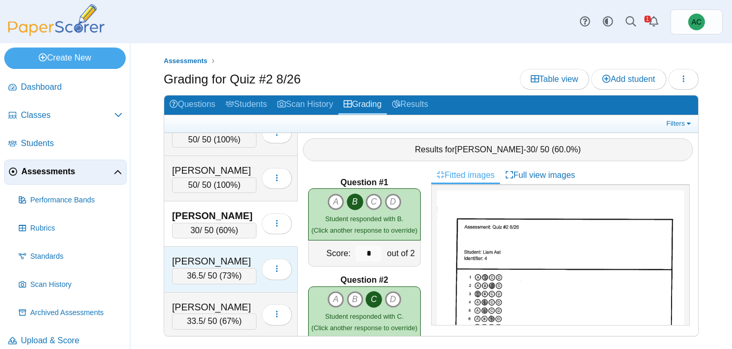
click at [201, 266] on div "Baxter, Svea" at bounding box center [214, 262] width 85 height 14
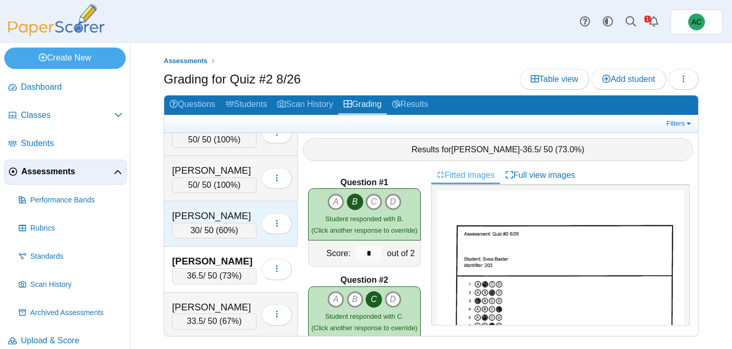
scroll to position [431, 0]
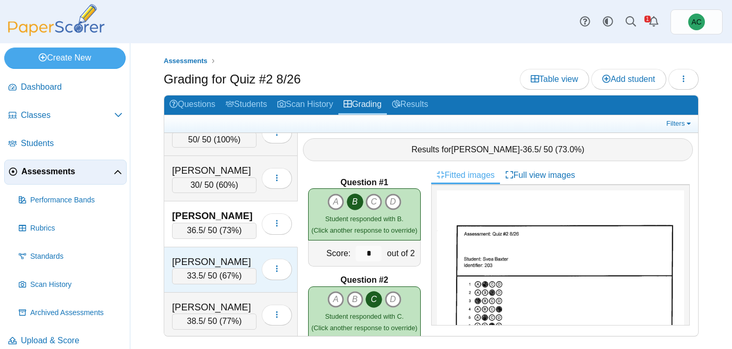
click at [218, 255] on div "Begley, Taylor" at bounding box center [214, 262] width 85 height 14
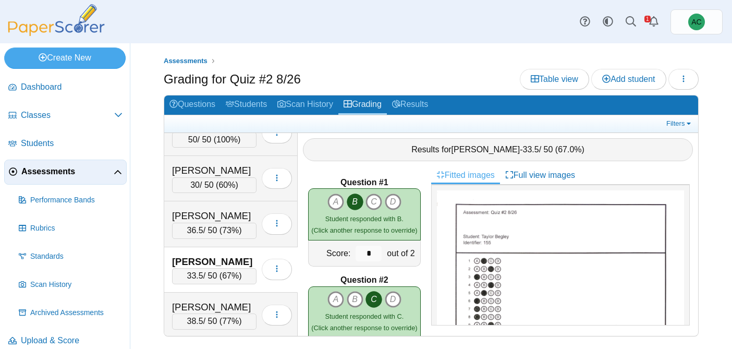
scroll to position [465, 0]
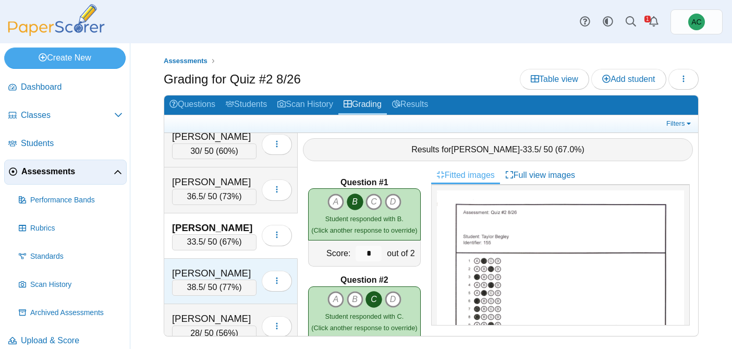
click at [214, 261] on div "Benham, Violet 38.5 / 50 ( 77% ) Loading…" at bounding box center [231, 281] width 134 height 45
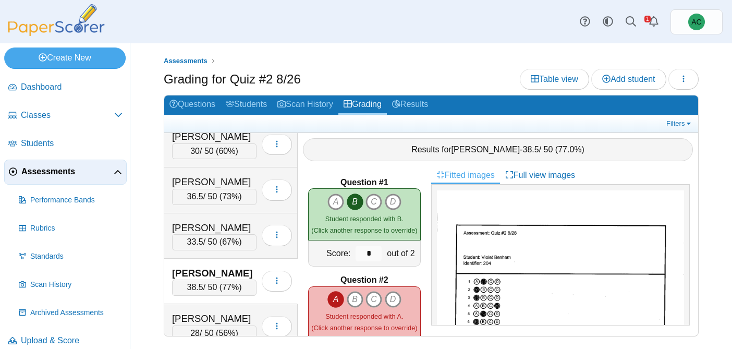
scroll to position [517, 0]
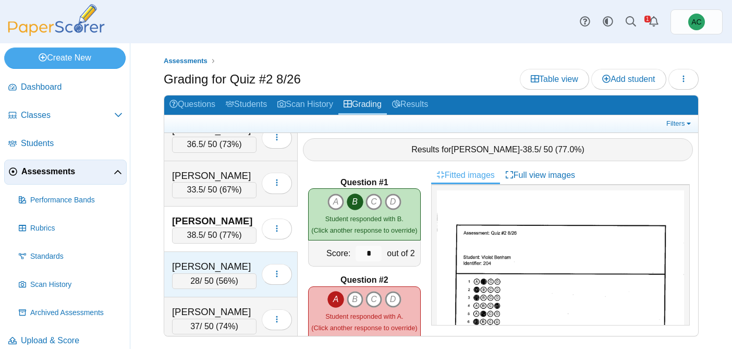
click at [203, 262] on div "Betts, Cason" at bounding box center [214, 267] width 85 height 14
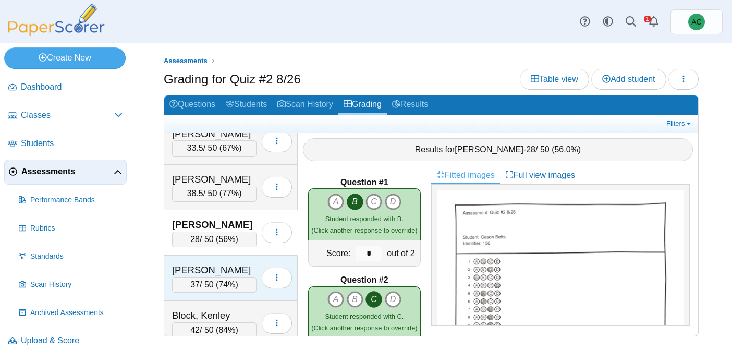
scroll to position [578, 0]
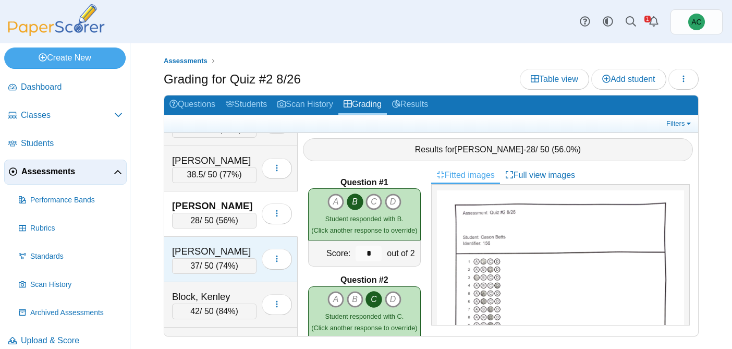
click at [210, 245] on div "Beyschau, Adelynn" at bounding box center [214, 252] width 85 height 14
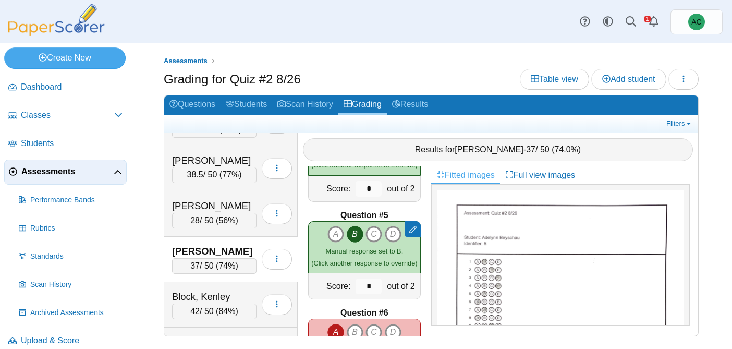
scroll to position [651, 0]
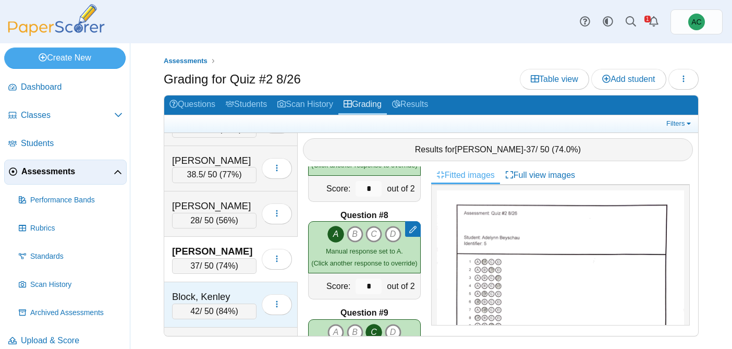
click at [229, 291] on div "Block, Kenley" at bounding box center [214, 297] width 85 height 14
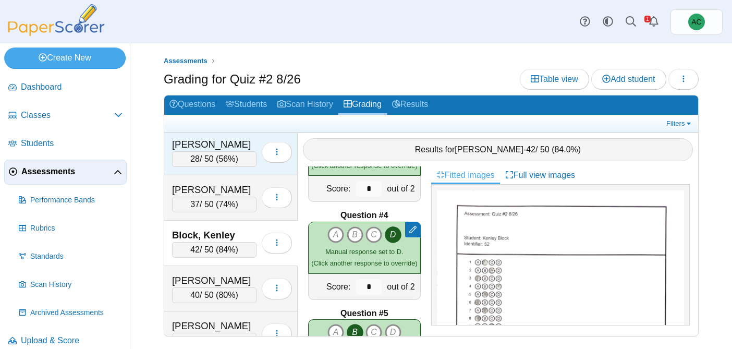
scroll to position [651, 0]
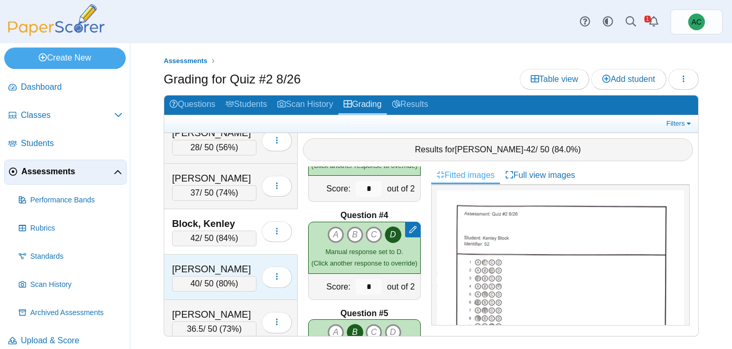
click at [212, 266] on div "Bowers, Lorelei" at bounding box center [214, 269] width 85 height 14
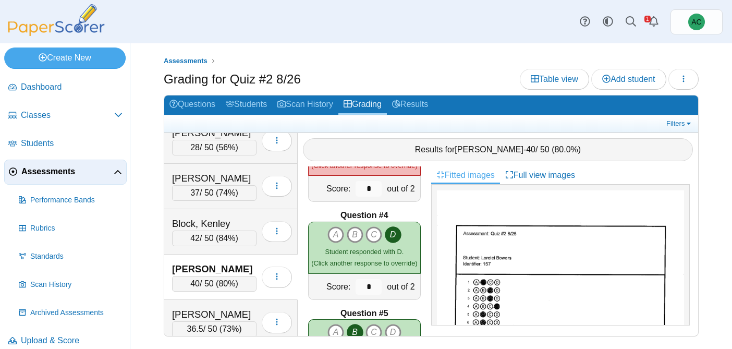
scroll to position [720, 0]
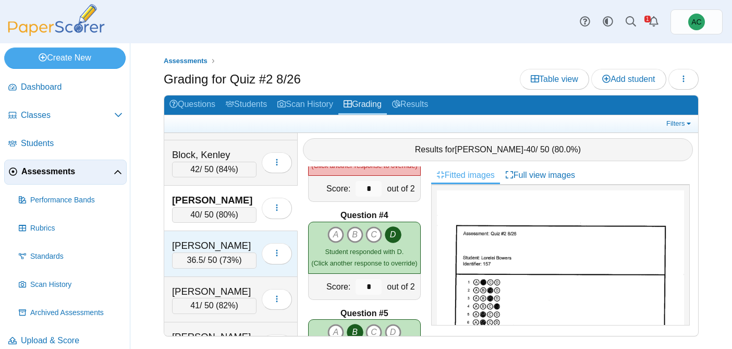
click at [204, 239] on div "Brooker, Kinsley" at bounding box center [214, 246] width 85 height 14
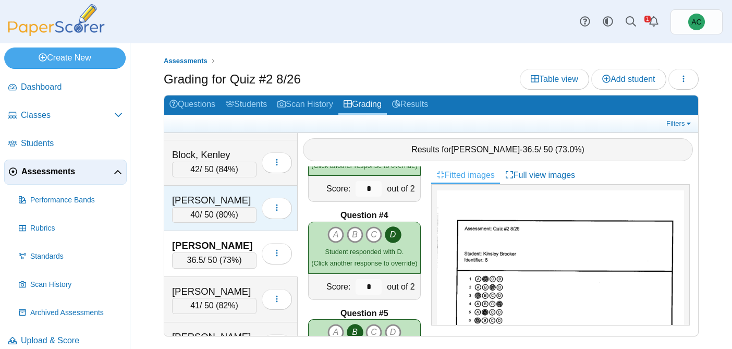
scroll to position [765, 0]
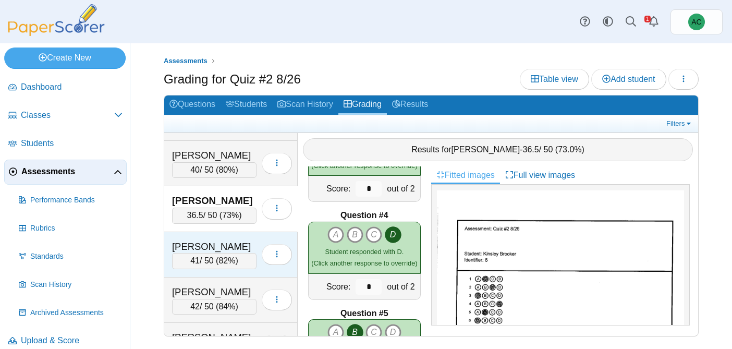
click at [225, 242] on div "Burge, Elias" at bounding box center [214, 247] width 85 height 14
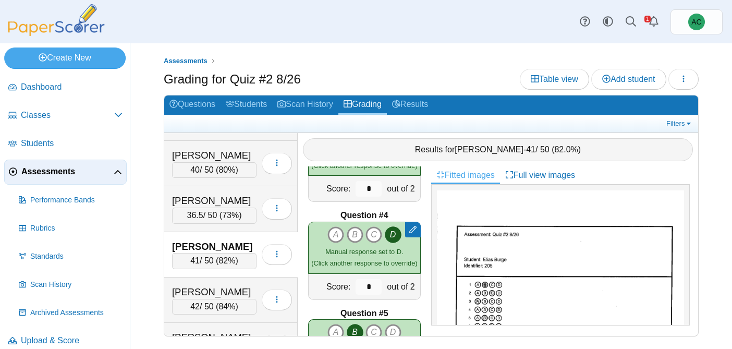
scroll to position [553, 0]
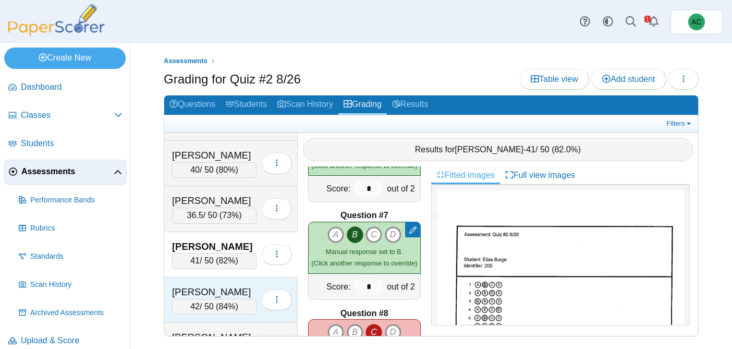
click at [204, 287] on div "Burton, Avery" at bounding box center [214, 292] width 85 height 14
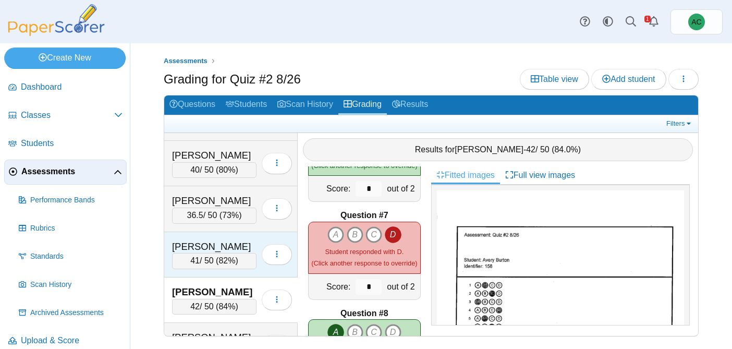
scroll to position [804, 0]
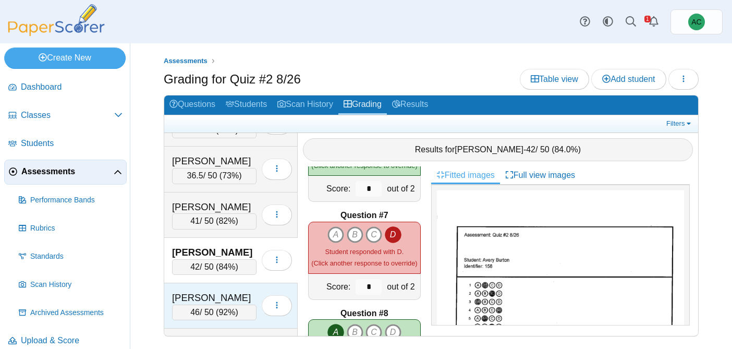
click at [224, 289] on div "Carnal, Nora 46 / 50 ( 92% ) Loading…" at bounding box center [231, 305] width 134 height 45
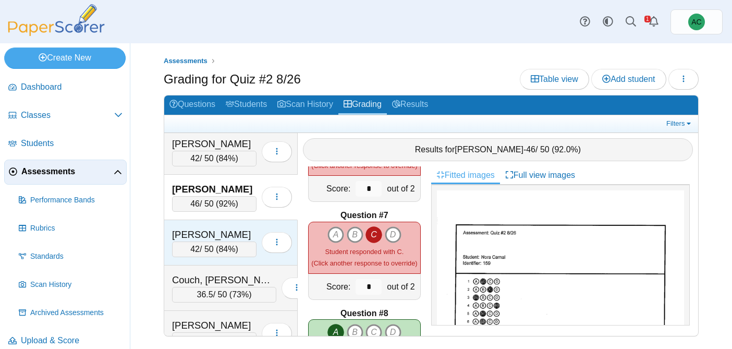
scroll to position [913, 0]
click at [201, 240] on div "Cooley, Lilyan" at bounding box center [214, 234] width 85 height 14
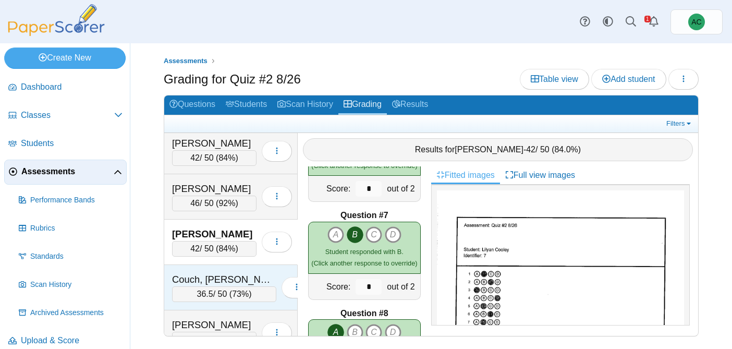
click at [220, 281] on div "Couch, Teagyn-Lynn" at bounding box center [224, 280] width 104 height 14
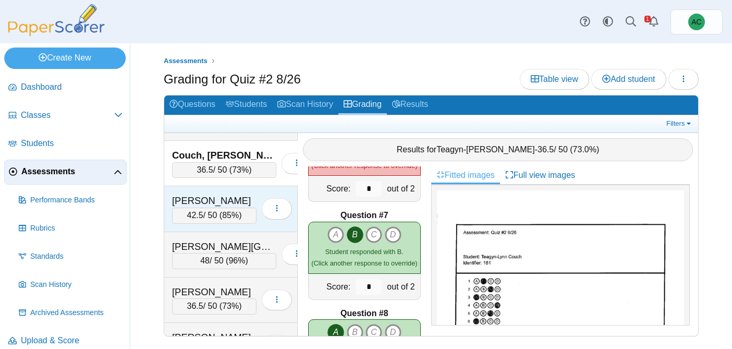
scroll to position [1039, 0]
click at [197, 202] on div "Crowe, Bennett" at bounding box center [214, 199] width 85 height 14
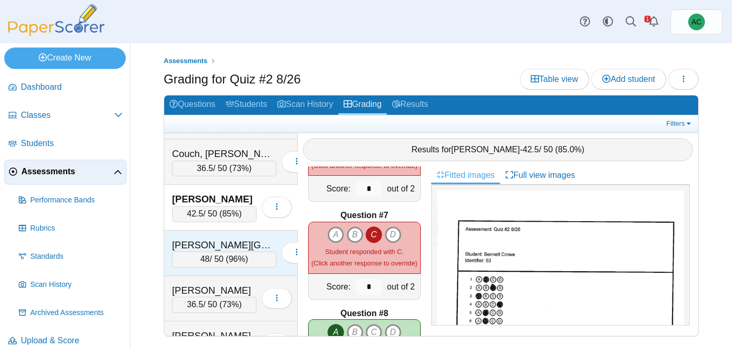
click at [233, 243] on div "Davies, Kinley" at bounding box center [224, 245] width 104 height 14
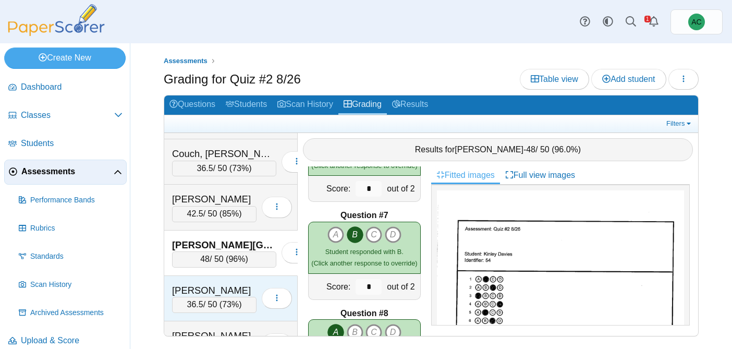
click at [217, 285] on div "Decker, Aubrey" at bounding box center [214, 291] width 85 height 14
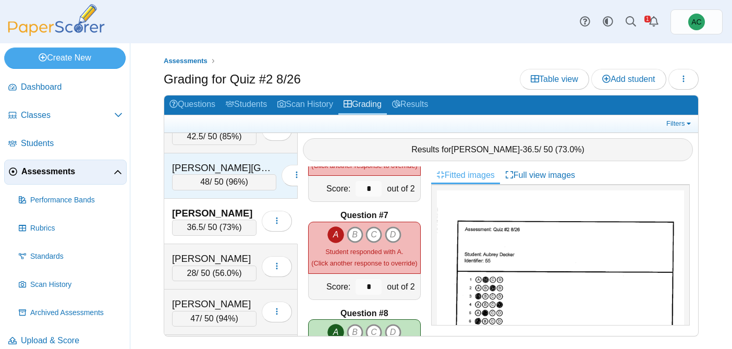
scroll to position [1129, 0]
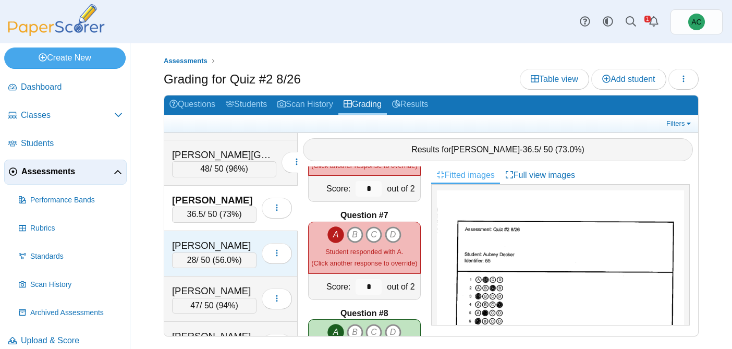
click at [223, 243] on div "Dinh, Vince" at bounding box center [214, 246] width 85 height 14
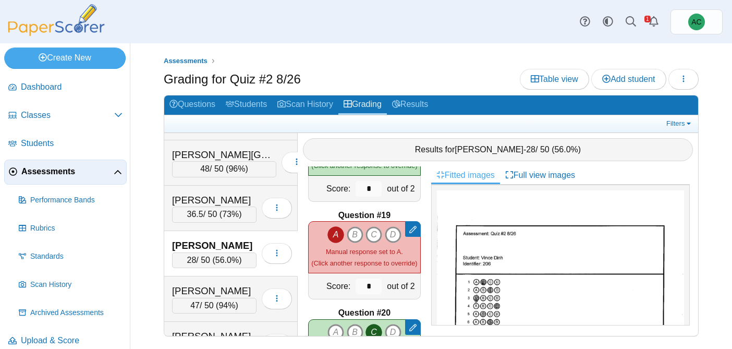
scroll to position [1825, 0]
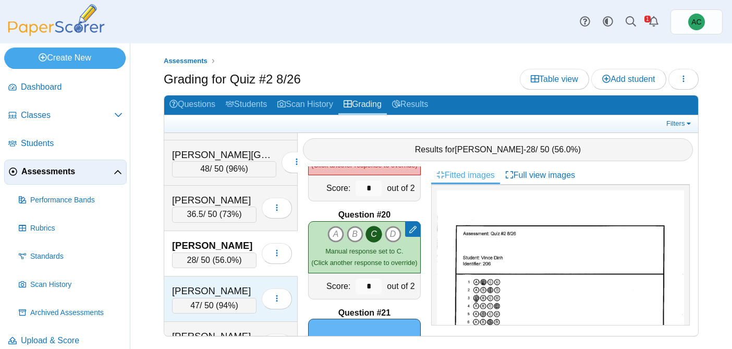
click at [225, 280] on div "Dougherty, Edwin 47 / 50 ( 94% ) Loading…" at bounding box center [231, 298] width 134 height 45
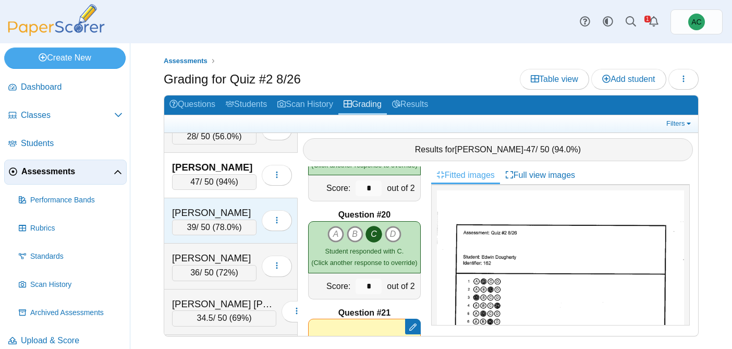
scroll to position [1254, 0]
click at [188, 207] on div "Dunkin, Jeremiah" at bounding box center [214, 212] width 85 height 14
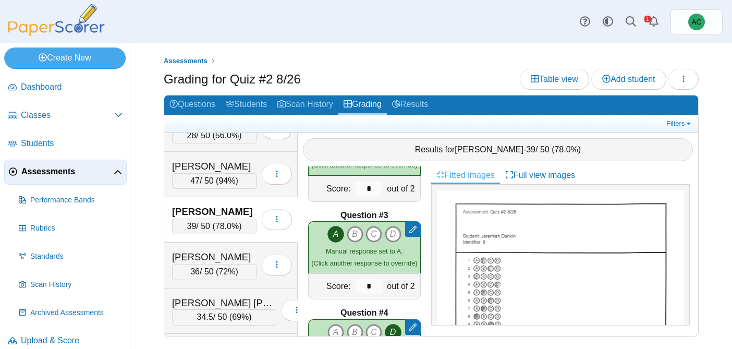
scroll to position [260, 0]
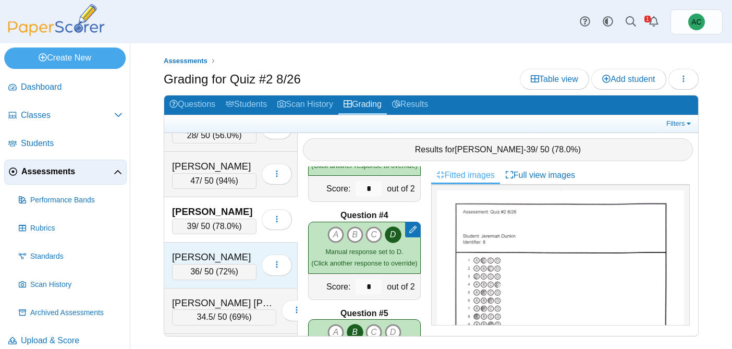
click at [207, 250] on div "Figueroa, Kadyn 36 / 50 ( 72% ) Loading…" at bounding box center [231, 265] width 134 height 45
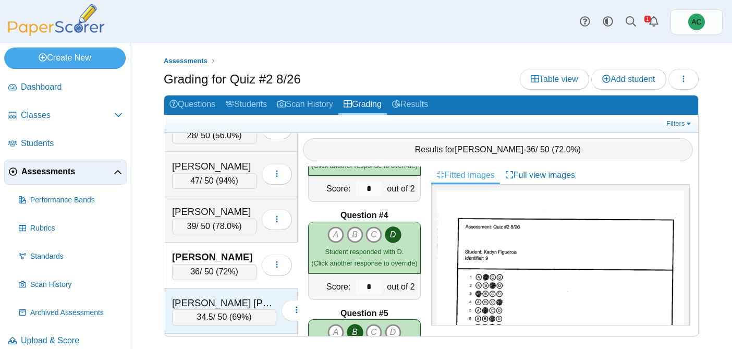
click at [210, 304] on div "Fisher Soza, Ivan" at bounding box center [224, 303] width 104 height 14
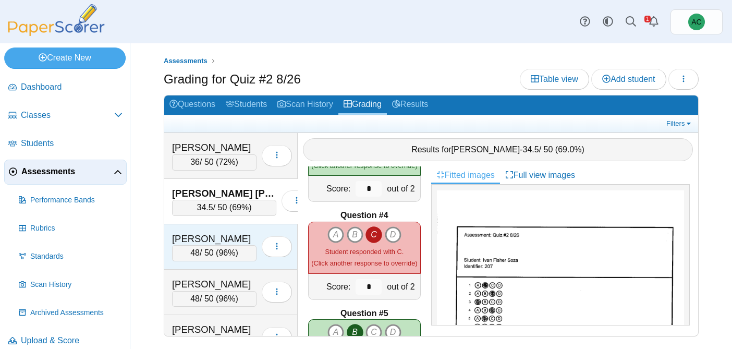
scroll to position [1365, 0]
click at [188, 231] on div "Forseth, Brynn" at bounding box center [214, 238] width 85 height 14
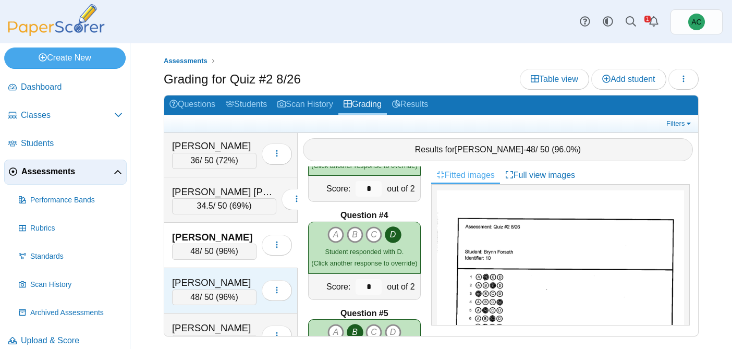
click at [237, 280] on div "Gohate, Mayukh" at bounding box center [214, 283] width 85 height 14
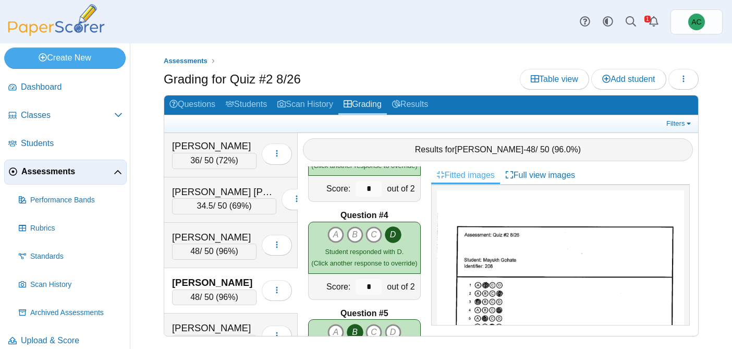
scroll to position [1450, 0]
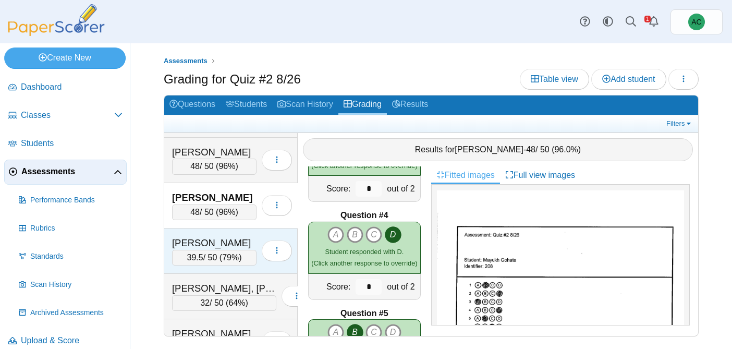
click at [208, 240] on div "Green, Ellie" at bounding box center [214, 243] width 85 height 14
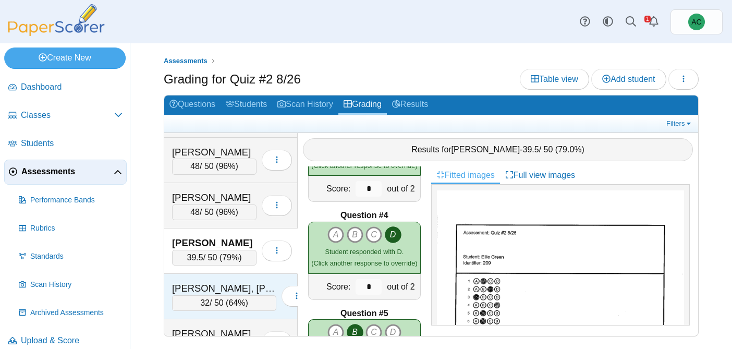
click at [215, 279] on div "Groneman, Presley 32 / 50 ( 64% ) Loading…" at bounding box center [231, 296] width 134 height 45
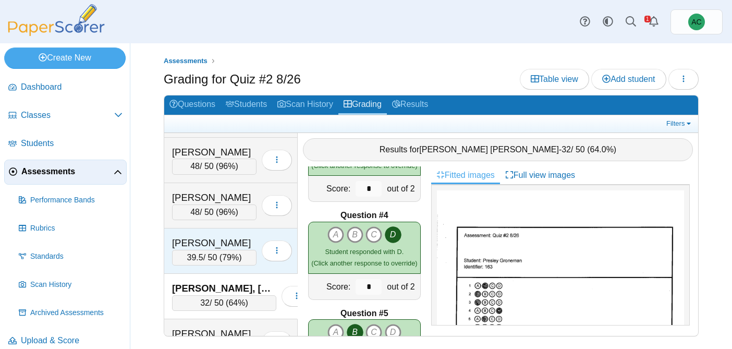
scroll to position [1487, 0]
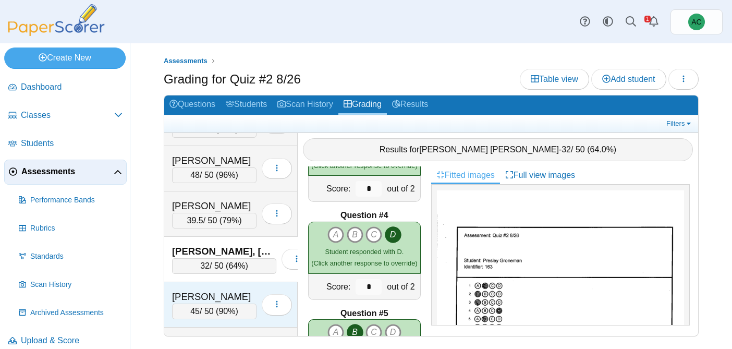
click at [206, 287] on div "Gwaltney, Patrick 45 / 50 ( 90% ) Loading…" at bounding box center [231, 304] width 134 height 45
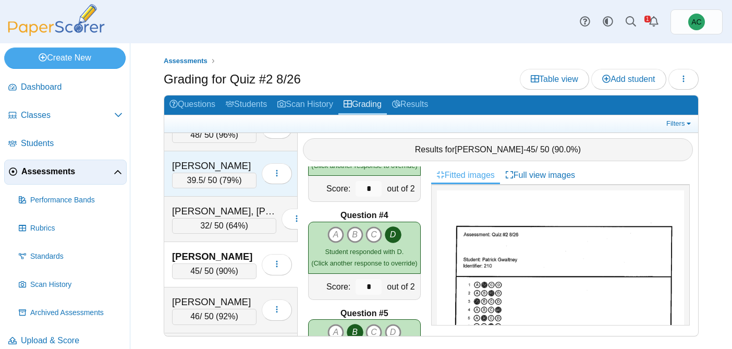
scroll to position [1536, 0]
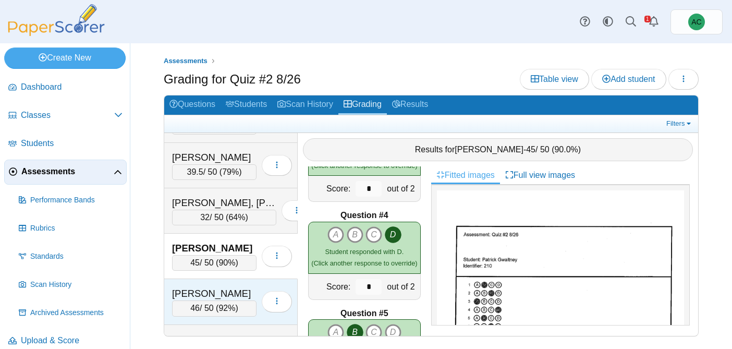
click at [211, 289] on div "Haj, Josiah" at bounding box center [214, 294] width 85 height 14
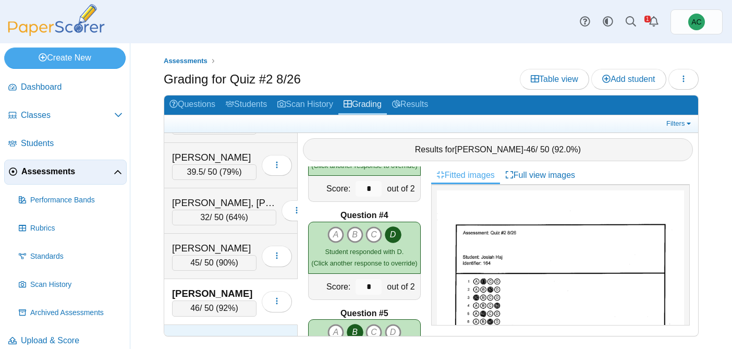
scroll to position [1591, 0]
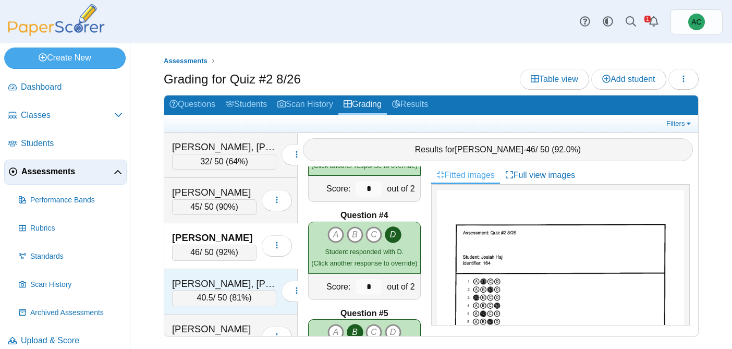
click at [208, 274] on div "Harding, Hudson 40.5 / 50 ( 81% ) Loading…" at bounding box center [231, 291] width 134 height 45
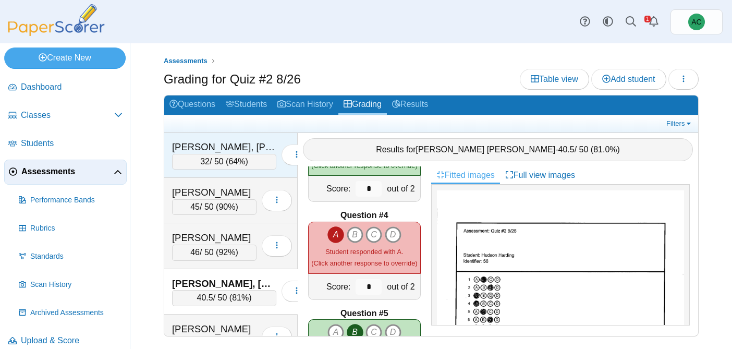
scroll to position [1634, 0]
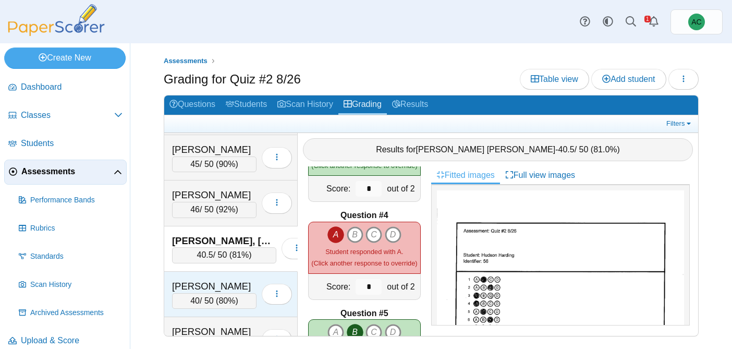
click at [210, 292] on div "Harris, Skyler" at bounding box center [214, 287] width 85 height 14
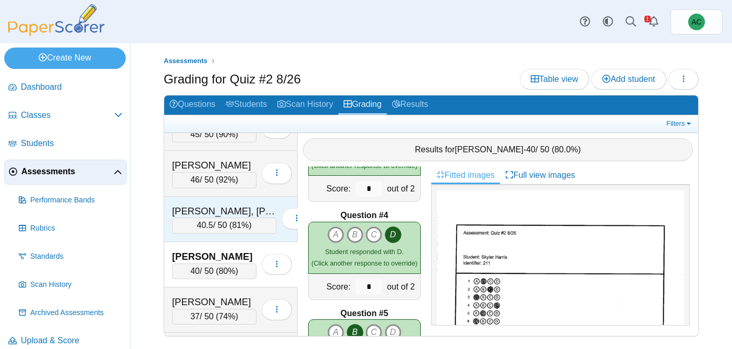
scroll to position [1666, 0]
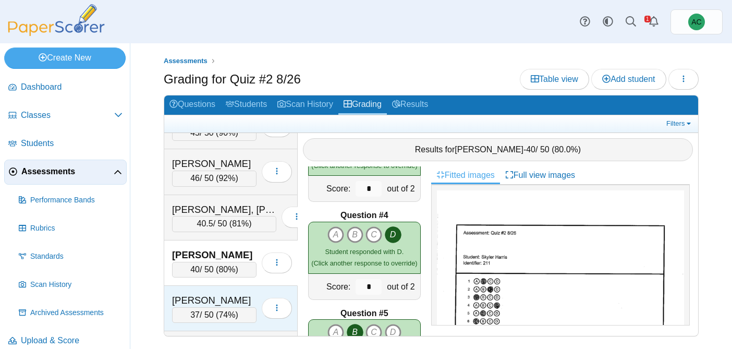
click at [204, 290] on div "Harrison, Helen 37 / 50 ( 74% ) Loading…" at bounding box center [231, 308] width 134 height 45
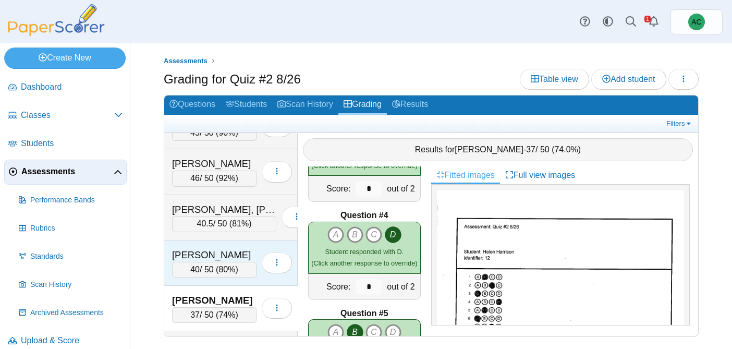
scroll to position [1742, 0]
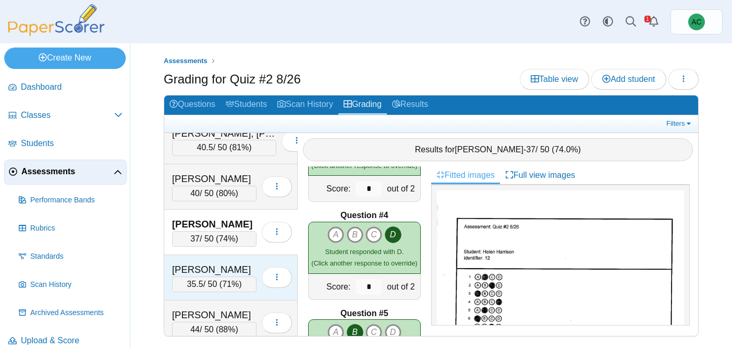
click at [209, 272] on div "Haverkamp, Hailey" at bounding box center [214, 270] width 85 height 14
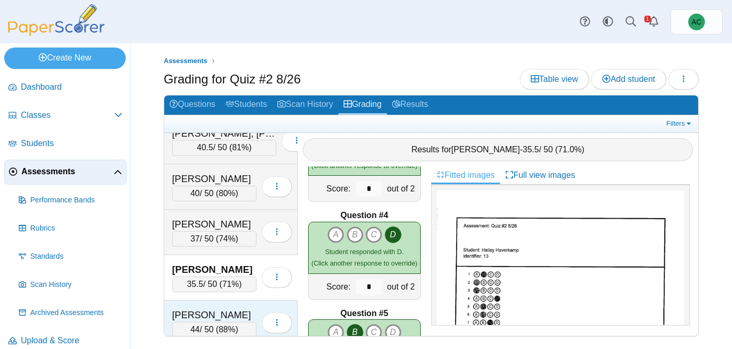
click at [220, 309] on div "Hayward, Adalyn" at bounding box center [214, 315] width 85 height 14
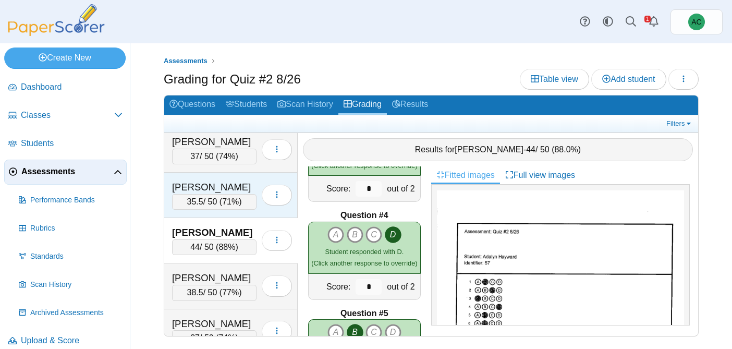
scroll to position [1851, 0]
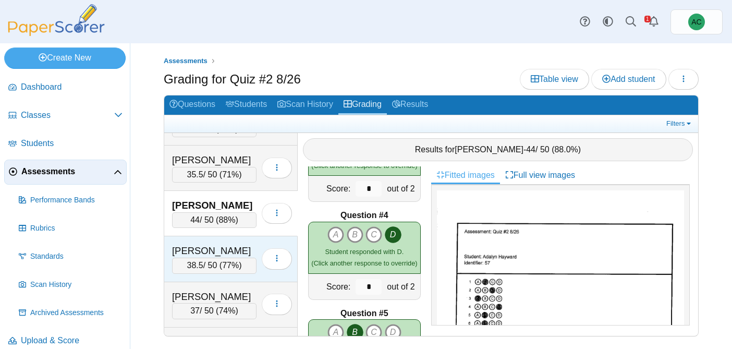
click at [223, 258] on div "38.5 / 50 ( 77% )" at bounding box center [214, 266] width 85 height 16
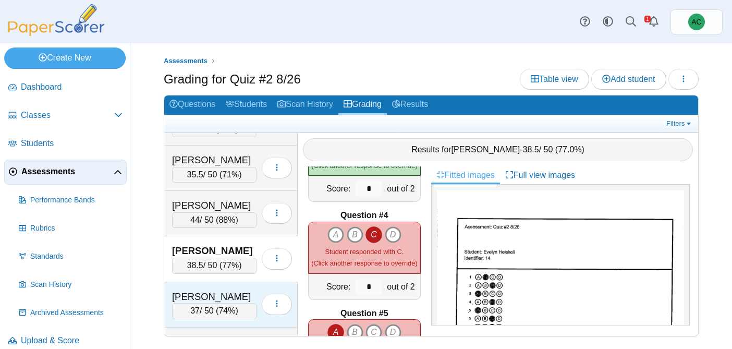
click at [219, 297] on div "Hilcove, Nicholas" at bounding box center [214, 297] width 85 height 14
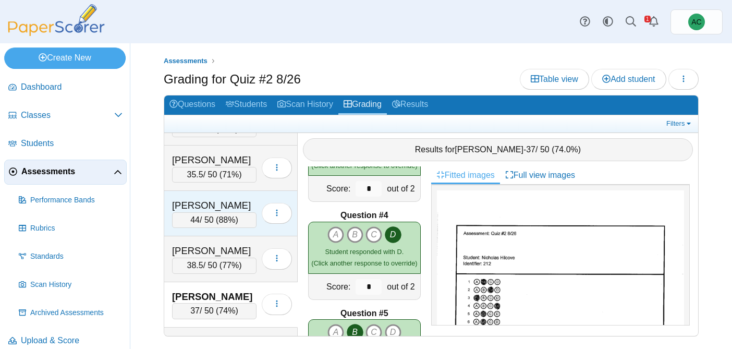
scroll to position [1929, 0]
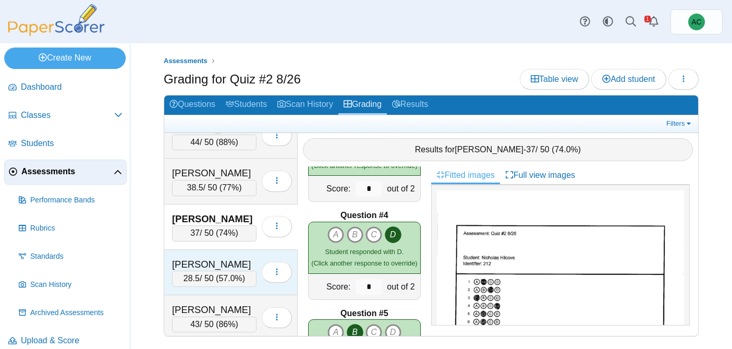
click at [210, 266] on div "Hinton, Jonathon" at bounding box center [214, 265] width 85 height 14
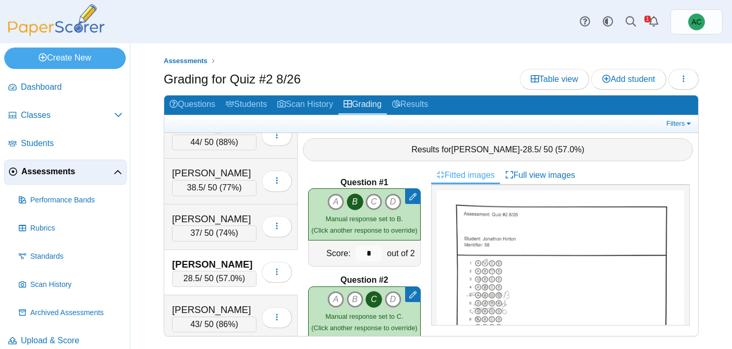
scroll to position [163, 0]
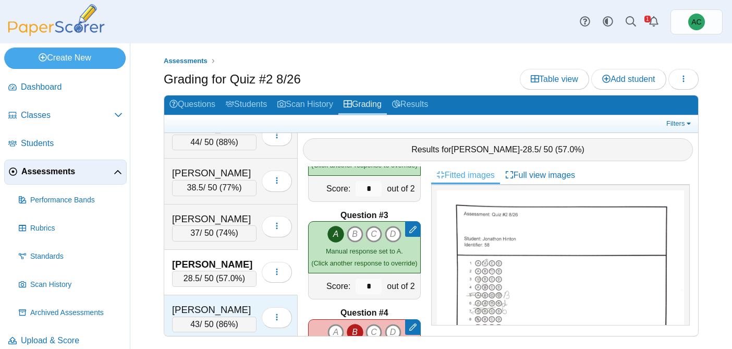
click at [208, 305] on div "Huang, Chang Rou" at bounding box center [214, 310] width 85 height 14
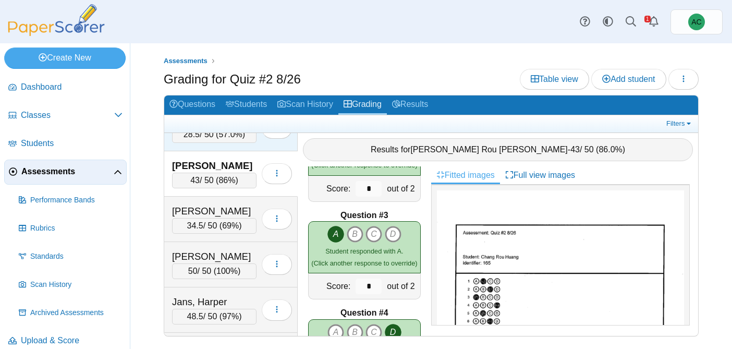
scroll to position [2093, 0]
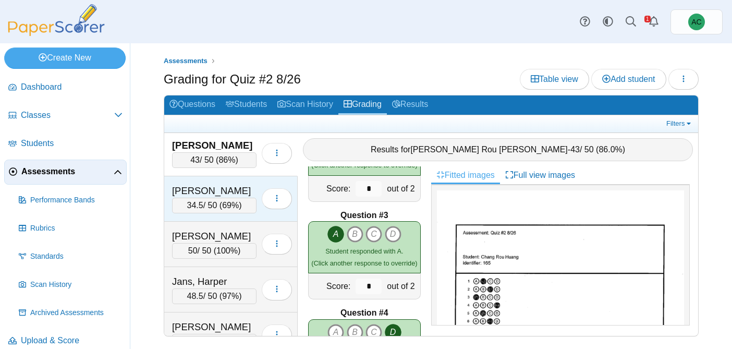
click at [201, 197] on div "Hunter, Carson" at bounding box center [214, 191] width 85 height 14
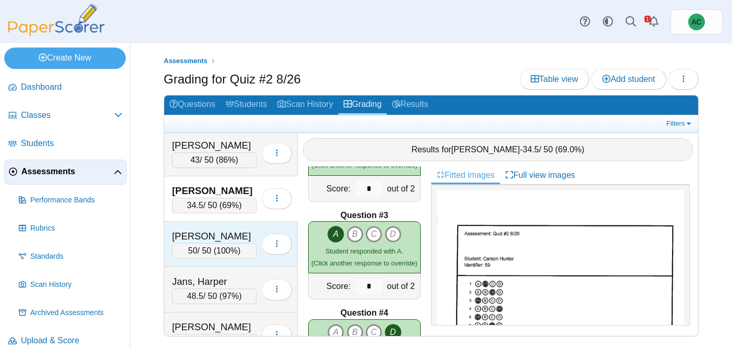
click at [194, 233] on div "James, Ion" at bounding box center [214, 237] width 85 height 14
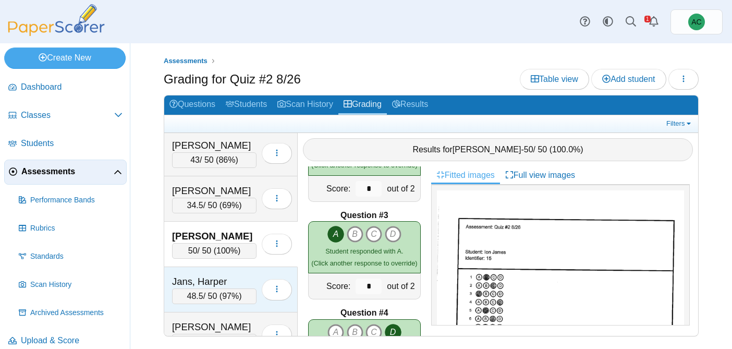
click at [183, 292] on div "48.5 / 50 ( 97% )" at bounding box center [214, 296] width 85 height 16
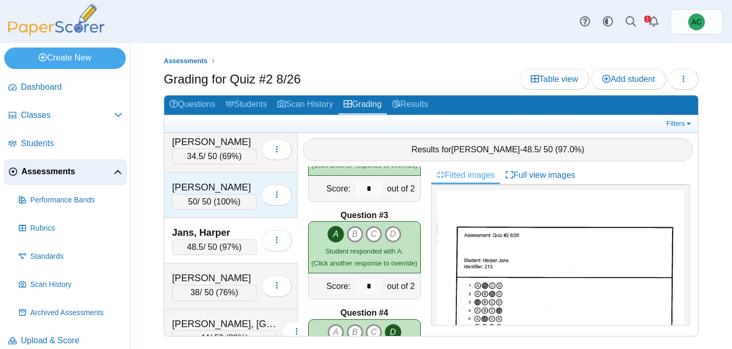
scroll to position [2142, 0]
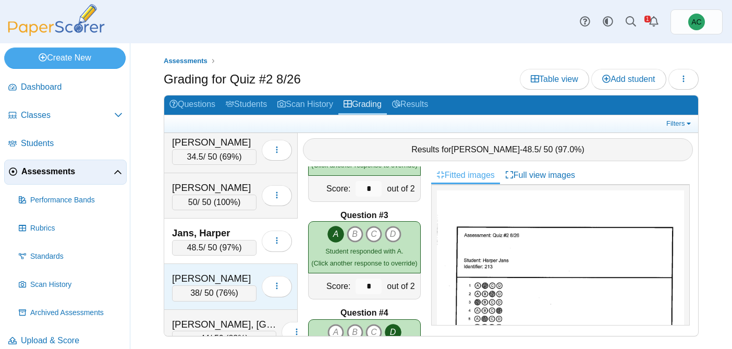
click at [197, 270] on div "Jarvis, Nathaniel 38 / 50 ( 76% ) Loading…" at bounding box center [231, 286] width 134 height 45
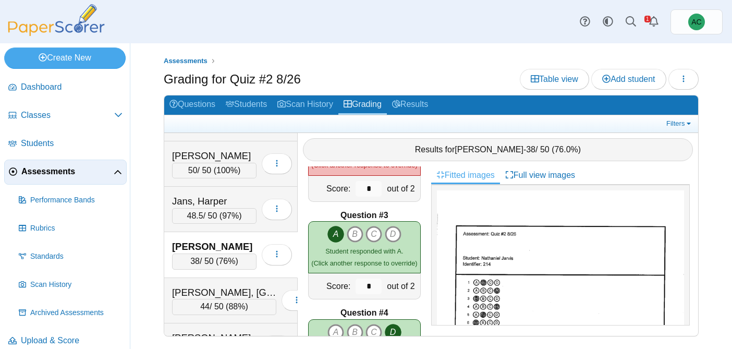
scroll to position [2176, 0]
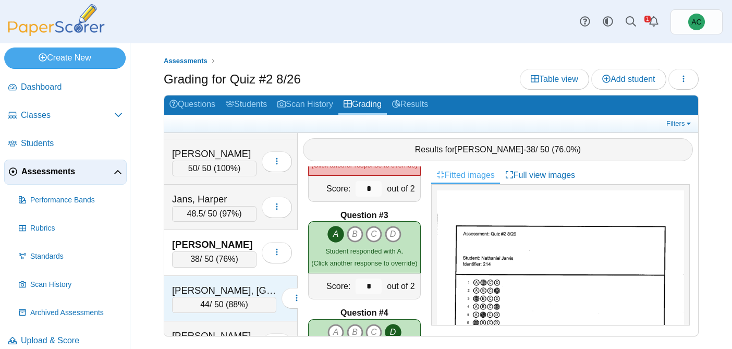
click at [205, 280] on div "Kahabka, Madison 44 / 50 ( 88% ) Loading…" at bounding box center [231, 298] width 134 height 45
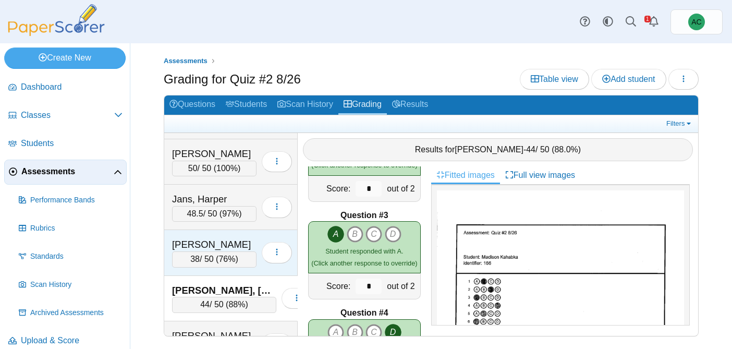
scroll to position [2223, 0]
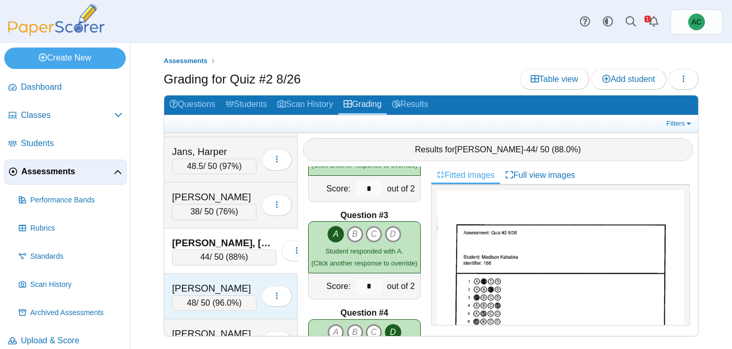
click at [205, 277] on div "Kallookaran, Josephine 48 / 50 ( 96.0% )" at bounding box center [231, 296] width 134 height 45
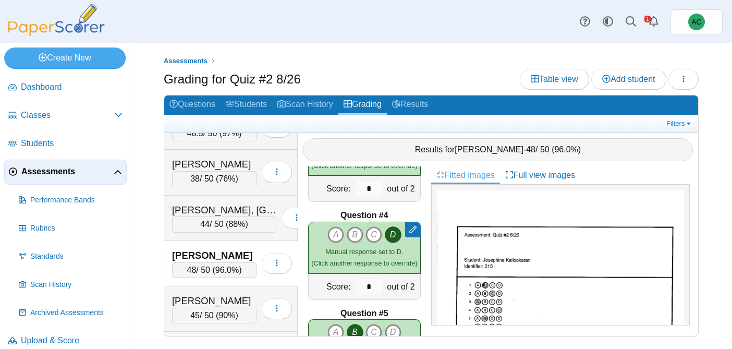
scroll to position [2260, 0]
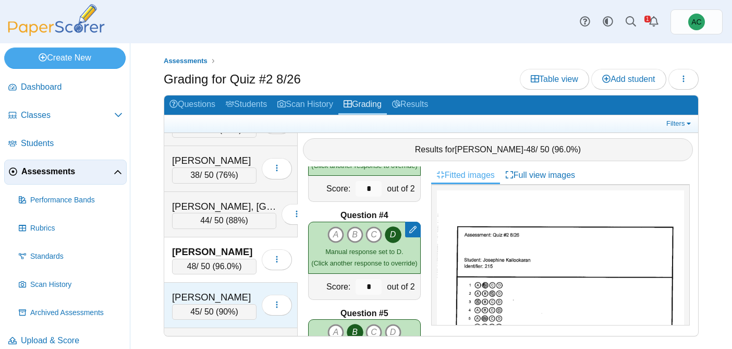
click at [194, 293] on div "Kidd, Avery" at bounding box center [214, 298] width 85 height 14
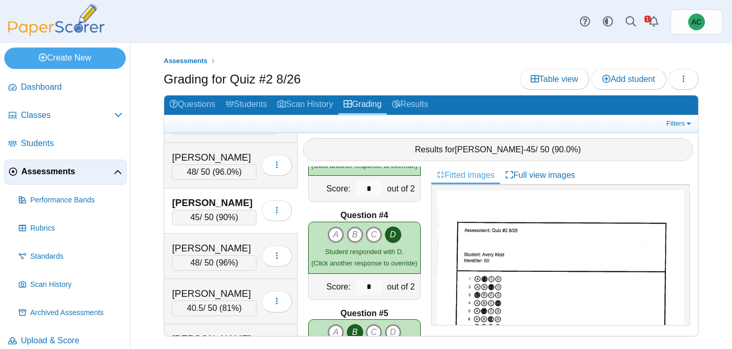
scroll to position [2376, 0]
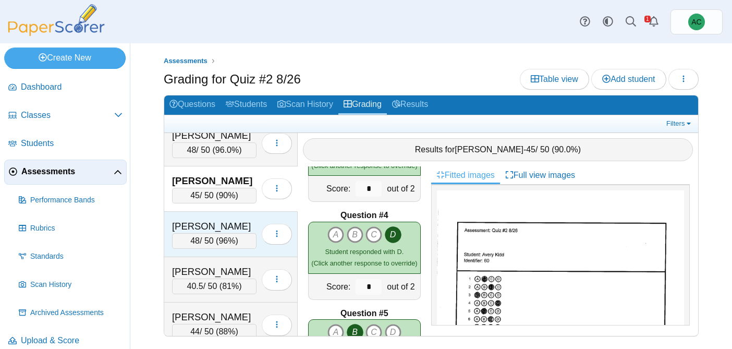
click at [207, 236] on div "48 / 50 ( 96% )" at bounding box center [214, 241] width 85 height 16
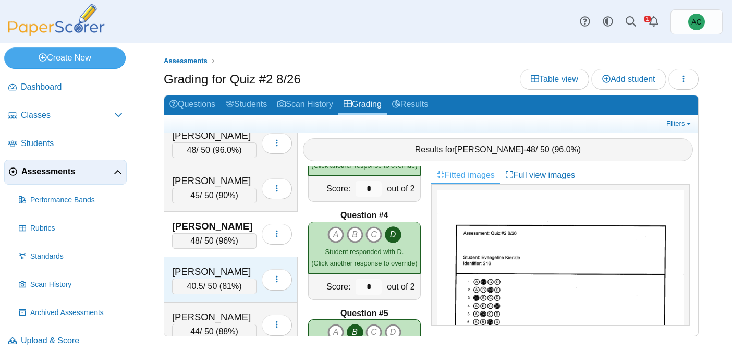
click at [223, 263] on div "King, Avery 40.5 / 50 ( 81% ) Loading…" at bounding box center [231, 279] width 134 height 45
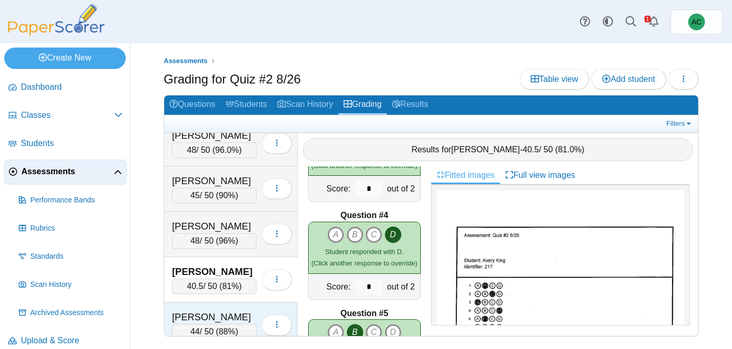
click at [213, 310] on div "LaPella, Liam" at bounding box center [214, 317] width 85 height 14
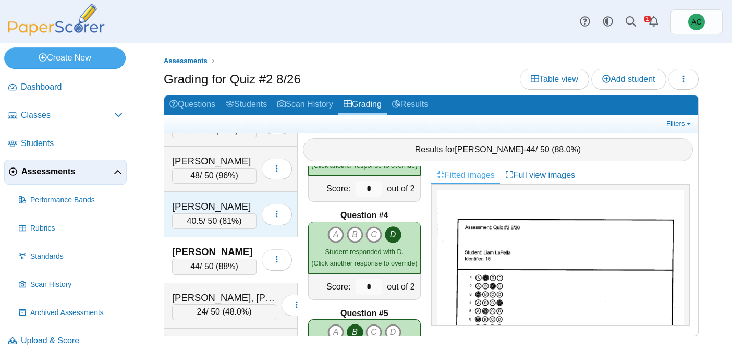
scroll to position [2443, 0]
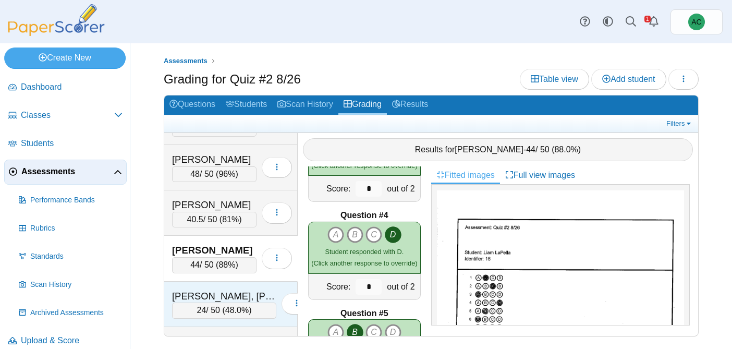
click at [216, 298] on div "Larsen, Jagger" at bounding box center [224, 296] width 104 height 14
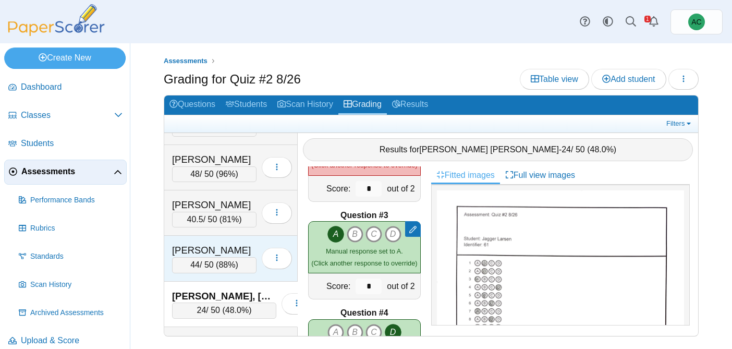
scroll to position [2497, 0]
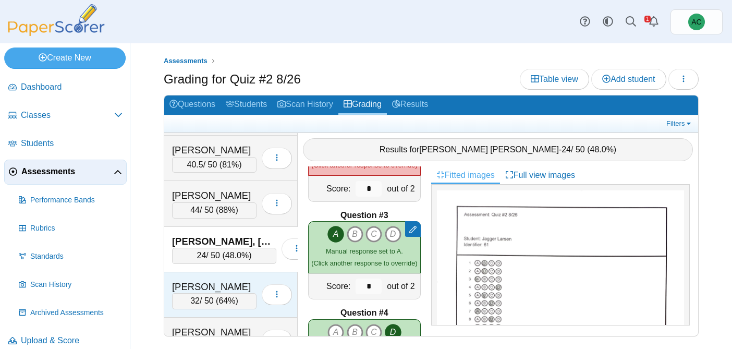
click at [208, 284] on div "Lee, Van" at bounding box center [214, 287] width 85 height 14
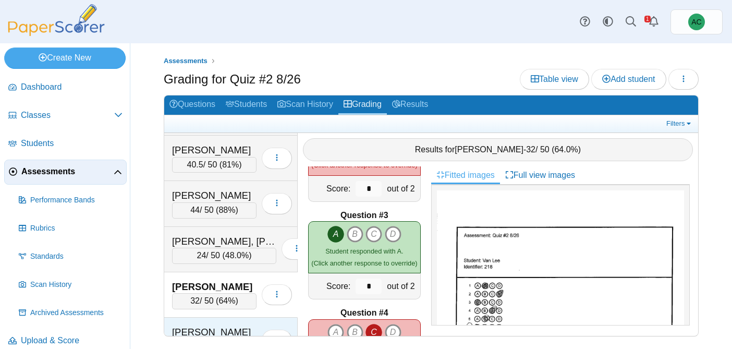
click at [213, 324] on div "Lerette, Peyton 50 / 50 ( 100% ) Loading…" at bounding box center [231, 340] width 134 height 45
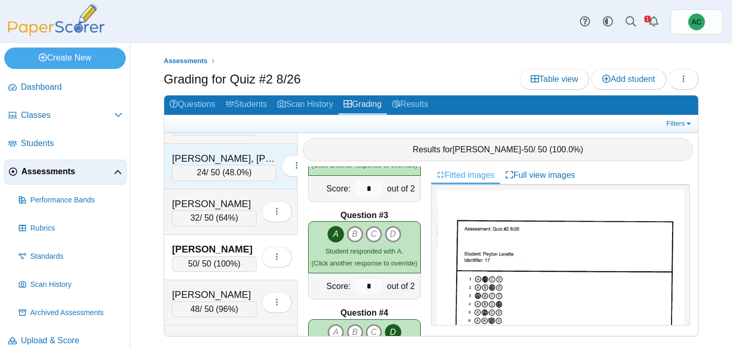
scroll to position [2614, 0]
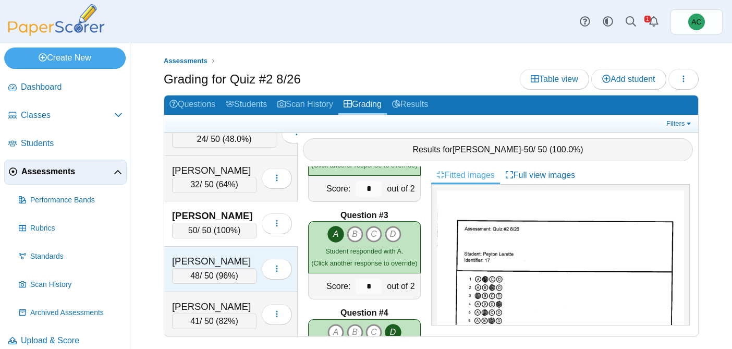
click at [224, 256] on div "Lesmes, Christian" at bounding box center [214, 262] width 85 height 14
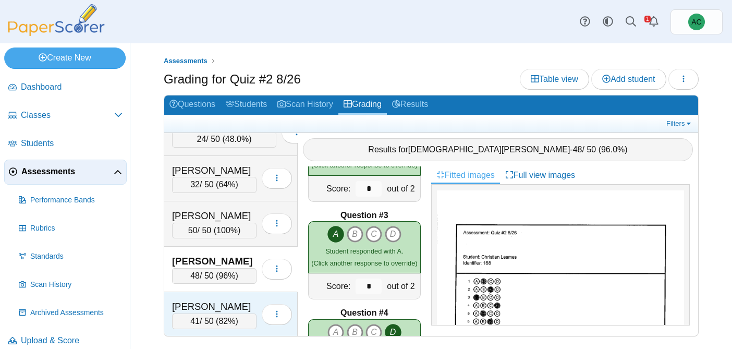
click at [220, 306] on div "Lopez, Luca" at bounding box center [214, 307] width 85 height 14
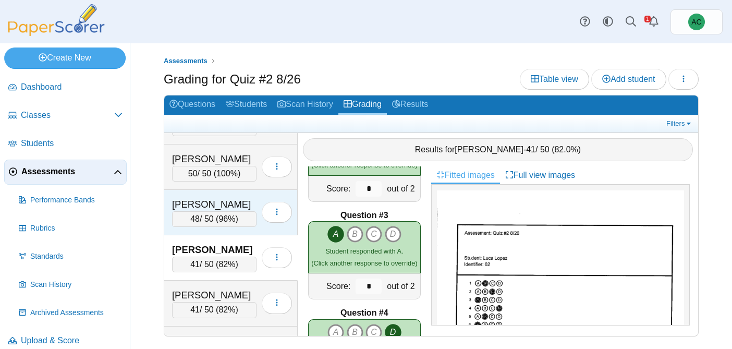
scroll to position [2671, 0]
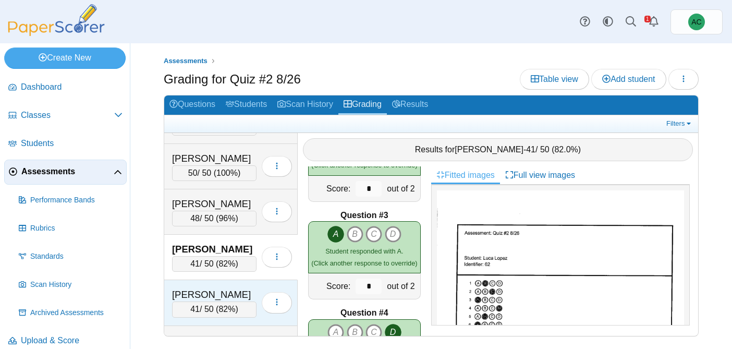
click at [218, 287] on div "Lucius, Hannah 41 / 50 ( 82% ) Loading…" at bounding box center [231, 302] width 134 height 45
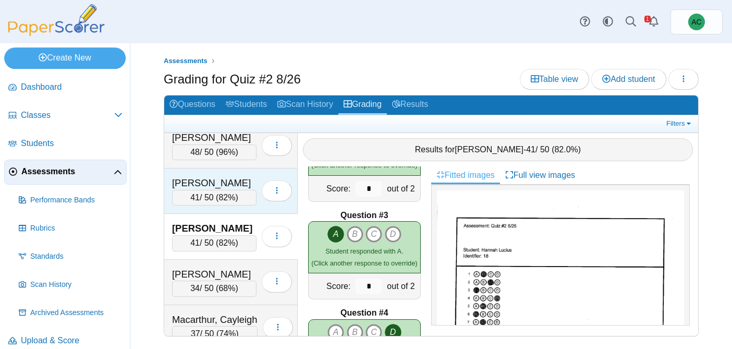
scroll to position [2740, 0]
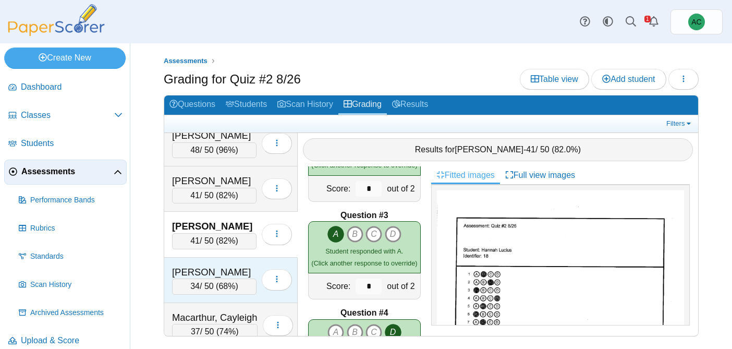
click at [232, 263] on div "Lynch, Wyatt 34 / 50 ( 68% ) Loading…" at bounding box center [231, 280] width 134 height 45
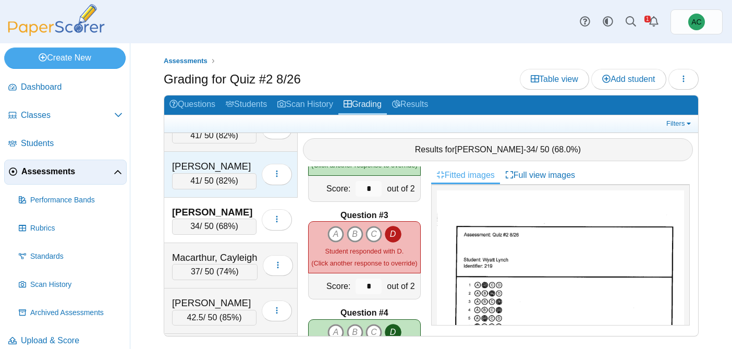
scroll to position [2806, 0]
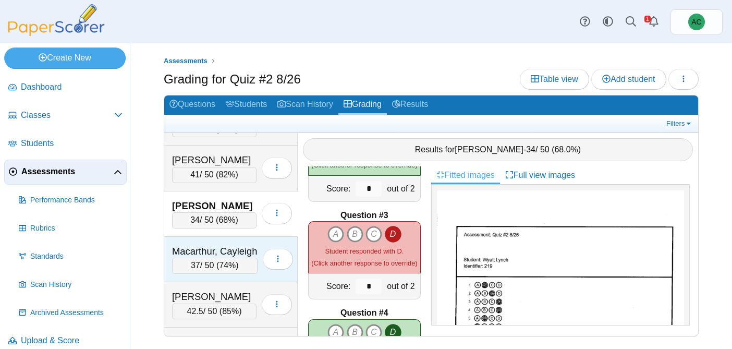
click at [224, 253] on div "Macarthur, Cayleigh" at bounding box center [215, 252] width 86 height 14
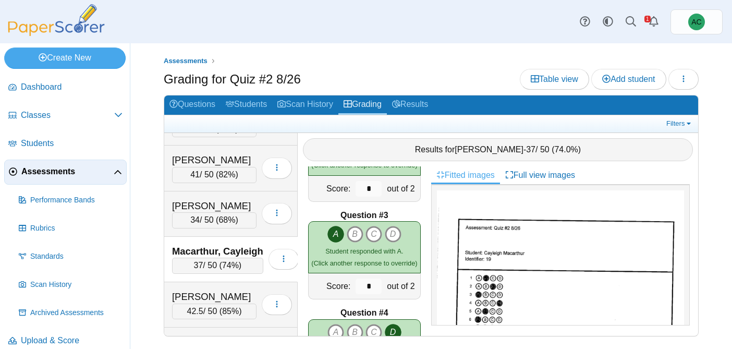
scroll to position [2844, 0]
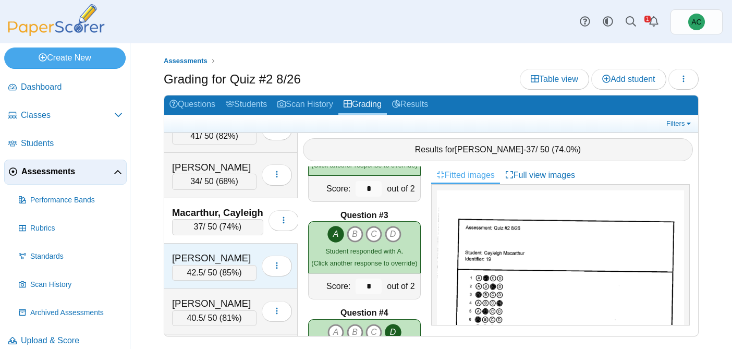
click at [198, 254] on div "Madera, Annabelle" at bounding box center [214, 258] width 85 height 14
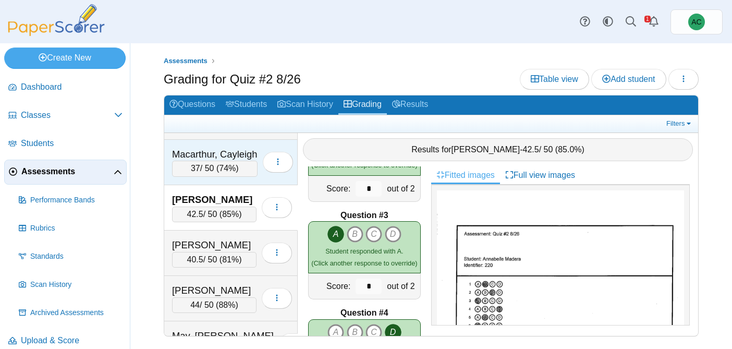
scroll to position [2904, 0]
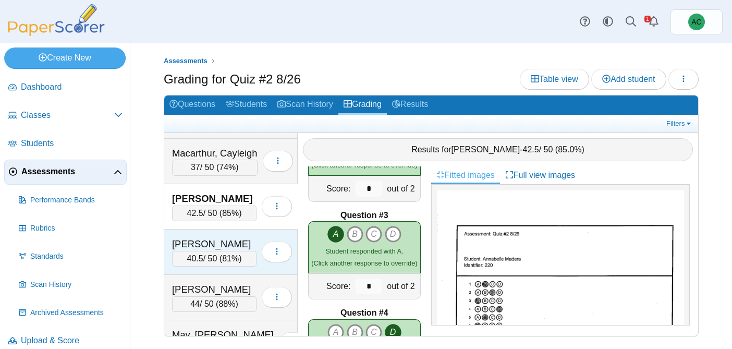
click at [197, 237] on div "Malugen, Aubrey" at bounding box center [214, 244] width 85 height 14
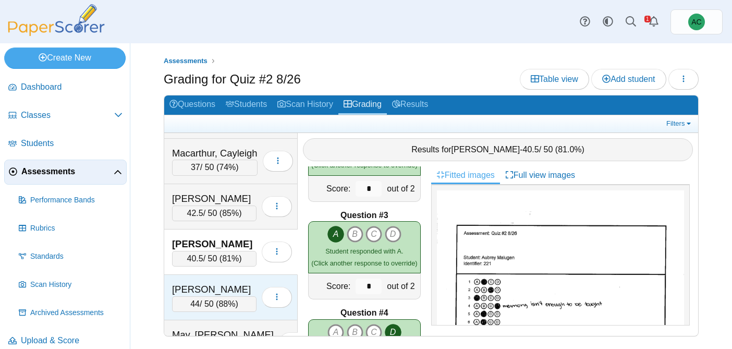
click at [211, 286] on div "Matson, Hannah" at bounding box center [214, 290] width 85 height 14
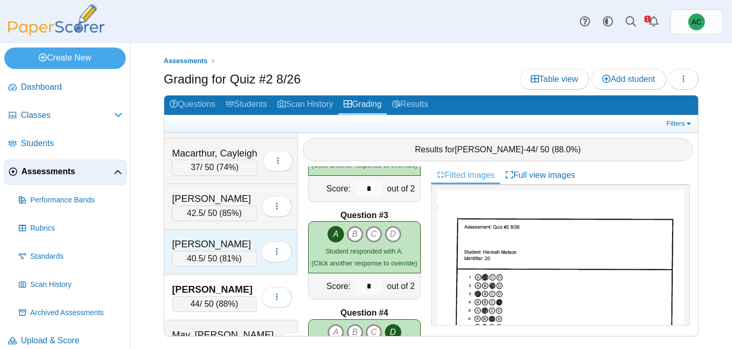
scroll to position [2931, 0]
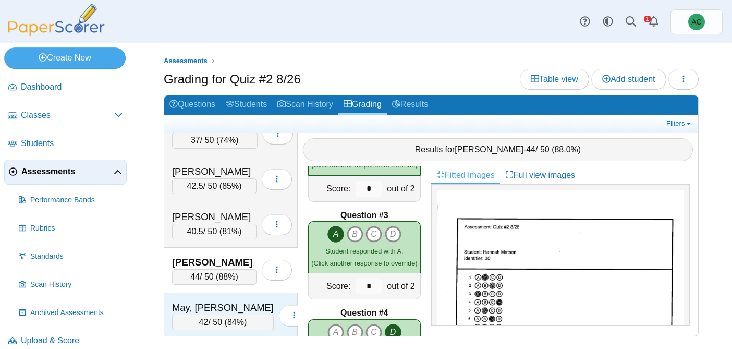
click at [216, 304] on div "May, Audreyna" at bounding box center [223, 308] width 102 height 14
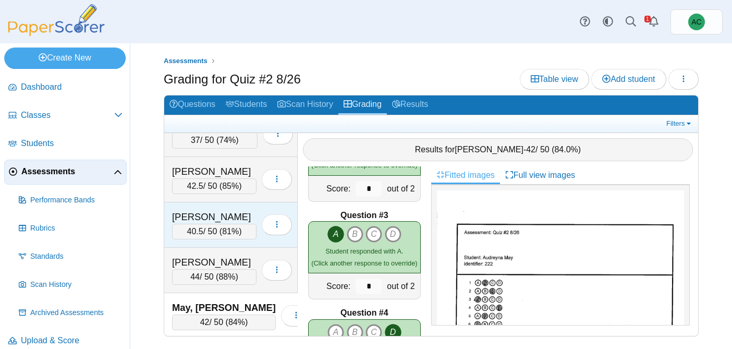
scroll to position [2987, 0]
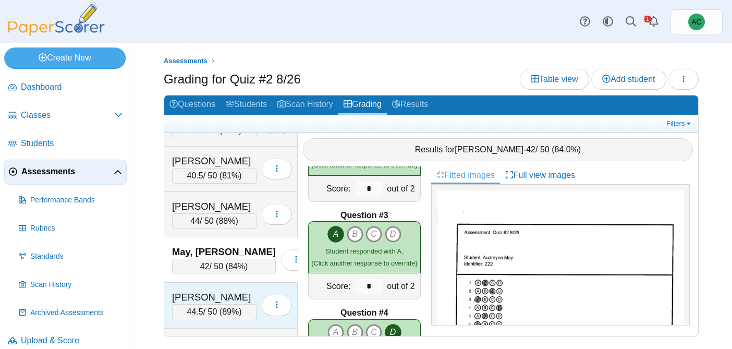
click at [191, 292] on div "Mikhael, Josiah" at bounding box center [214, 298] width 85 height 14
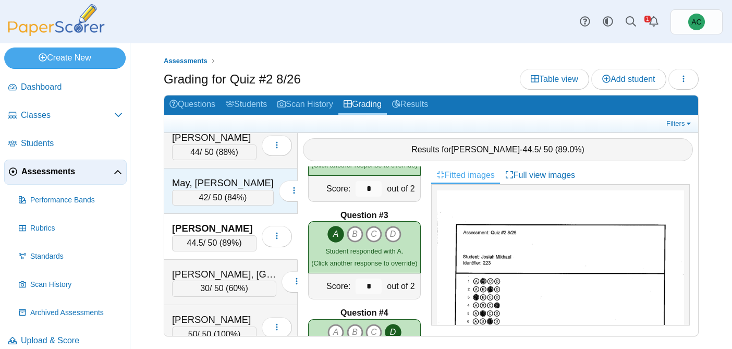
scroll to position [3075, 0]
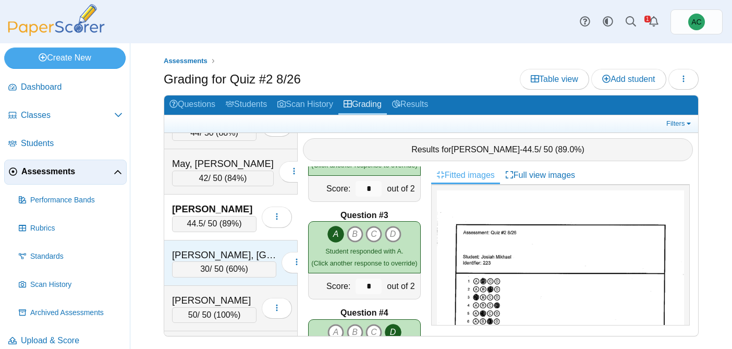
click at [229, 245] on div "Mitchell, Easton 30 / 50 ( 60% ) Loading…" at bounding box center [231, 262] width 134 height 45
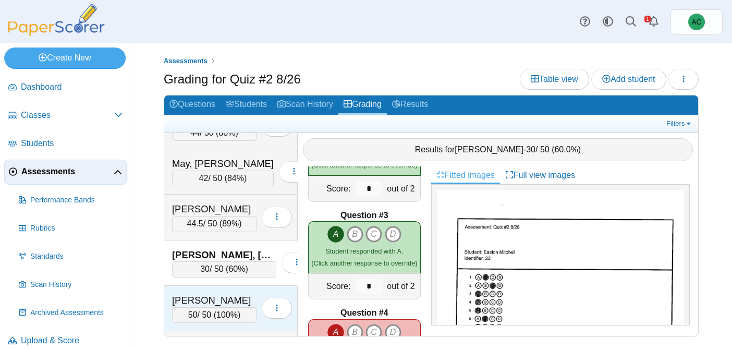
click at [210, 292] on div "Navarrette, Harper 50 / 50 ( 100% ) Loading…" at bounding box center [231, 308] width 134 height 45
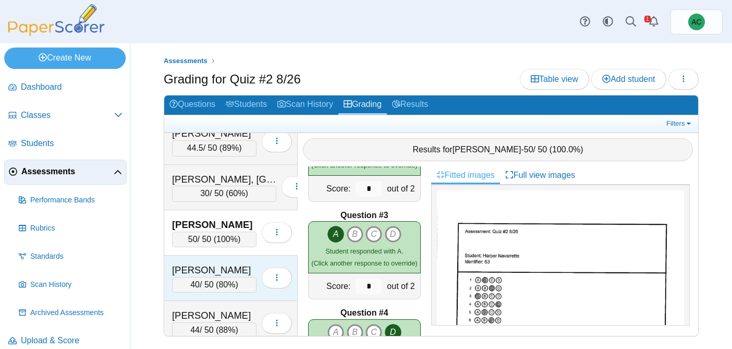
scroll to position [3152, 0]
click at [202, 276] on div "40 / 50 ( 80% )" at bounding box center [214, 284] width 85 height 16
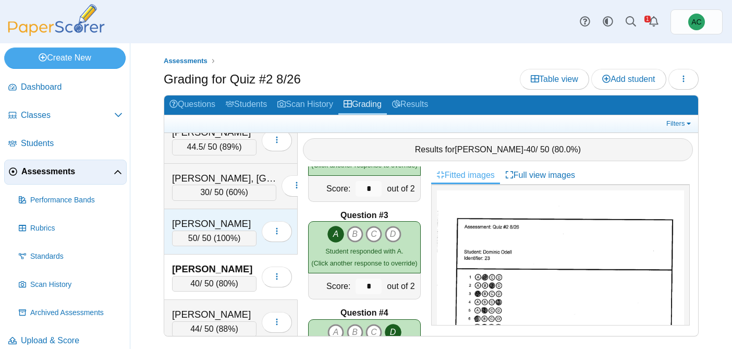
scroll to position [3226, 0]
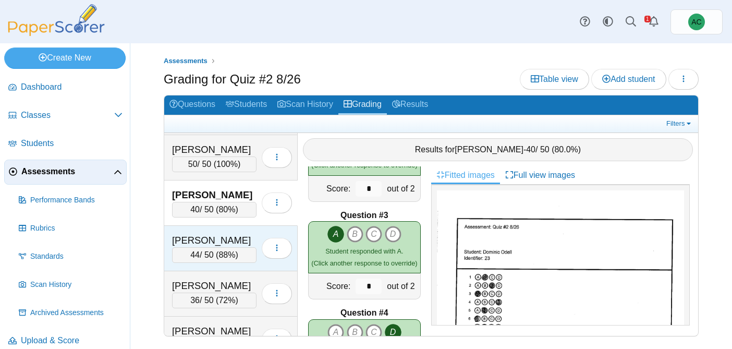
click at [206, 249] on div "44 / 50 ( 88% )" at bounding box center [214, 255] width 85 height 16
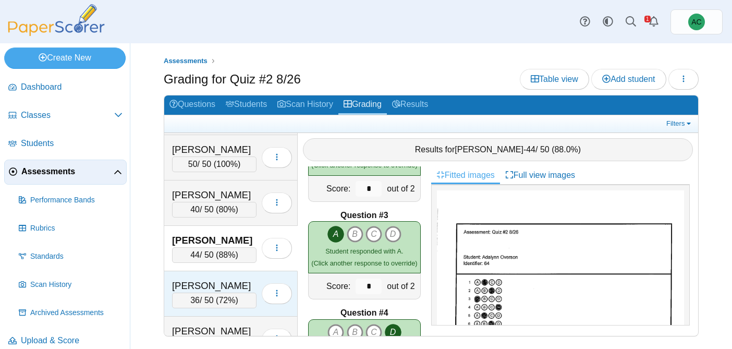
click at [206, 284] on div "Padron, Daniel" at bounding box center [214, 286] width 85 height 14
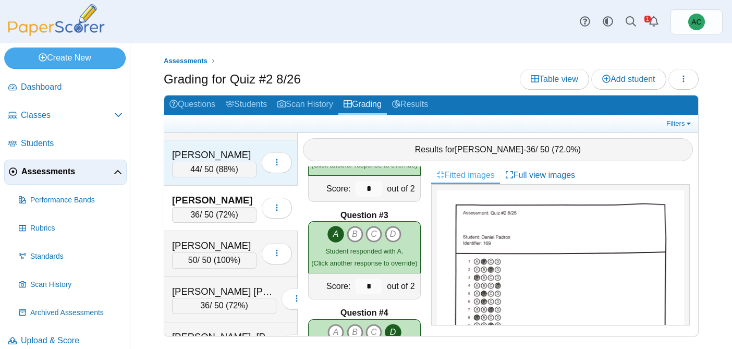
scroll to position [3318, 0]
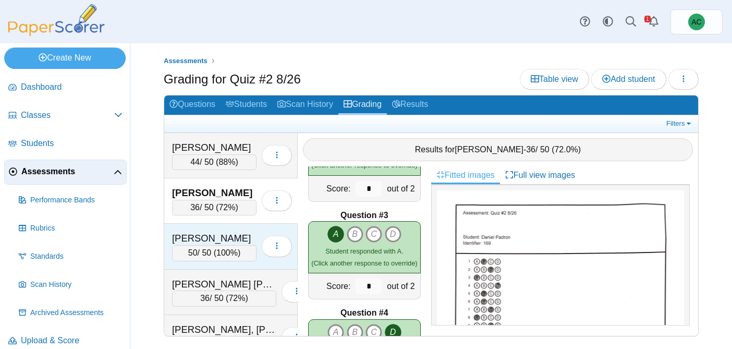
click at [213, 232] on div "Parker, Taylor" at bounding box center [214, 239] width 85 height 14
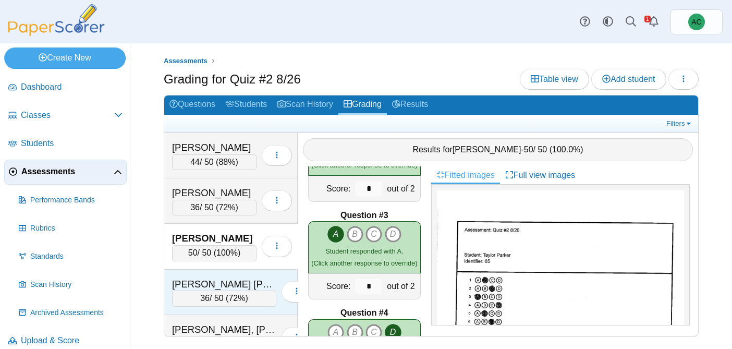
click at [228, 295] on span "72%" at bounding box center [236, 298] width 17 height 9
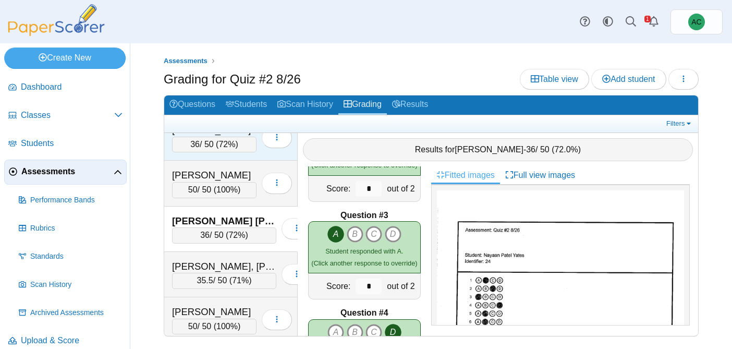
scroll to position [3399, 0]
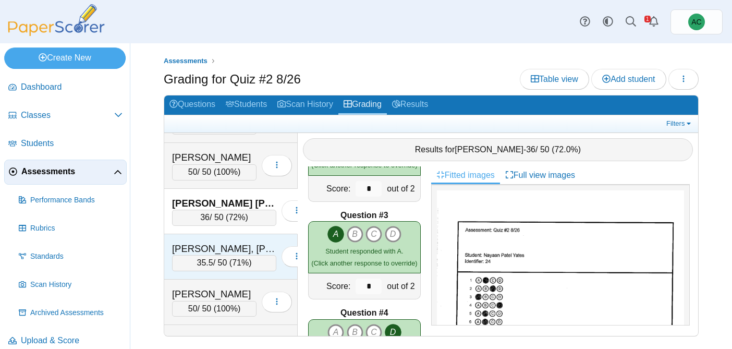
click at [206, 240] on div "Pettingill, Madyson 35.5 / 50 ( 71% ) Loading…" at bounding box center [231, 256] width 134 height 45
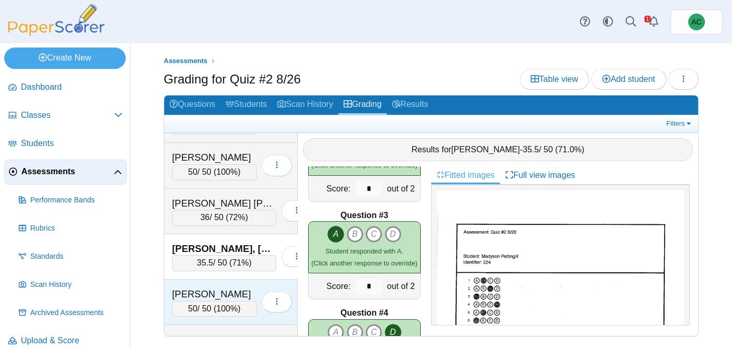
click at [186, 298] on div "Pieres, Cameron" at bounding box center [214, 294] width 85 height 14
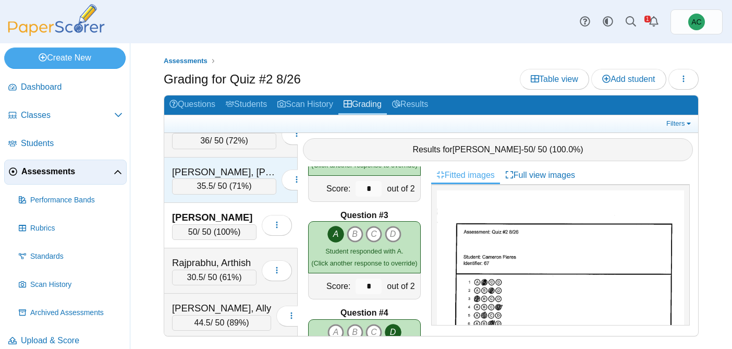
scroll to position [3487, 0]
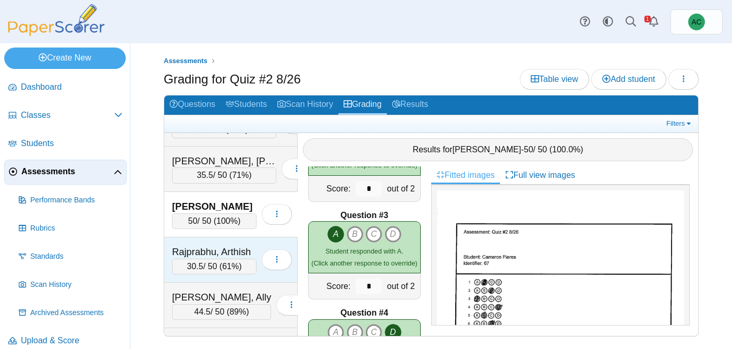
click at [227, 249] on div "Rajprabhu, Arthish" at bounding box center [214, 252] width 85 height 14
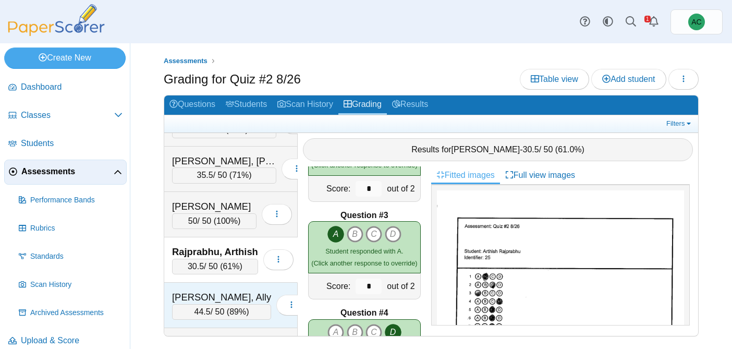
click at [217, 294] on div "Randall, Ally" at bounding box center [221, 298] width 99 height 14
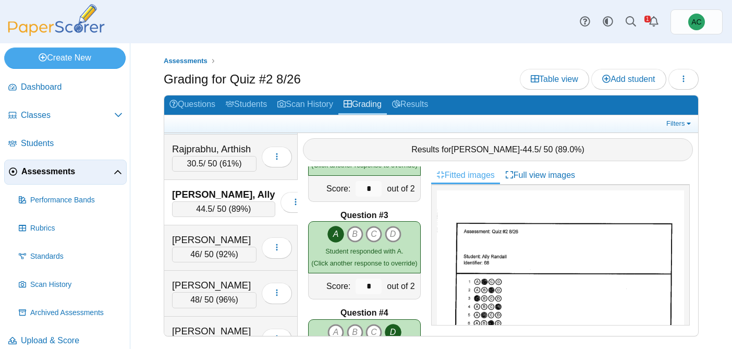
scroll to position [3601, 0]
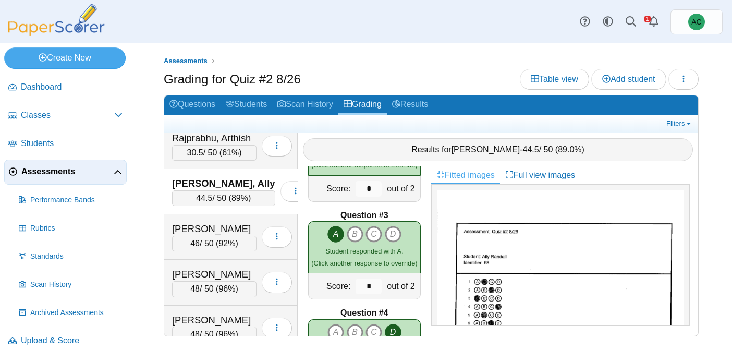
click at [209, 214] on div "Rennells, Scarlet 46 / 50 ( 92% ) Loading…" at bounding box center [231, 236] width 134 height 45
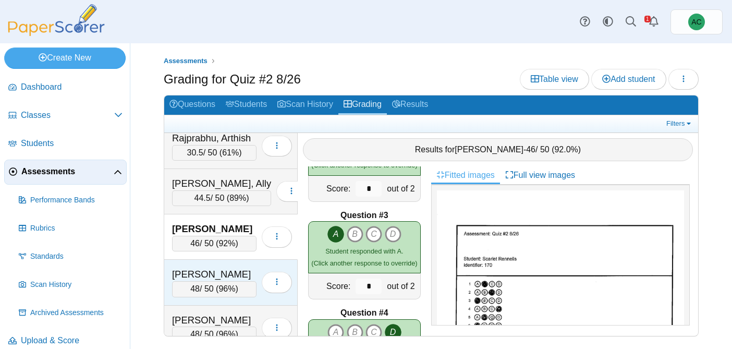
click at [228, 260] on div "Rodriguez, Clarissa 48 / 50 ( 96% ) Loading…" at bounding box center [231, 282] width 134 height 45
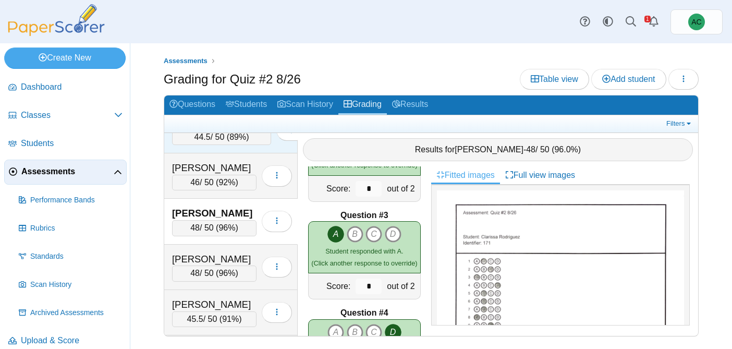
scroll to position [3683, 0]
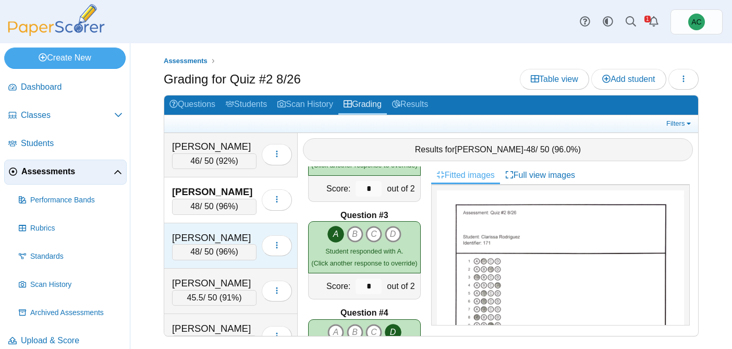
click at [221, 237] on div "Santisi, Liliana" at bounding box center [214, 238] width 85 height 14
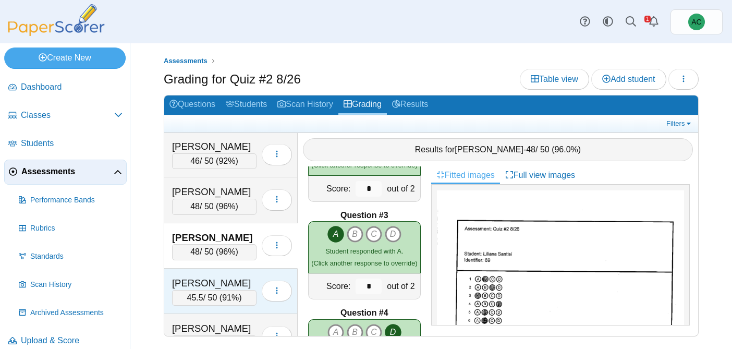
click at [230, 271] on div "Schlofman, Rebecca 45.5 / 50 ( 91% ) Loading…" at bounding box center [231, 291] width 134 height 45
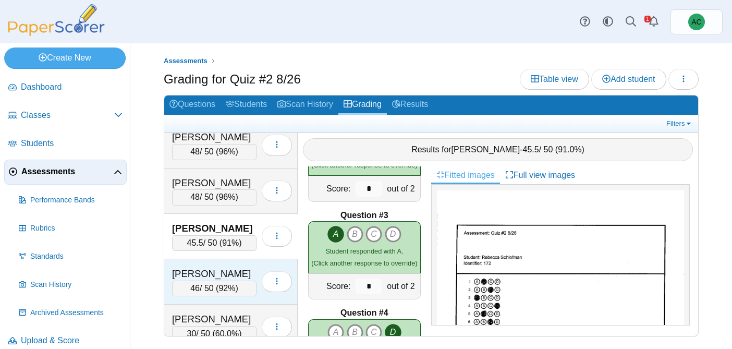
scroll to position [3738, 0]
click at [213, 270] on div "Sebestyen, Olivia" at bounding box center [214, 274] width 85 height 14
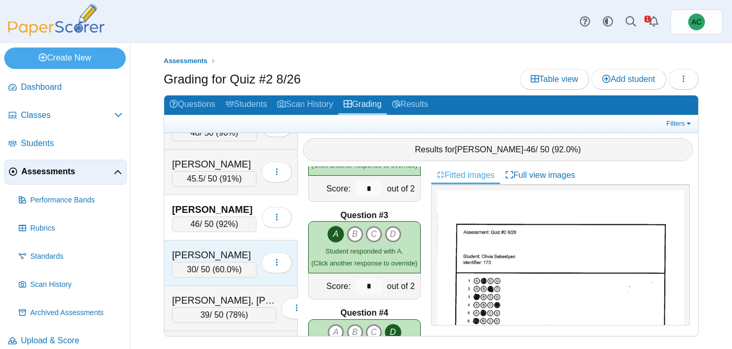
scroll to position [3803, 0]
click at [206, 248] on div "Shamon, Micah" at bounding box center [214, 255] width 85 height 14
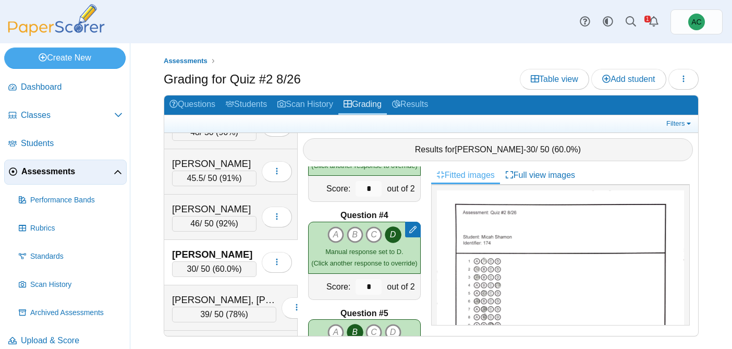
scroll to position [0, 0]
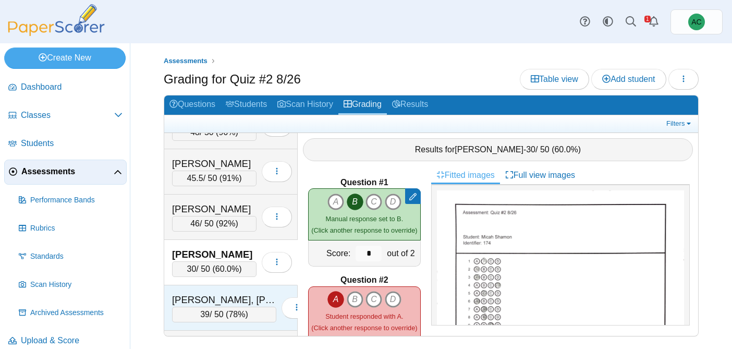
click at [214, 296] on div "Shintaku, Knox" at bounding box center [224, 300] width 104 height 14
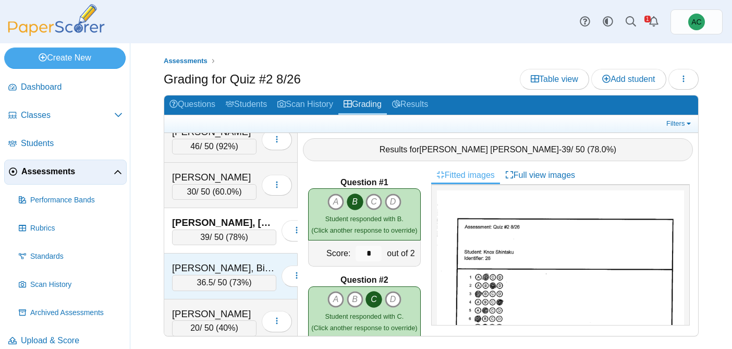
scroll to position [3881, 0]
click at [219, 269] on div "Singh, Bishmeet" at bounding box center [224, 267] width 104 height 14
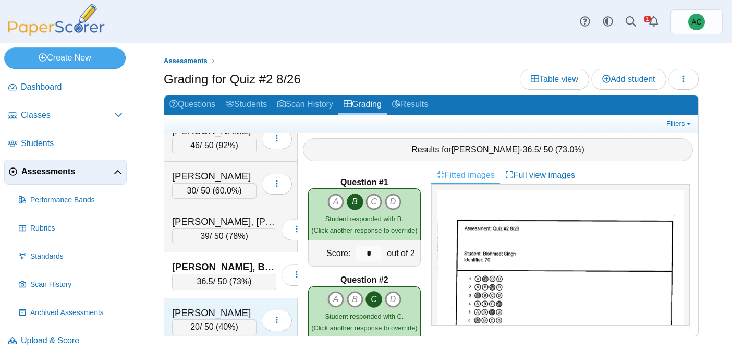
click at [213, 303] on div "Siqueiros, Emily 20 / 50 ( 40% ) Loading…" at bounding box center [231, 320] width 134 height 45
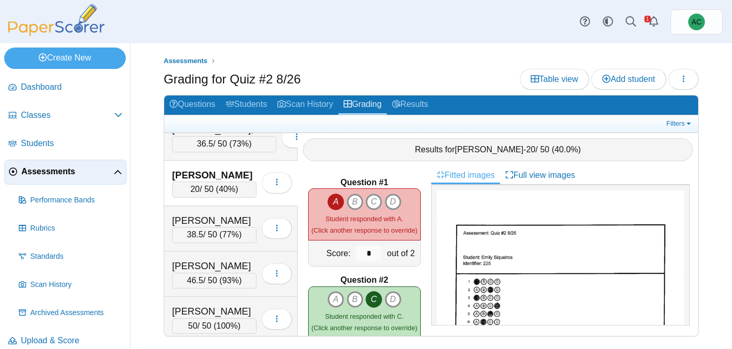
scroll to position [4019, 0]
click at [226, 219] on div "Sobh, Daniel" at bounding box center [214, 220] width 85 height 14
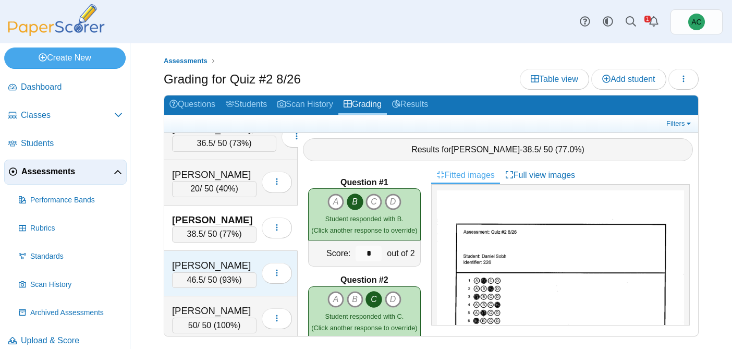
click at [230, 264] on div "Sofariu, Sarah" at bounding box center [214, 266] width 85 height 14
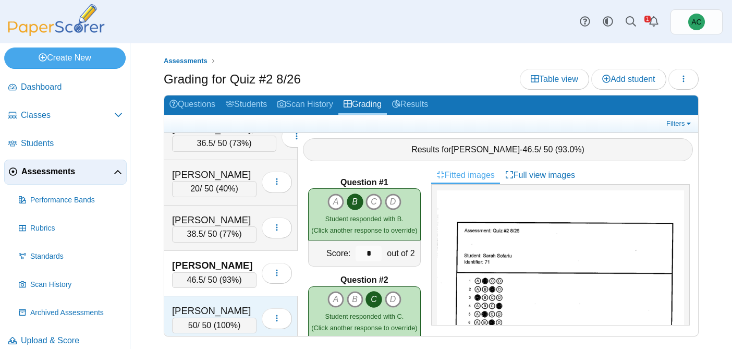
click at [220, 309] on div "Song, Emma" at bounding box center [214, 311] width 85 height 14
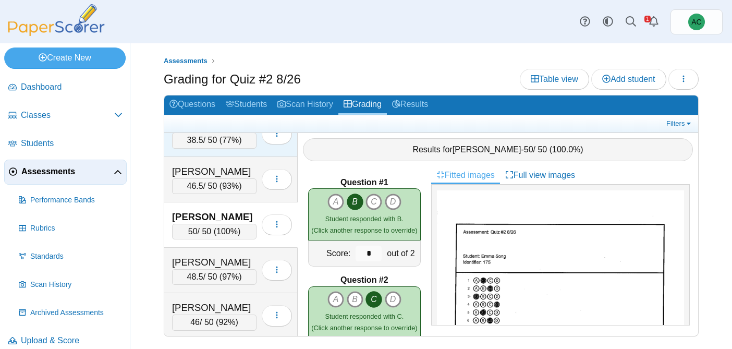
scroll to position [4117, 0]
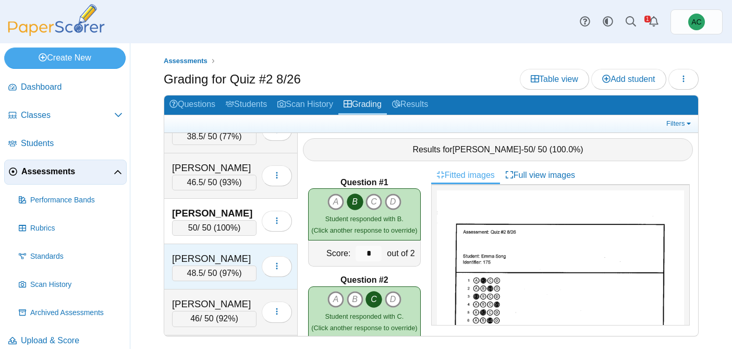
click at [227, 252] on div "Soto, Landon" at bounding box center [214, 259] width 85 height 14
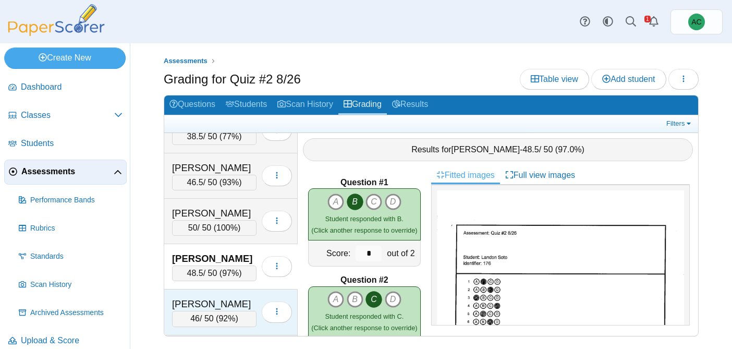
click at [208, 302] on div "Stein, Emma" at bounding box center [214, 304] width 85 height 14
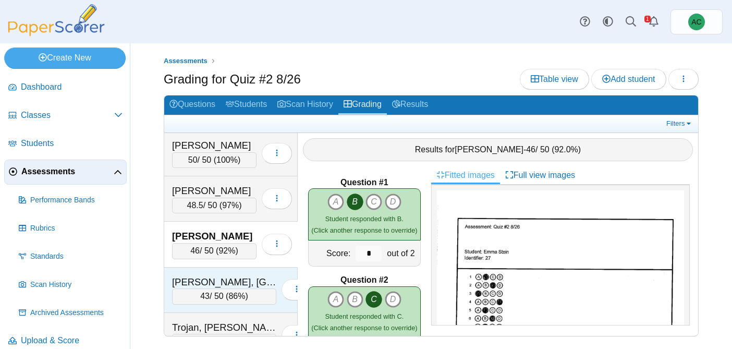
scroll to position [4194, 0]
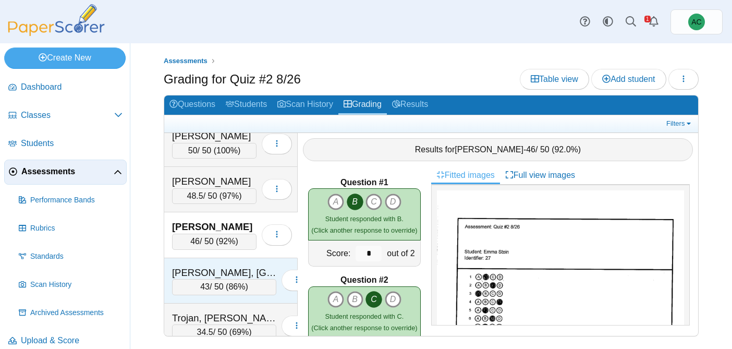
click at [207, 282] on div "43 / 50 ( 86% )" at bounding box center [224, 287] width 104 height 16
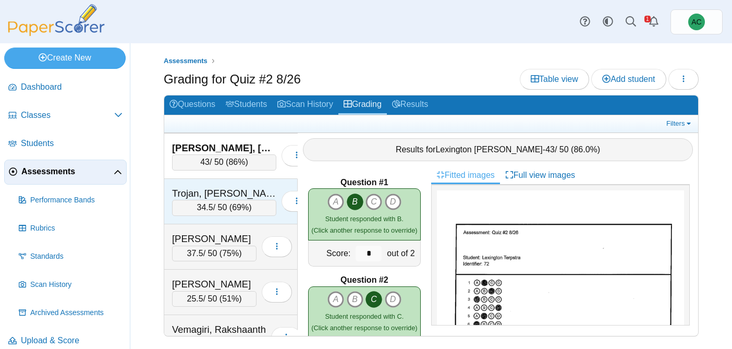
scroll to position [4319, 0]
click at [201, 209] on span "34.5" at bounding box center [205, 206] width 16 height 9
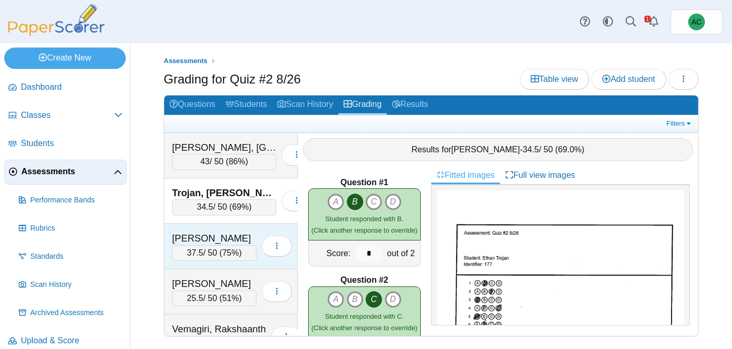
click at [204, 232] on div "Ulloa, Aiyana" at bounding box center [214, 239] width 85 height 14
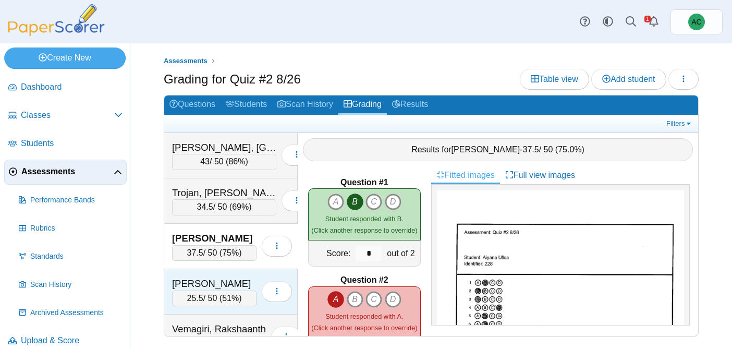
click at [230, 283] on div "Unsworth, Parker" at bounding box center [214, 284] width 85 height 14
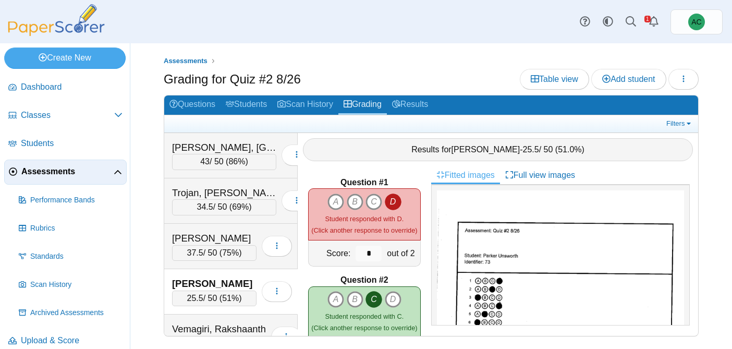
scroll to position [4371, 0]
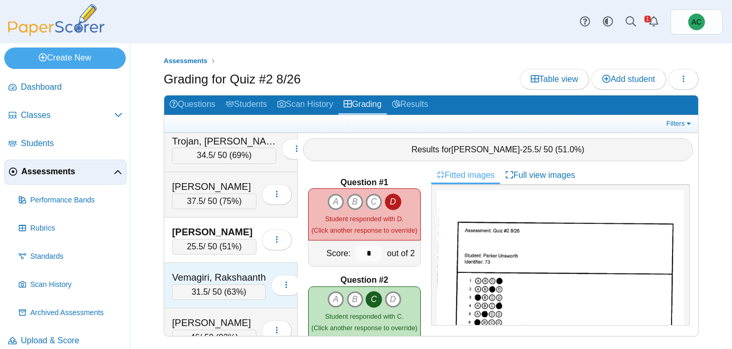
click at [220, 283] on div "Vemagiri, Rakshaanth" at bounding box center [219, 278] width 94 height 14
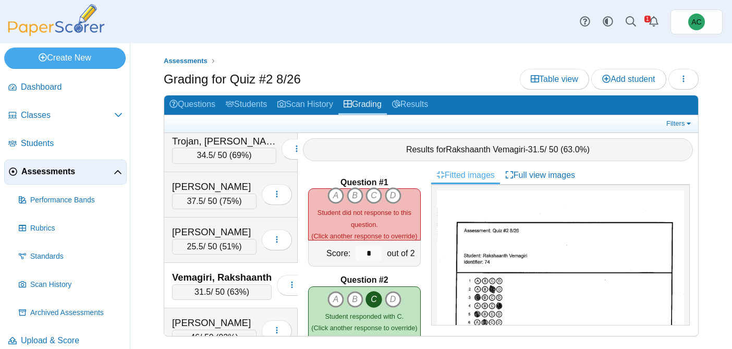
scroll to position [4416, 0]
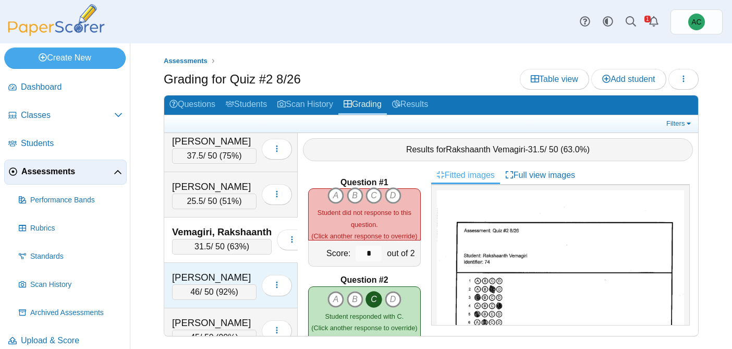
click at [203, 277] on div "Villegas, Lorenzo" at bounding box center [214, 278] width 85 height 14
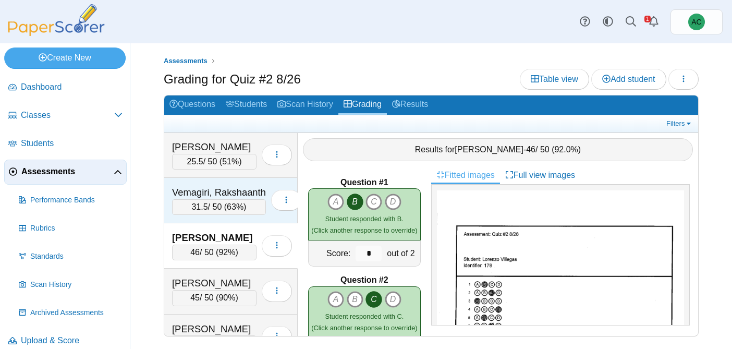
scroll to position [4461, 0]
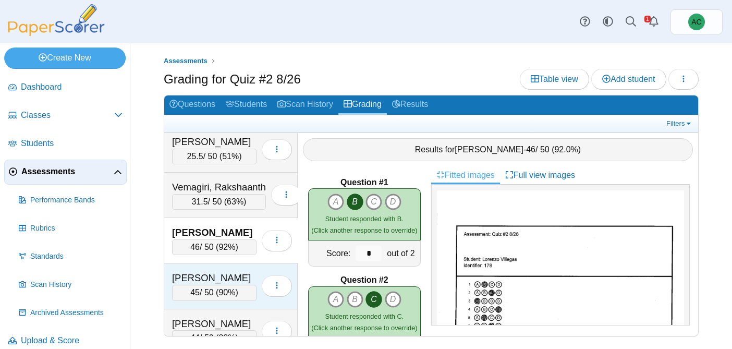
click at [207, 264] on div "Walecka, Helena 45 / 50 ( 90% ) Loading…" at bounding box center [231, 285] width 134 height 45
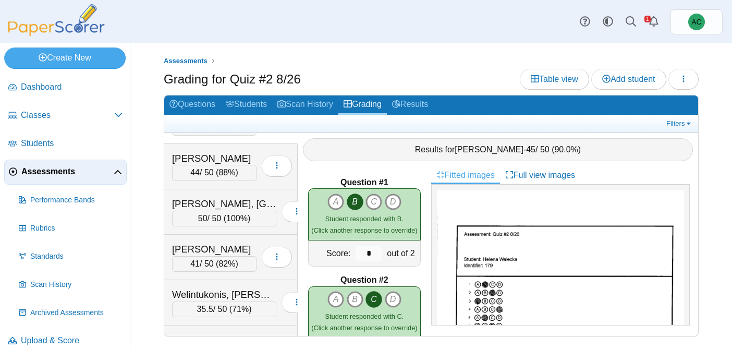
scroll to position [4632, 0]
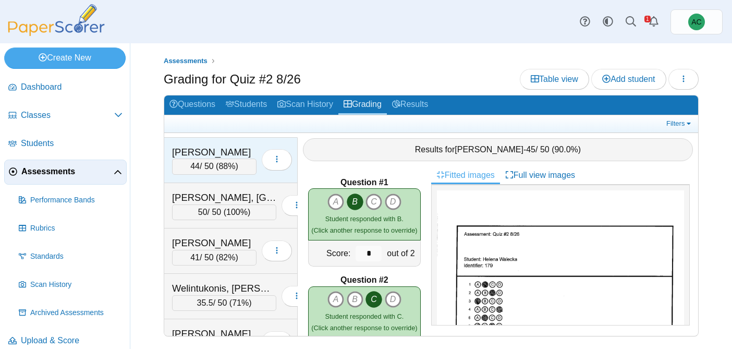
click at [208, 151] on div "Warda, Gabriel" at bounding box center [214, 153] width 85 height 14
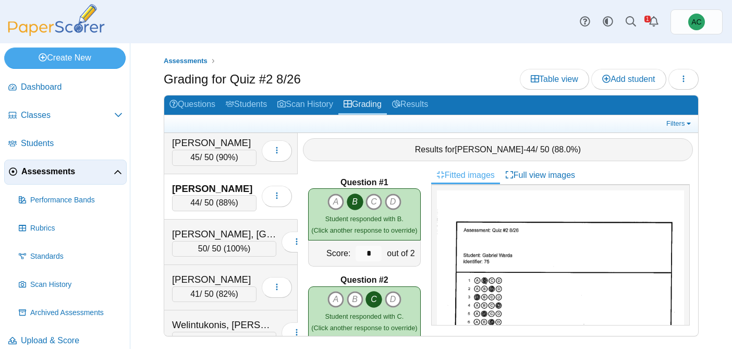
scroll to position [4587, 0]
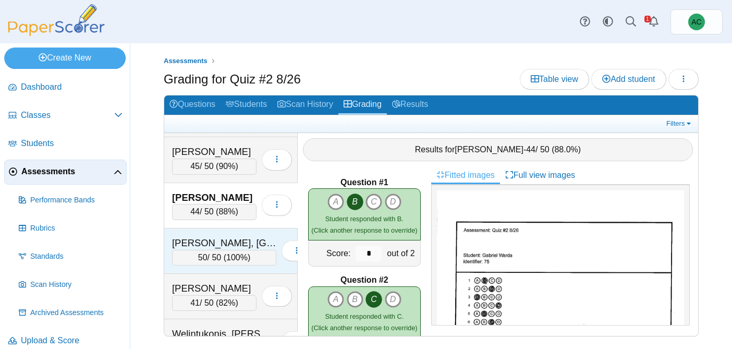
click at [214, 250] on div "50 / 50 ( 100% )" at bounding box center [224, 258] width 104 height 16
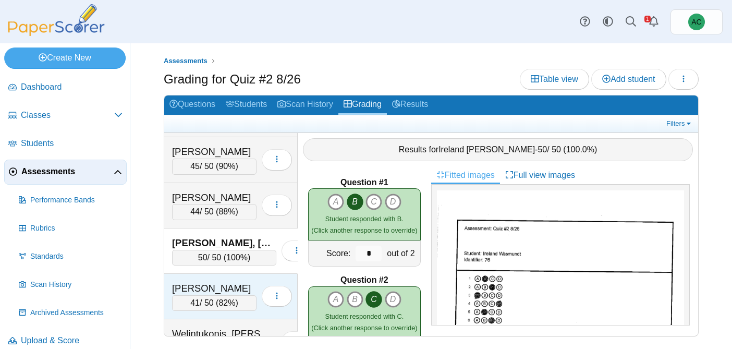
click at [208, 293] on div "Welintukonis, Analicia" at bounding box center [214, 289] width 85 height 14
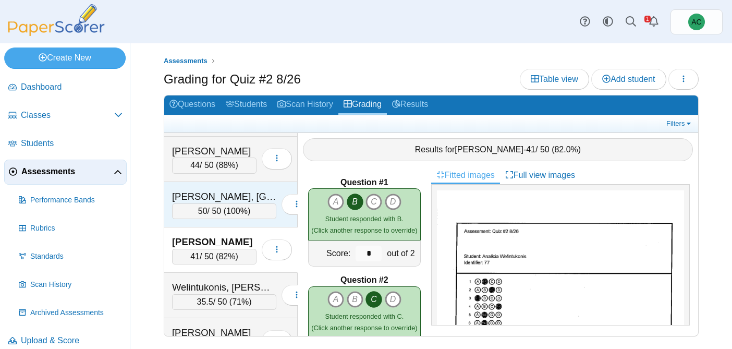
scroll to position [4649, 0]
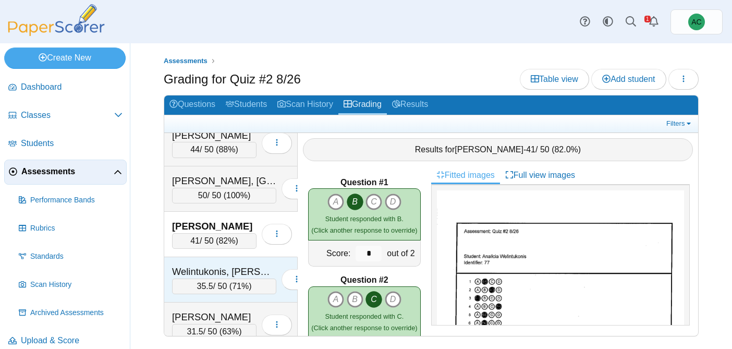
click at [200, 261] on div "Welintukonis, Ariella 35.5 / 50 ( 71% ) Loading…" at bounding box center [231, 279] width 134 height 45
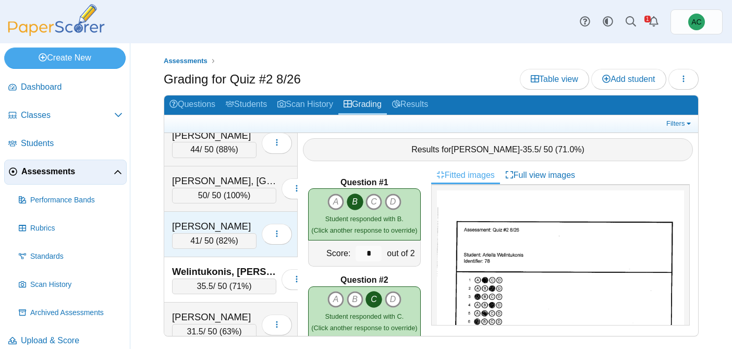
click at [203, 228] on div "Welintukonis, Analicia" at bounding box center [214, 227] width 85 height 14
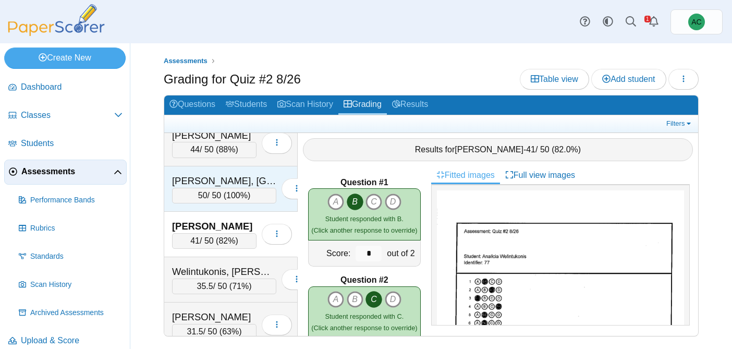
click at [201, 183] on div "Wasmundt, Ireland" at bounding box center [224, 181] width 104 height 14
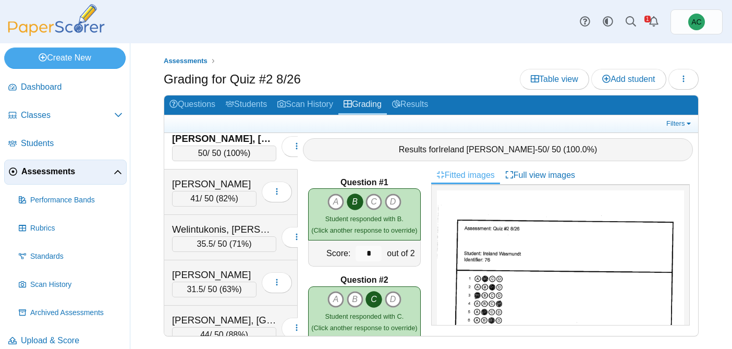
scroll to position [4706, 0]
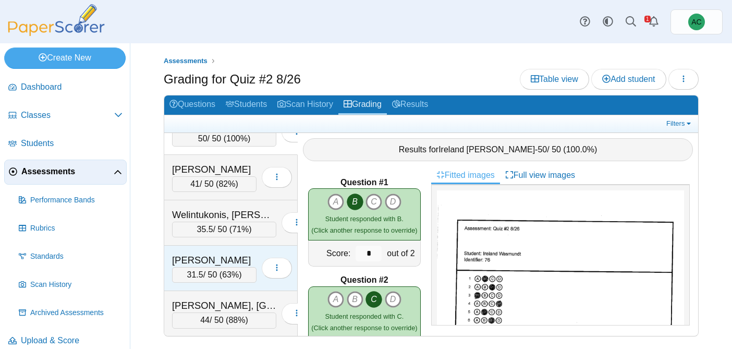
click at [221, 254] on div "Williams, Loyal" at bounding box center [214, 261] width 85 height 14
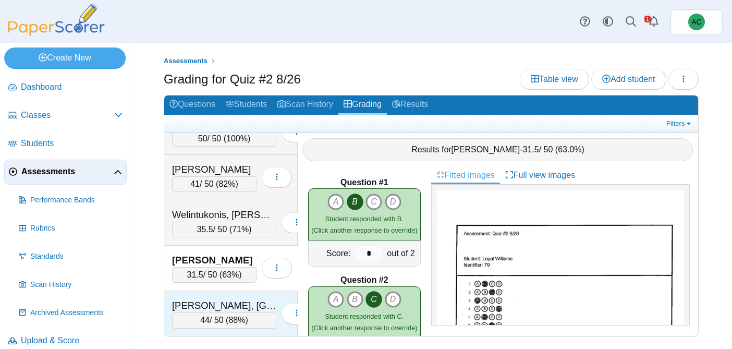
click at [226, 299] on div "Zuber, Brooklyn" at bounding box center [224, 306] width 104 height 14
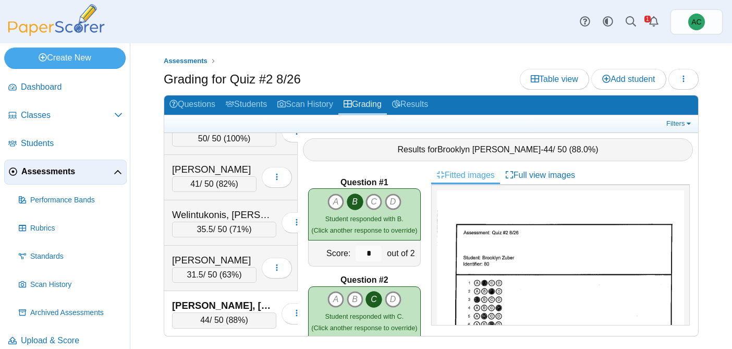
click at [55, 16] on img at bounding box center [56, 20] width 104 height 32
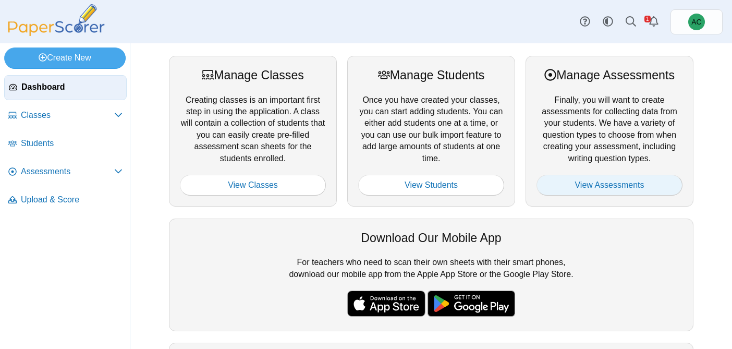
click at [630, 185] on link "View Assessments" at bounding box center [610, 185] width 146 height 21
